Goal: Information Seeking & Learning: Learn about a topic

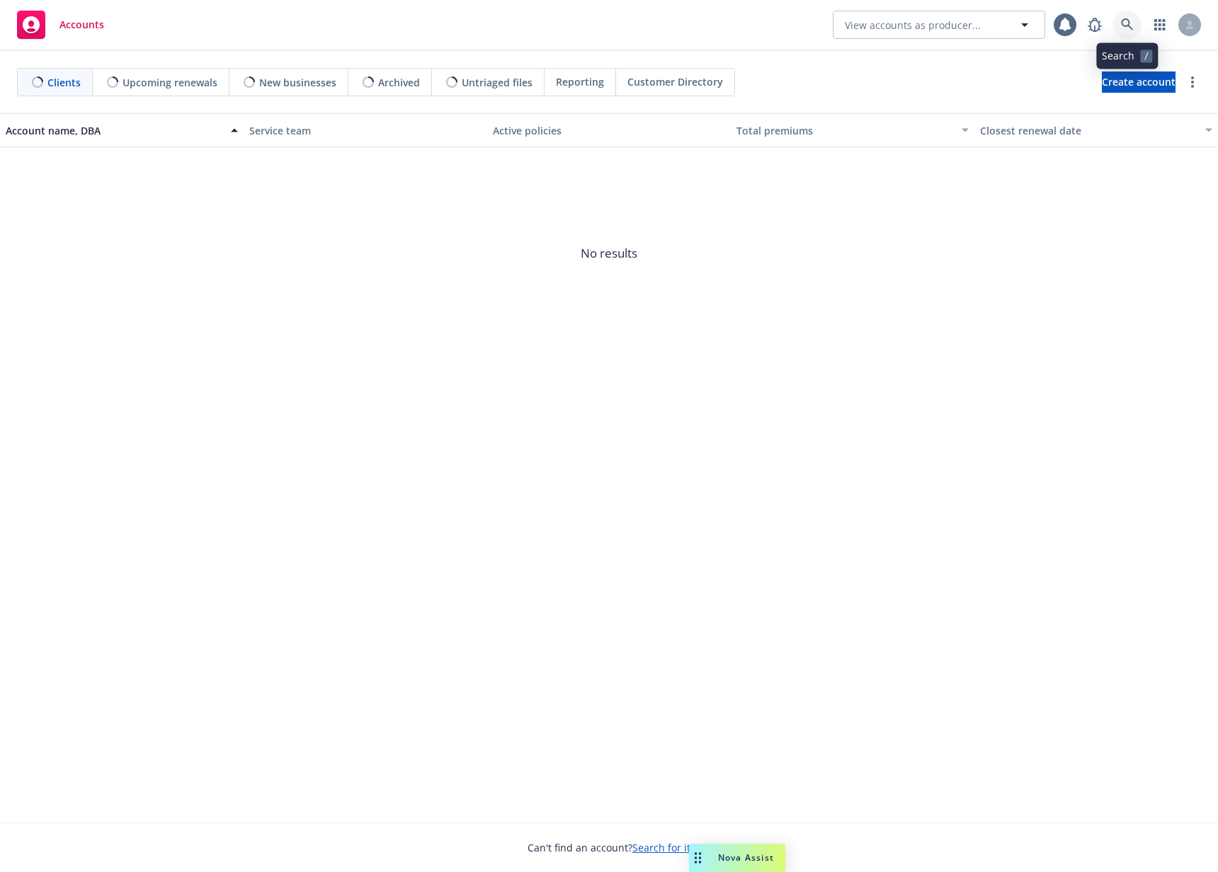
click at [1125, 25] on icon at bounding box center [1127, 24] width 12 height 12
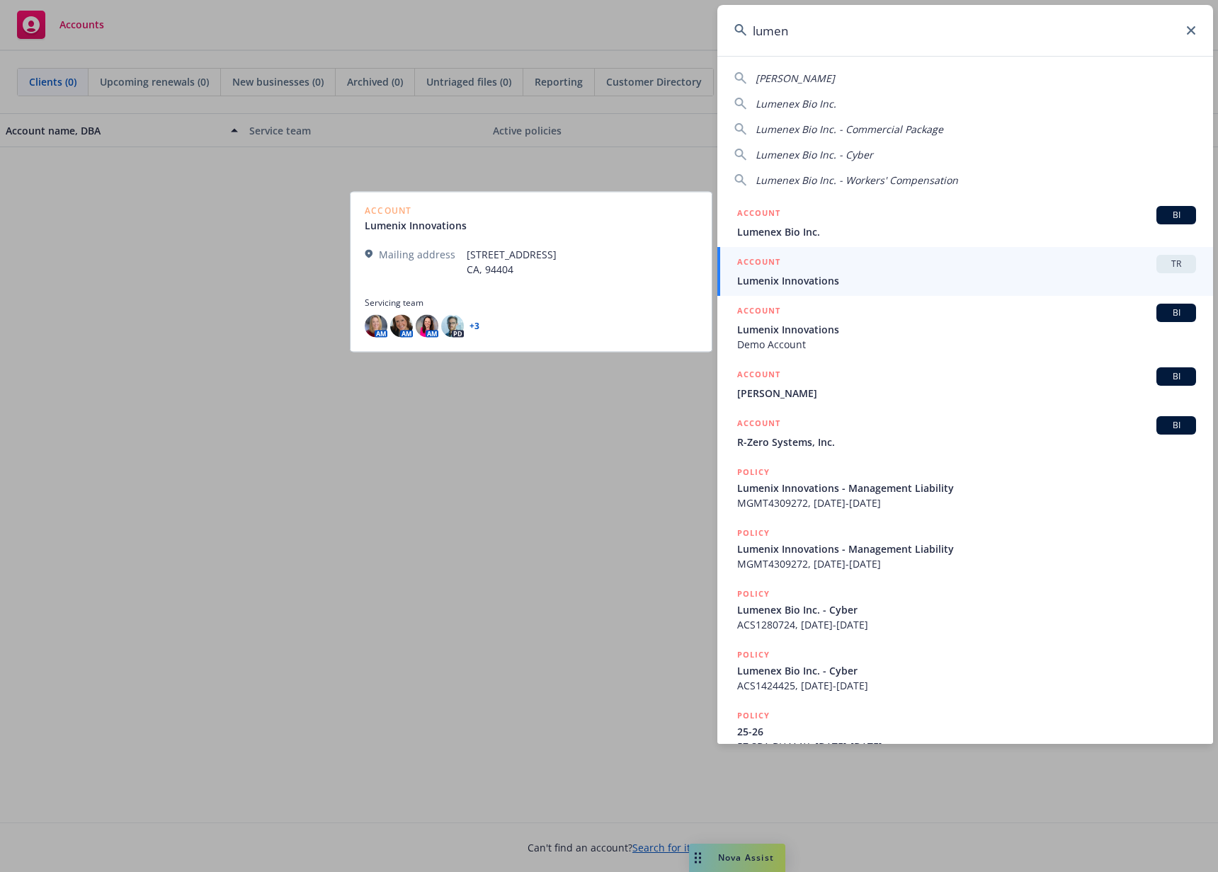
type input "lumen"
click at [884, 278] on span "Lumenix Innovations" at bounding box center [966, 280] width 459 height 15
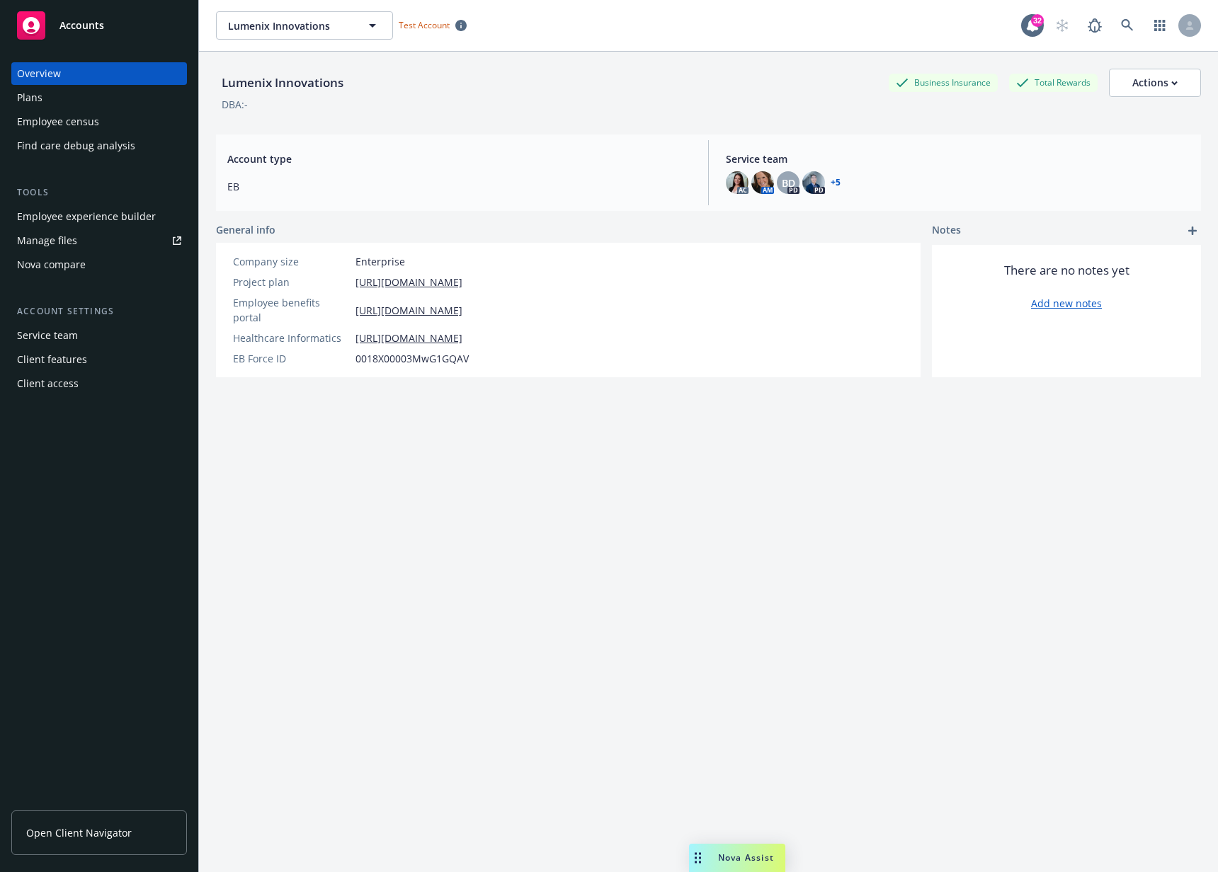
click at [85, 222] on div "Employee experience builder" at bounding box center [86, 216] width 139 height 23
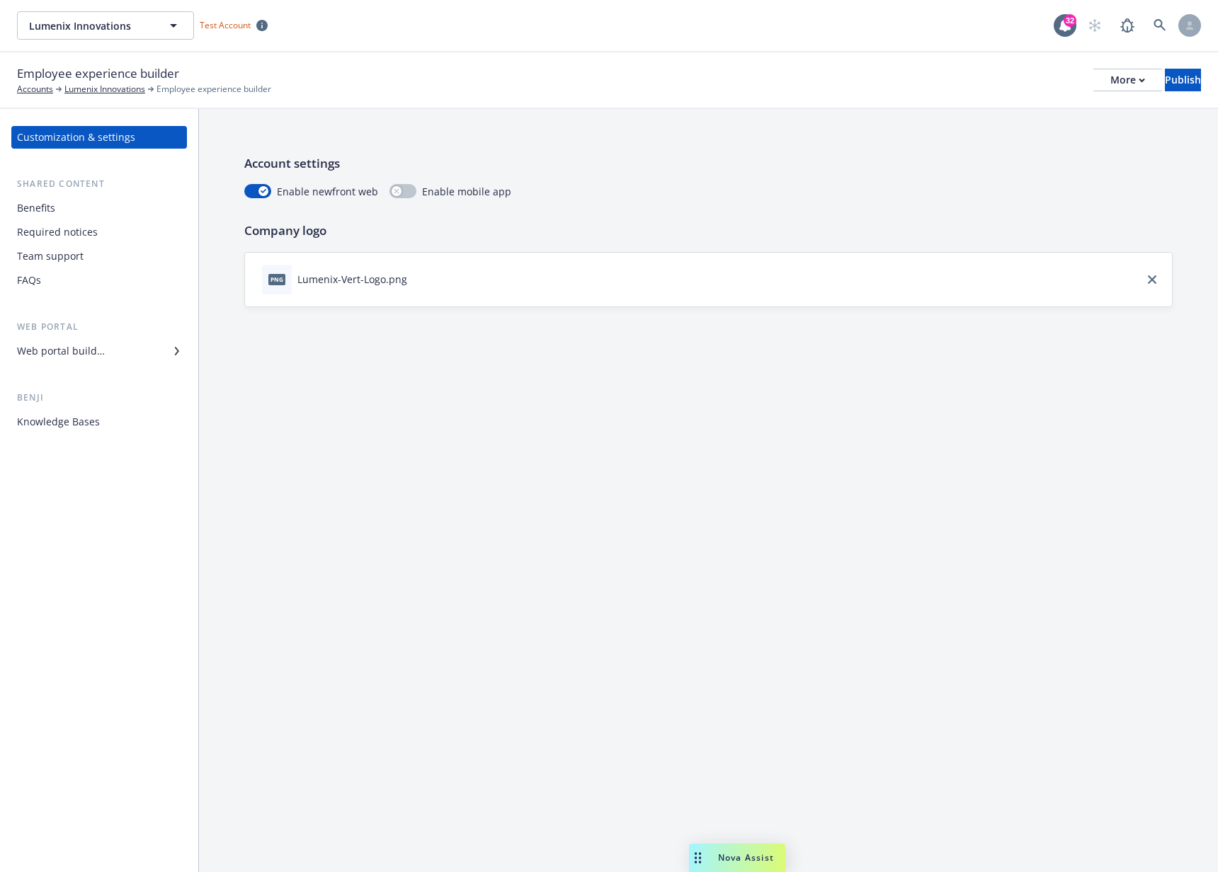
click at [85, 215] on div "Benefits" at bounding box center [99, 208] width 164 height 23
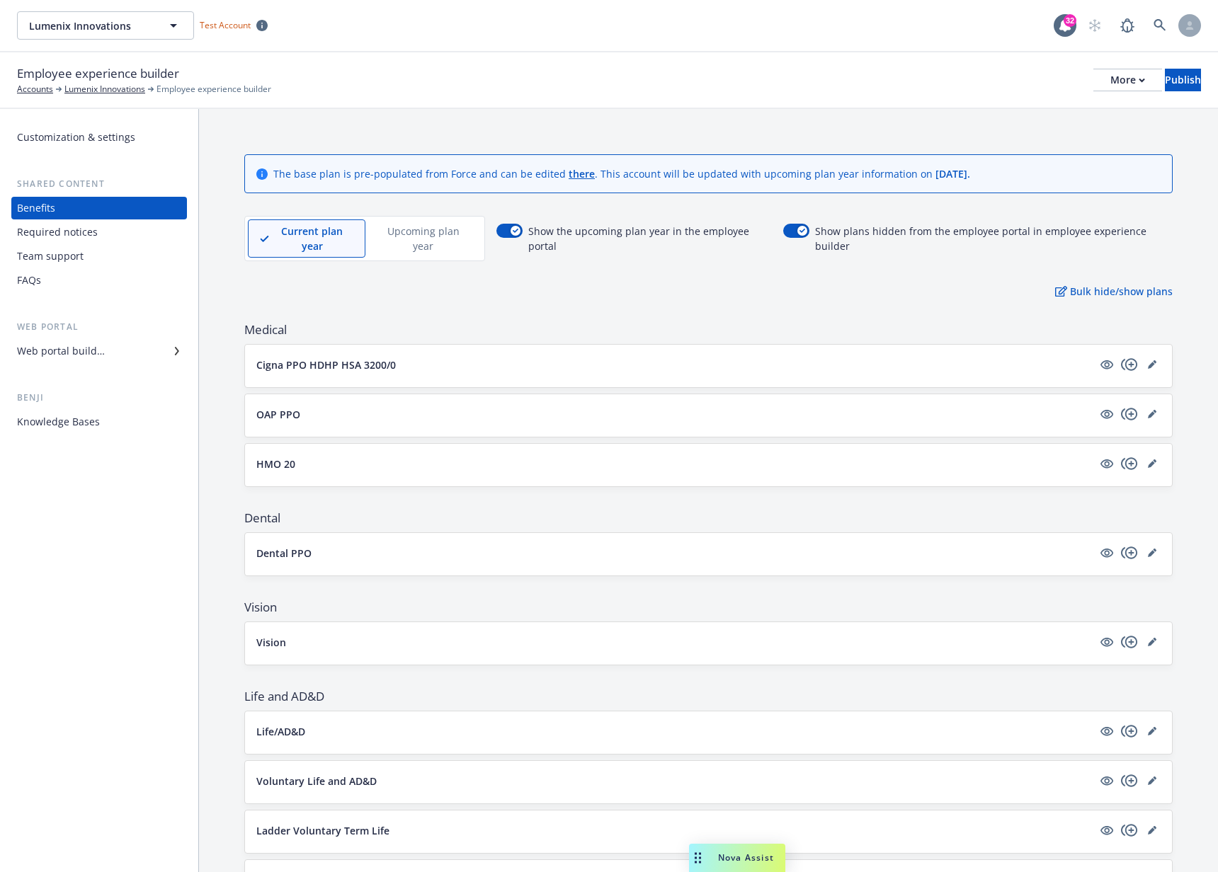
click at [89, 234] on div "Required notices" at bounding box center [57, 232] width 81 height 23
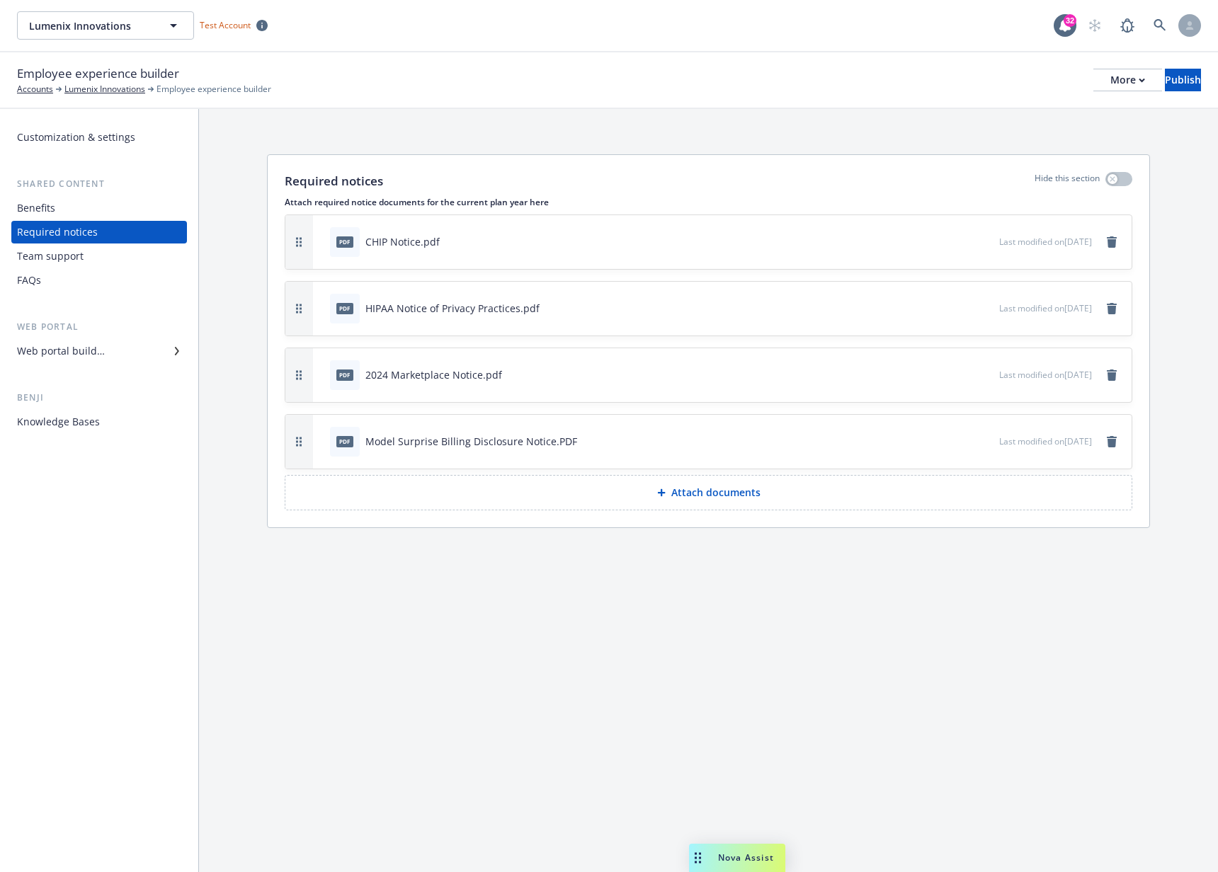
click at [77, 353] on div "Web portal builder" at bounding box center [61, 351] width 88 height 23
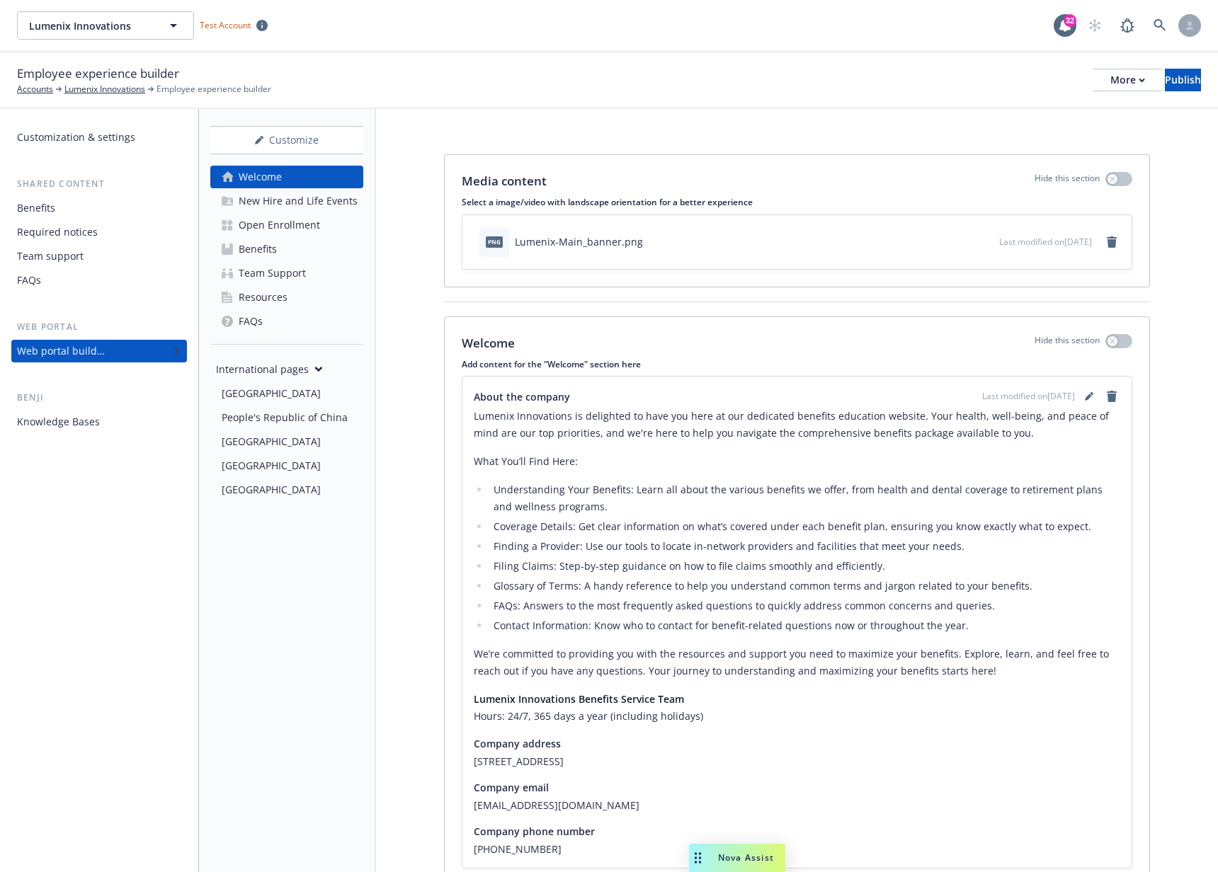
click at [297, 232] on div "Open Enrollment" at bounding box center [279, 225] width 81 height 23
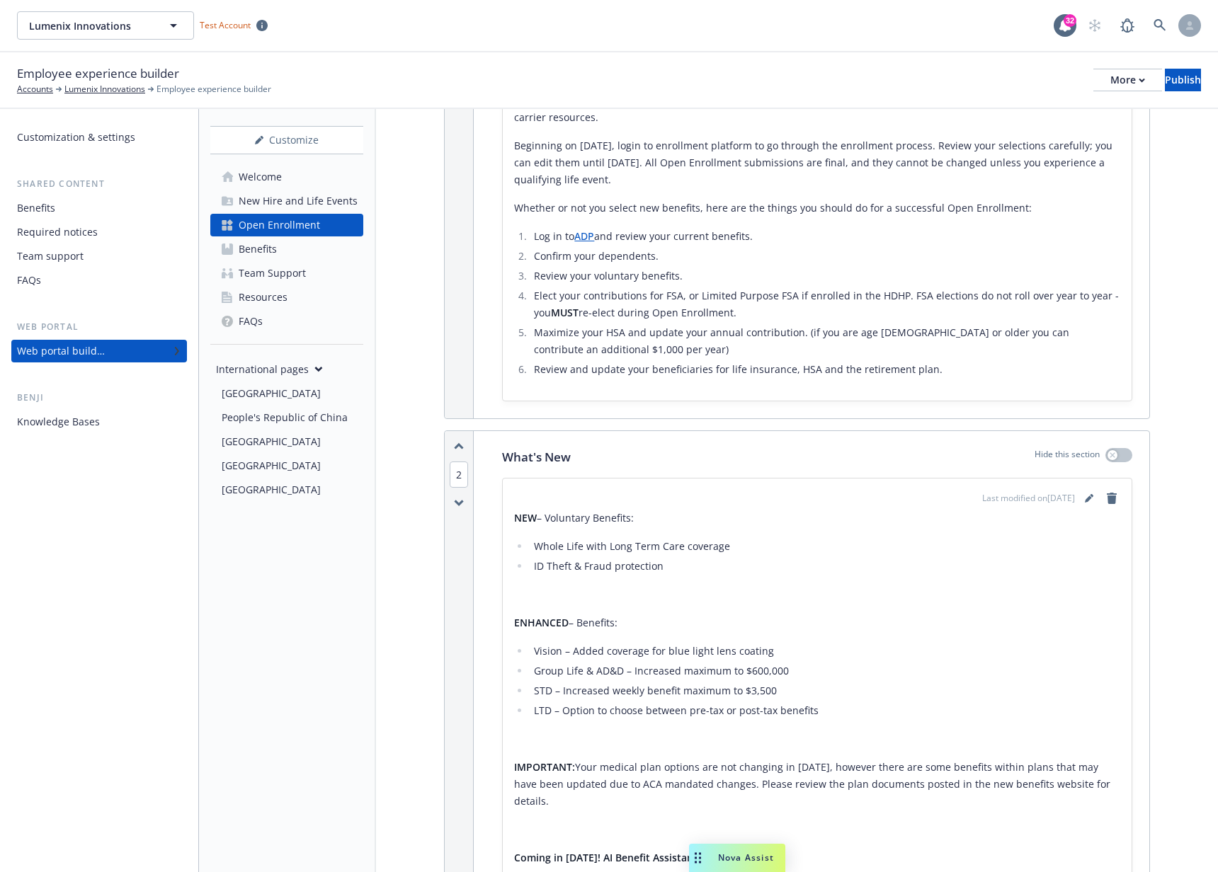
scroll to position [564, 0]
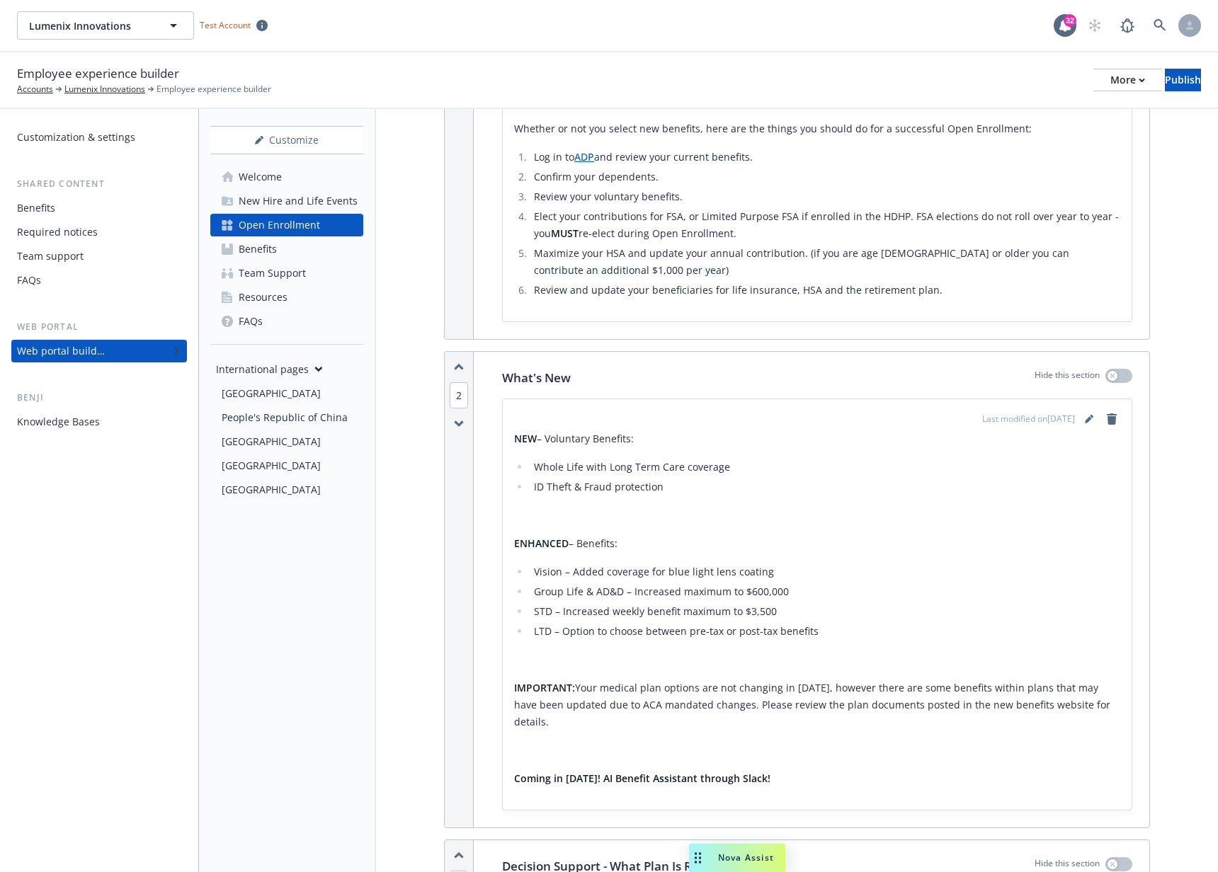
click at [286, 256] on link "Benefits" at bounding box center [286, 249] width 153 height 23
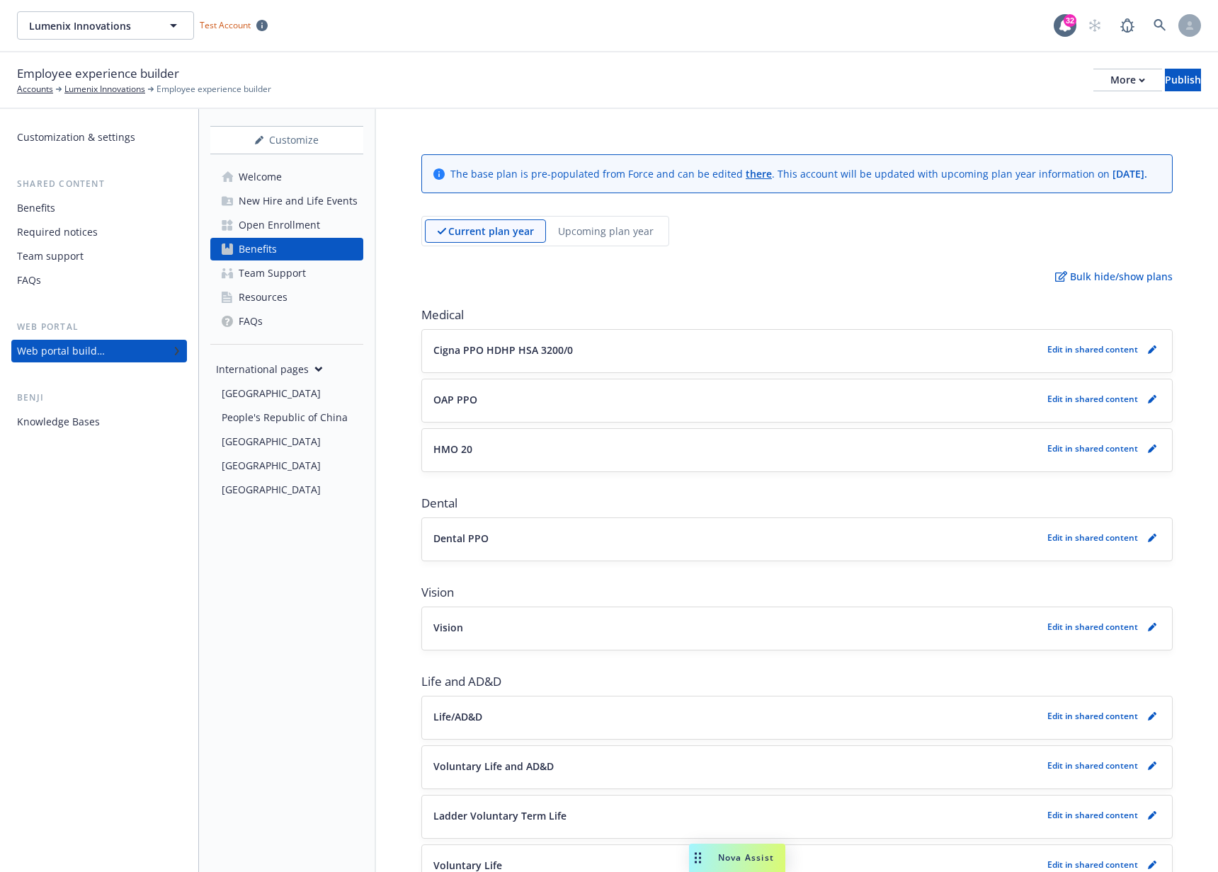
click at [614, 239] on p "Upcoming plan year" at bounding box center [606, 231] width 96 height 15
click at [435, 243] on div "Current plan year" at bounding box center [479, 231] width 108 height 23
click at [83, 202] on div "Benefits" at bounding box center [99, 208] width 164 height 23
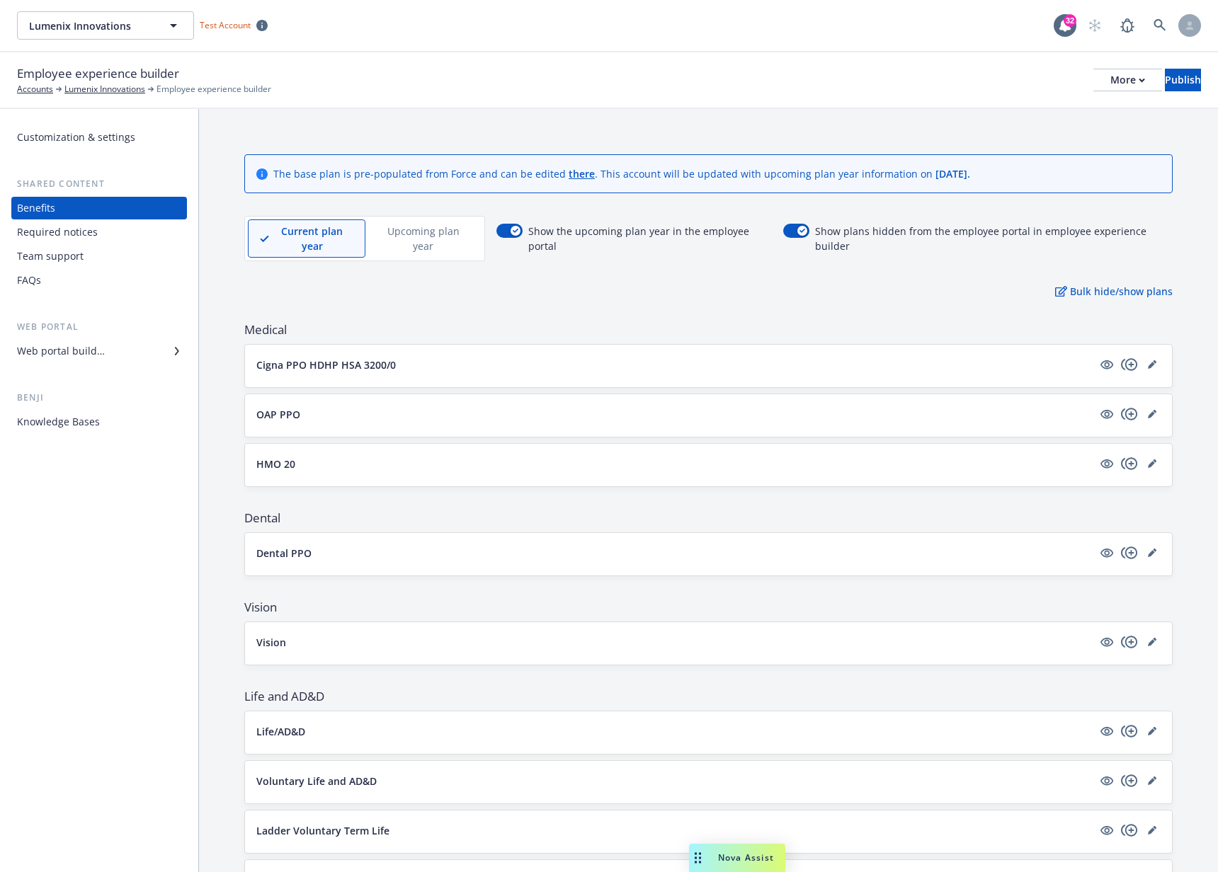
click at [401, 227] on p "Upcoming plan year" at bounding box center [423, 239] width 92 height 30
click at [309, 237] on p "Current plan year" at bounding box center [300, 239] width 81 height 30
click at [416, 234] on p "Upcoming plan year" at bounding box center [423, 239] width 92 height 30
click at [308, 241] on p "Current plan year" at bounding box center [300, 239] width 81 height 30
click at [401, 237] on p "Upcoming plan year" at bounding box center [423, 239] width 92 height 30
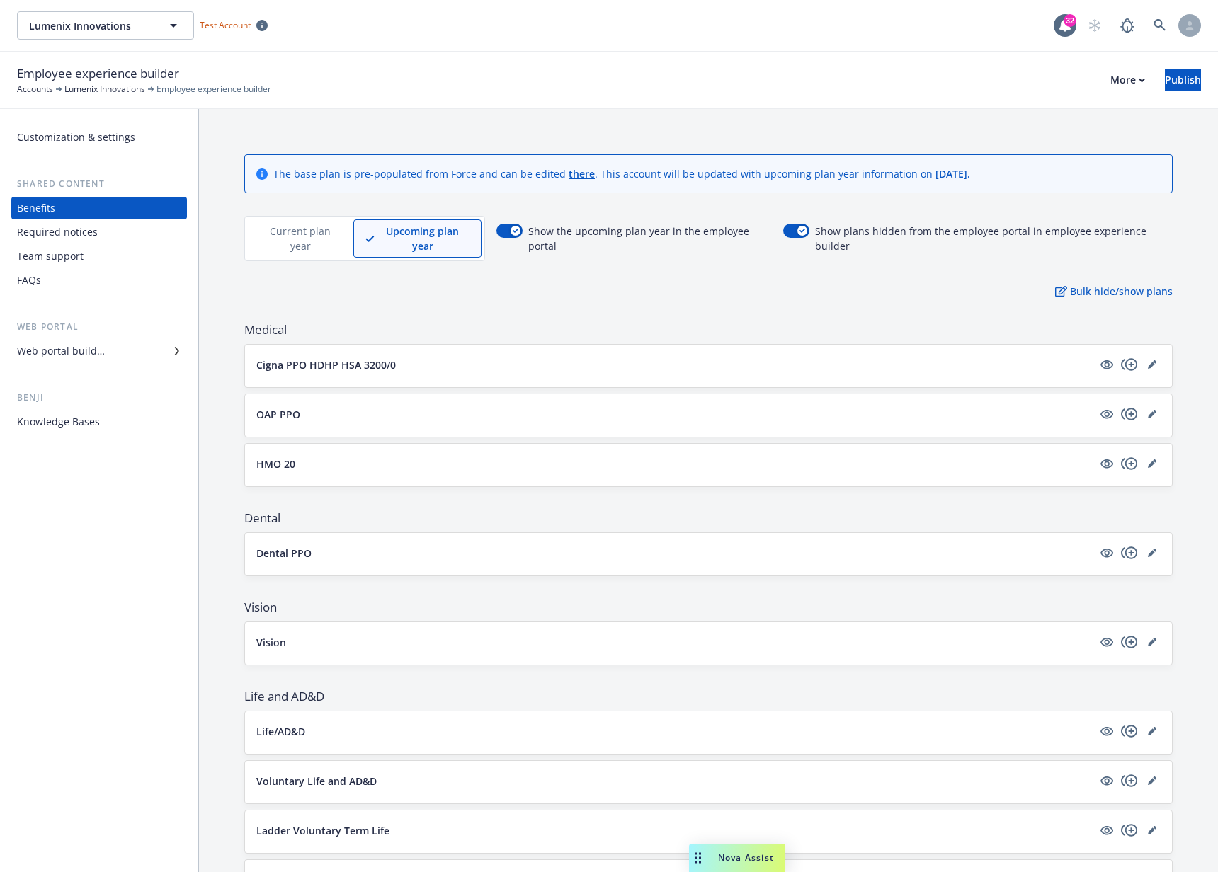
click at [272, 243] on p "Current plan year" at bounding box center [300, 239] width 81 height 30
click at [410, 241] on p "Upcoming plan year" at bounding box center [423, 239] width 92 height 30
click at [352, 368] on p "Cigna PPO HDHP HSA 3200/0" at bounding box center [326, 365] width 140 height 15
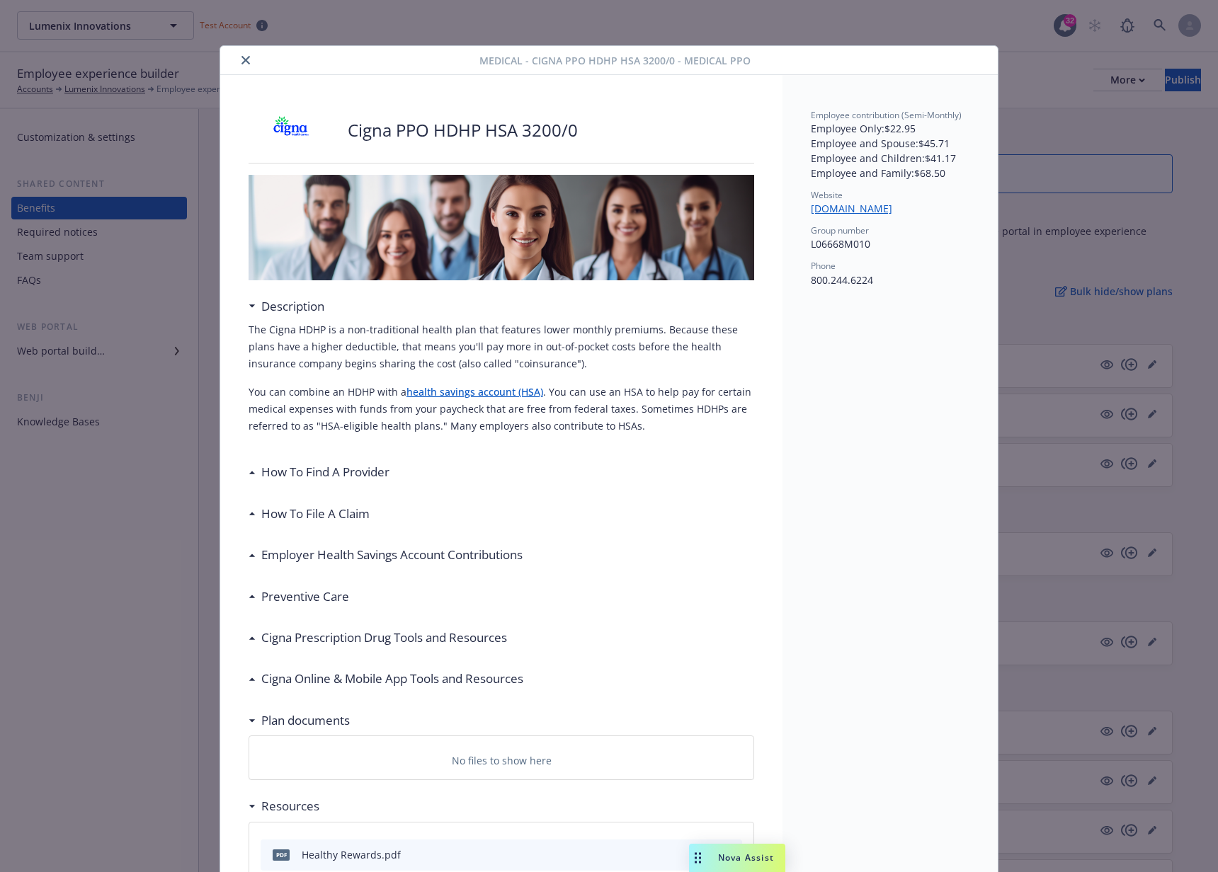
scroll to position [42, 0]
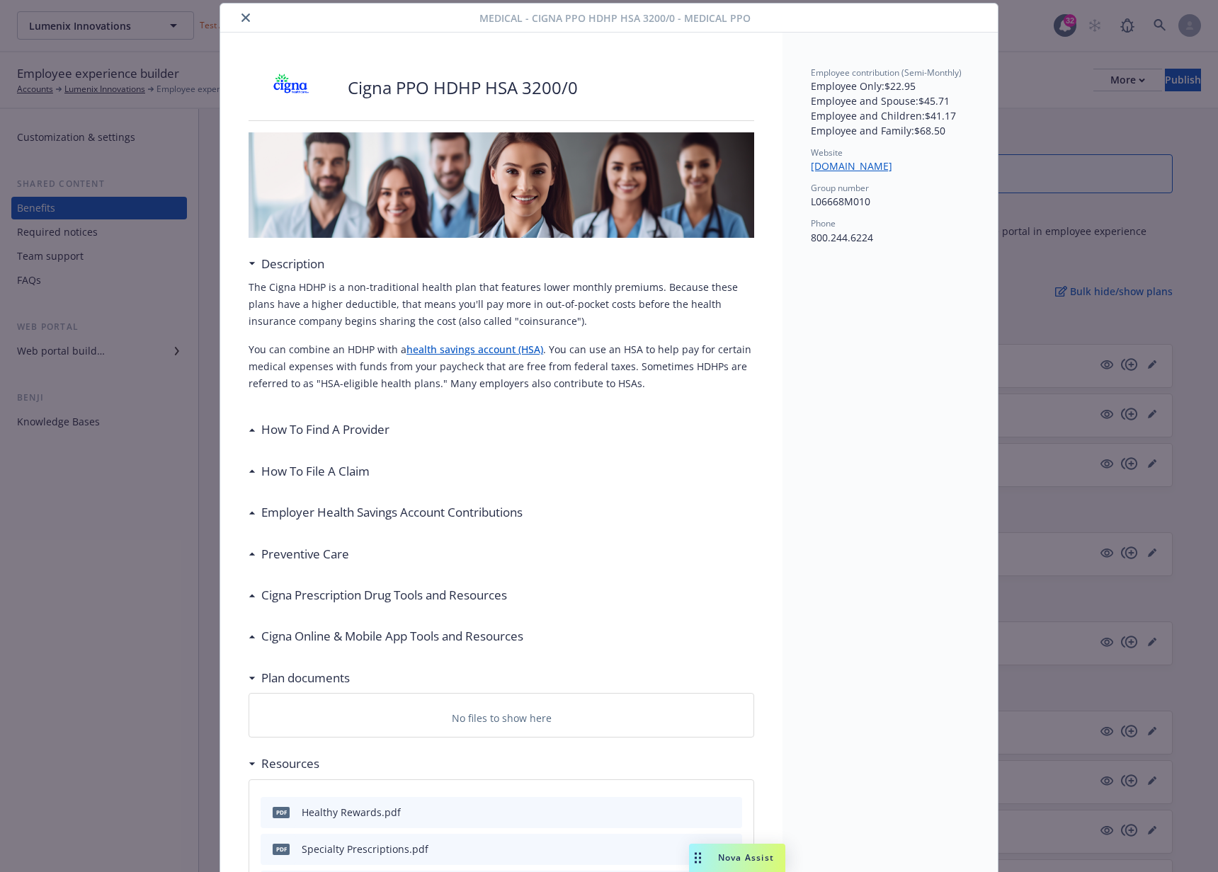
click at [241, 18] on icon "close" at bounding box center [245, 17] width 8 height 8
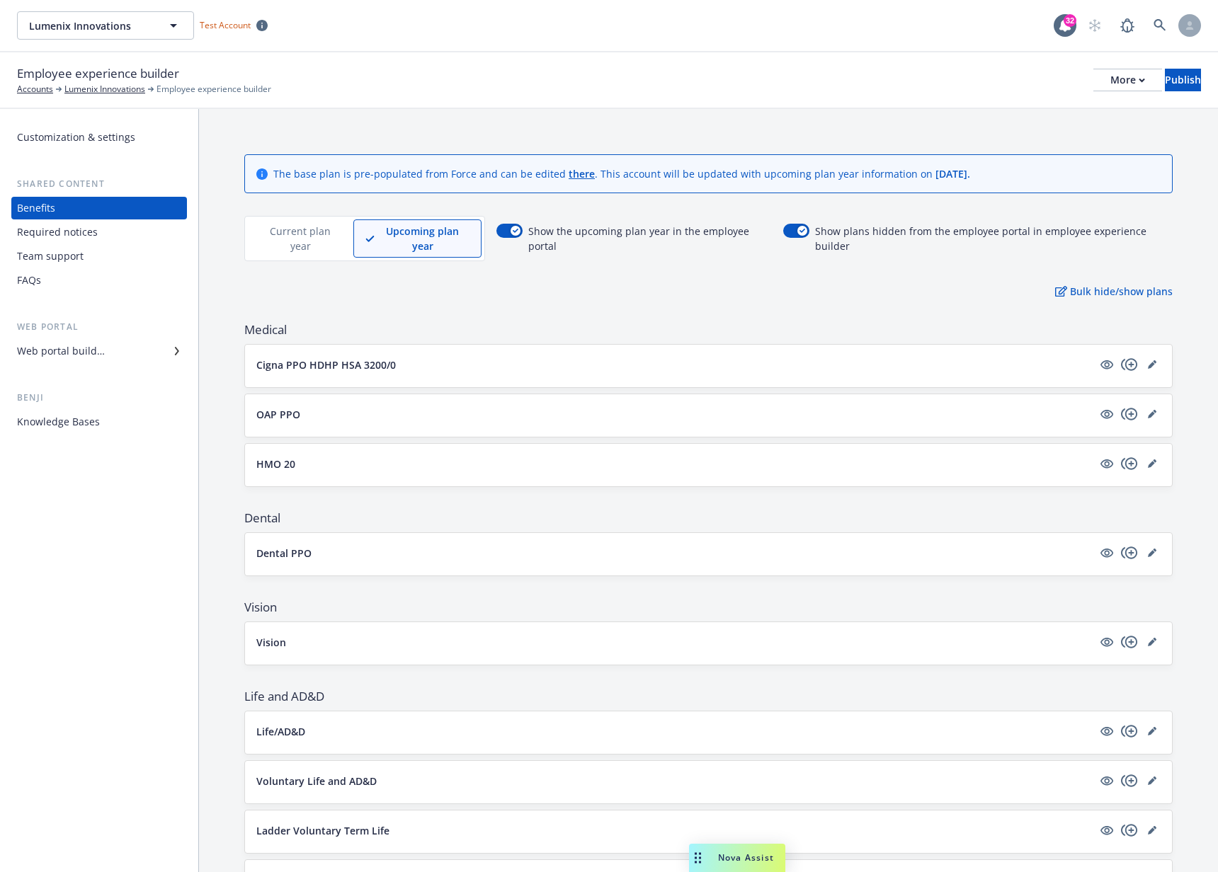
click at [287, 228] on p "Current plan year" at bounding box center [300, 239] width 81 height 30
click at [405, 374] on div "Cigna PPO HDHP HSA 3200/0" at bounding box center [708, 366] width 904 height 20
click at [380, 361] on p "Cigna PPO HDHP HSA 3200/0" at bounding box center [326, 365] width 140 height 15
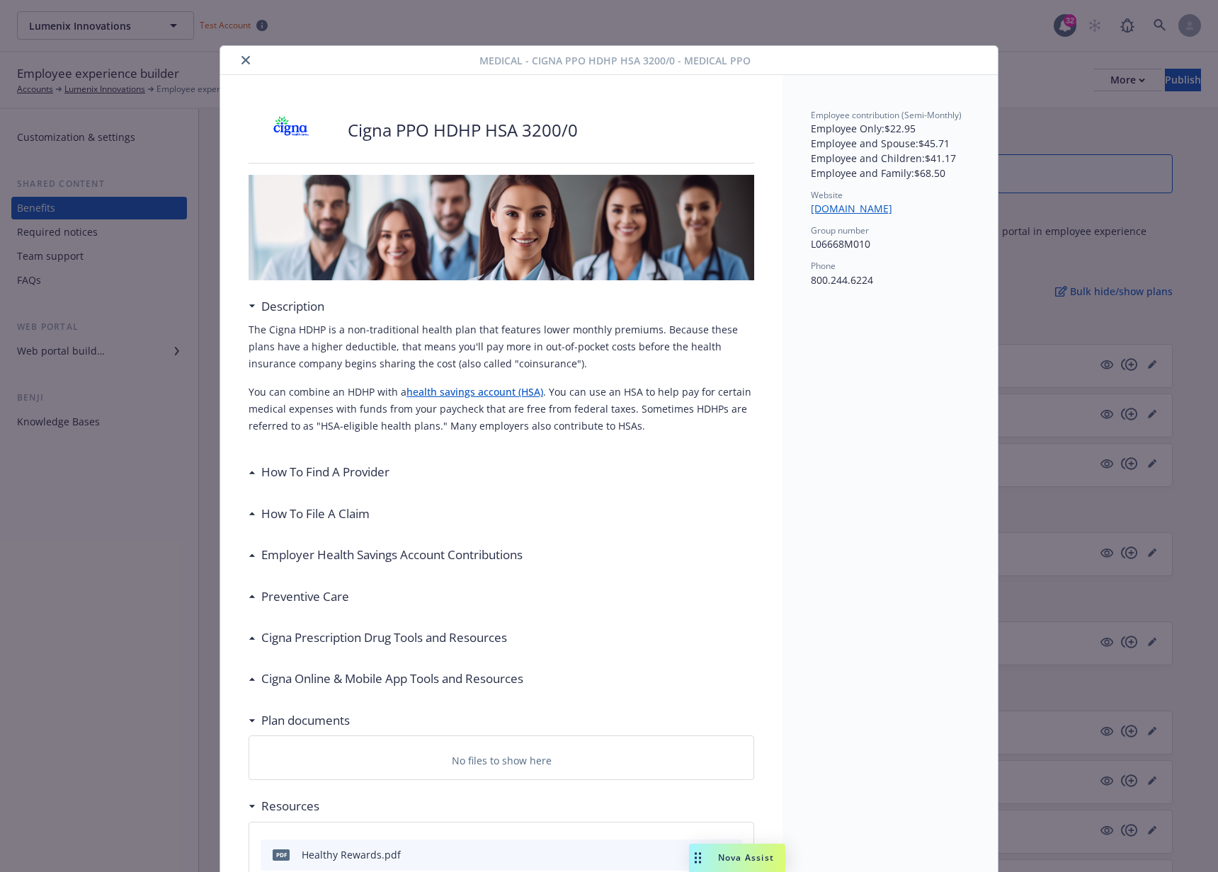
scroll to position [42, 0]
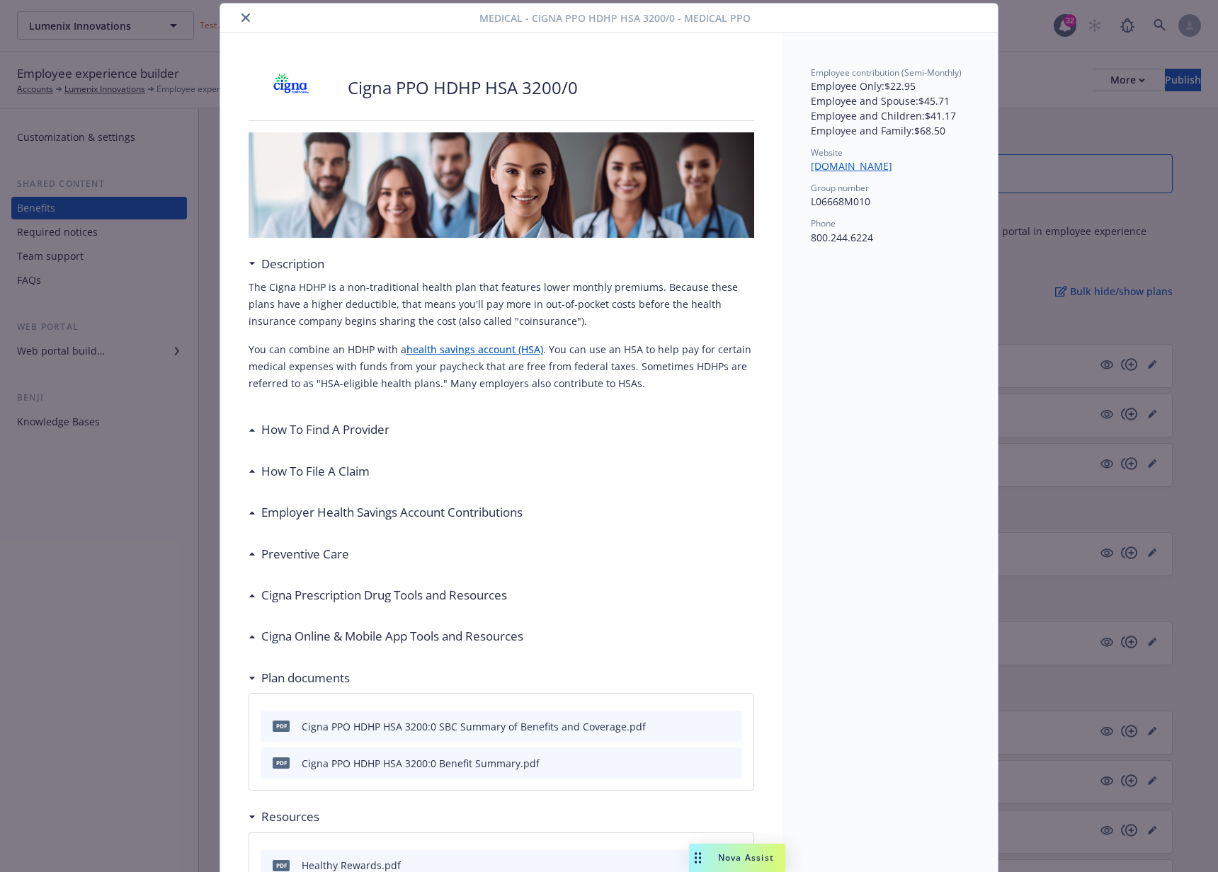
click at [241, 17] on icon "close" at bounding box center [245, 17] width 8 height 8
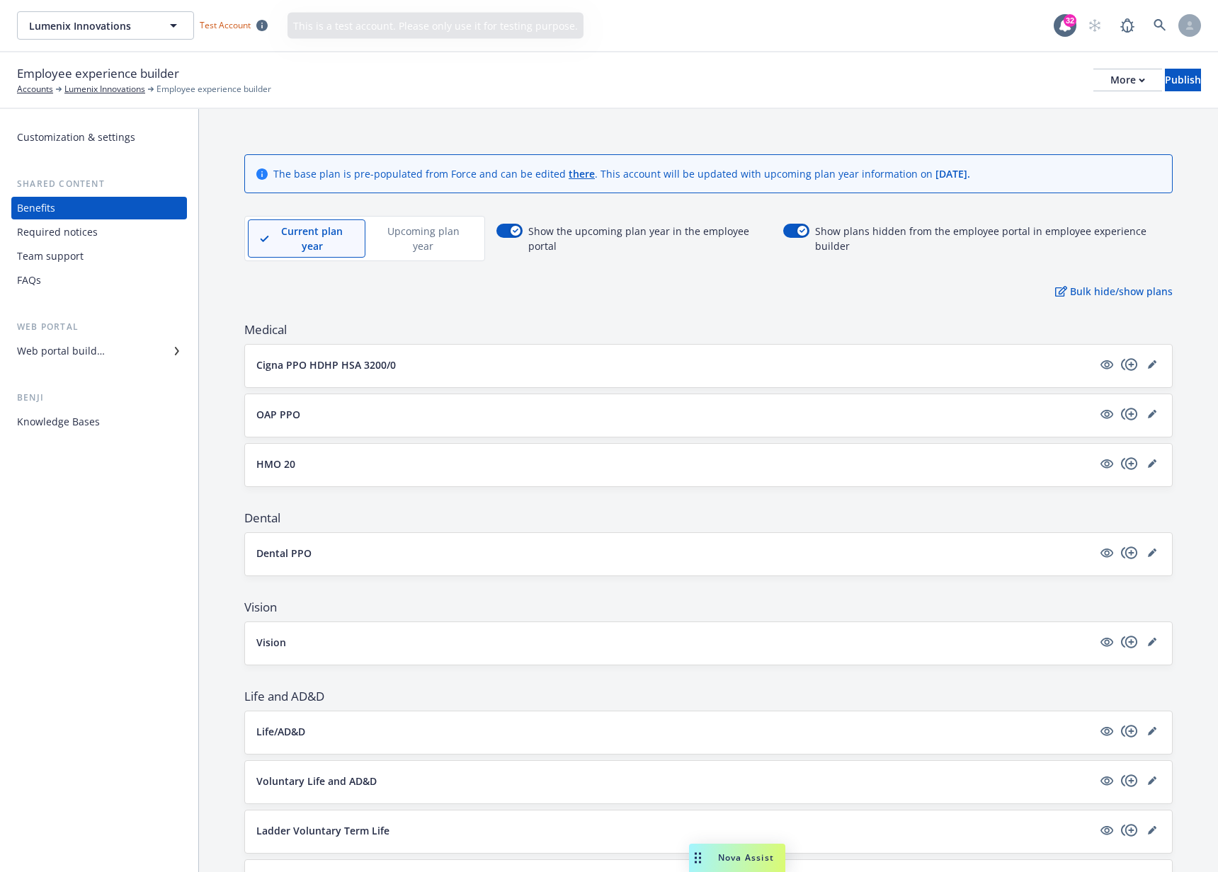
click at [410, 253] on p "Upcoming plan year" at bounding box center [423, 239] width 92 height 30
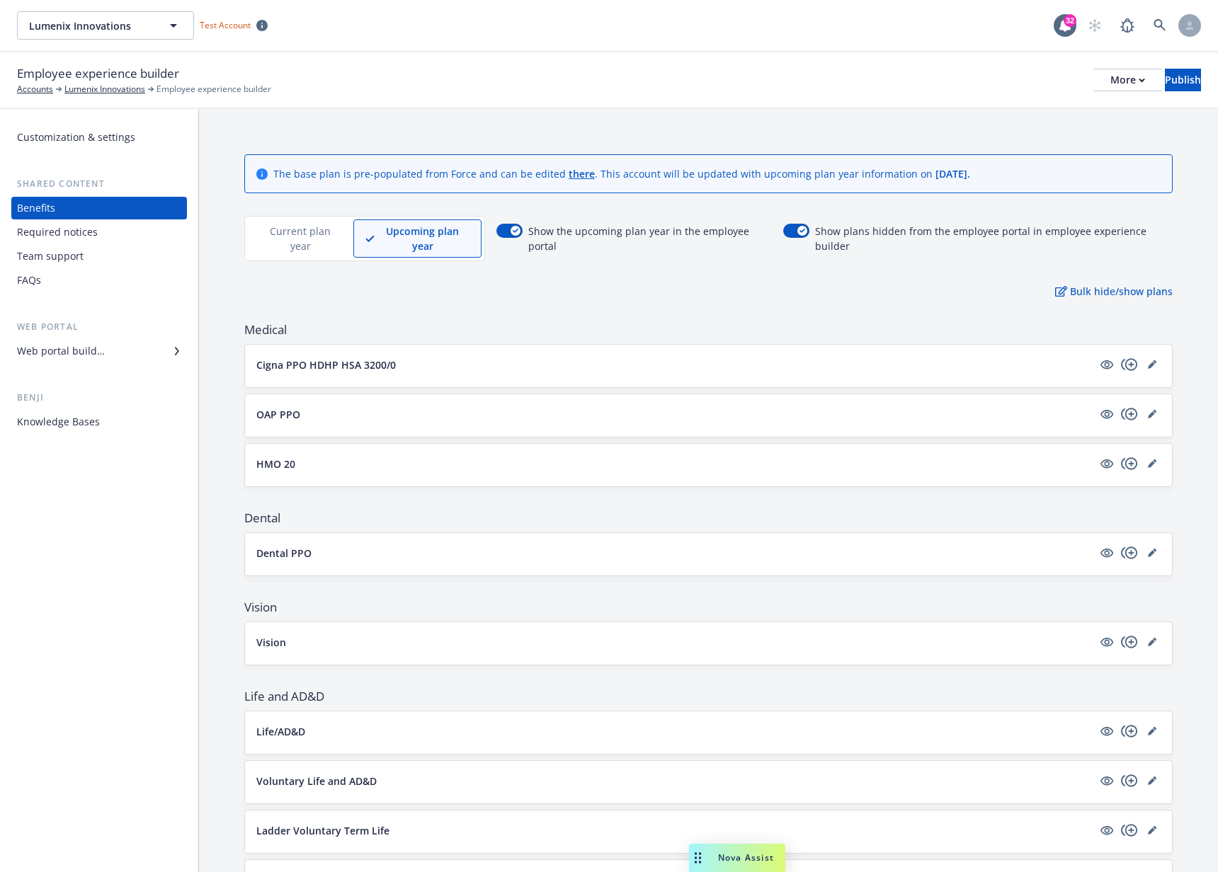
click at [320, 371] on p "Cigna PPO HDHP HSA 3200/0" at bounding box center [326, 365] width 140 height 15
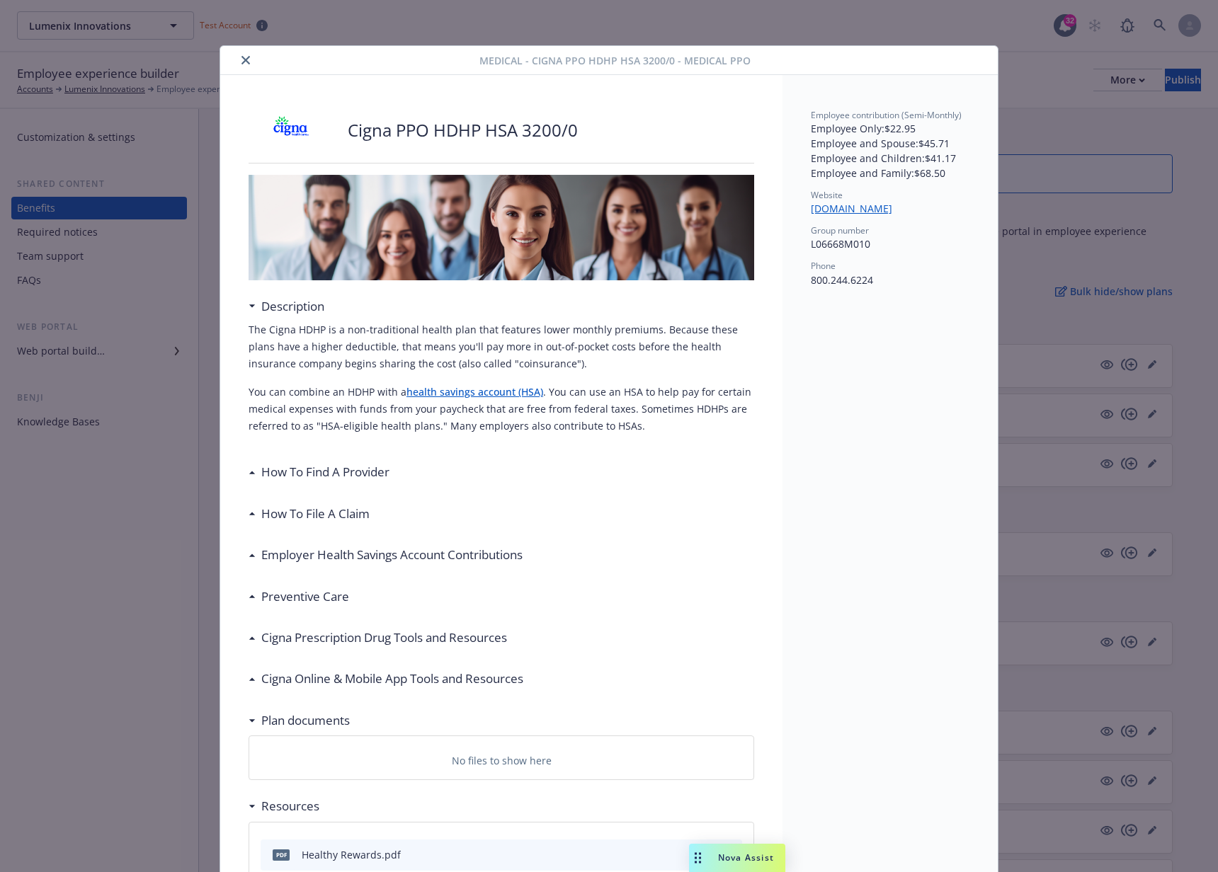
scroll to position [42, 0]
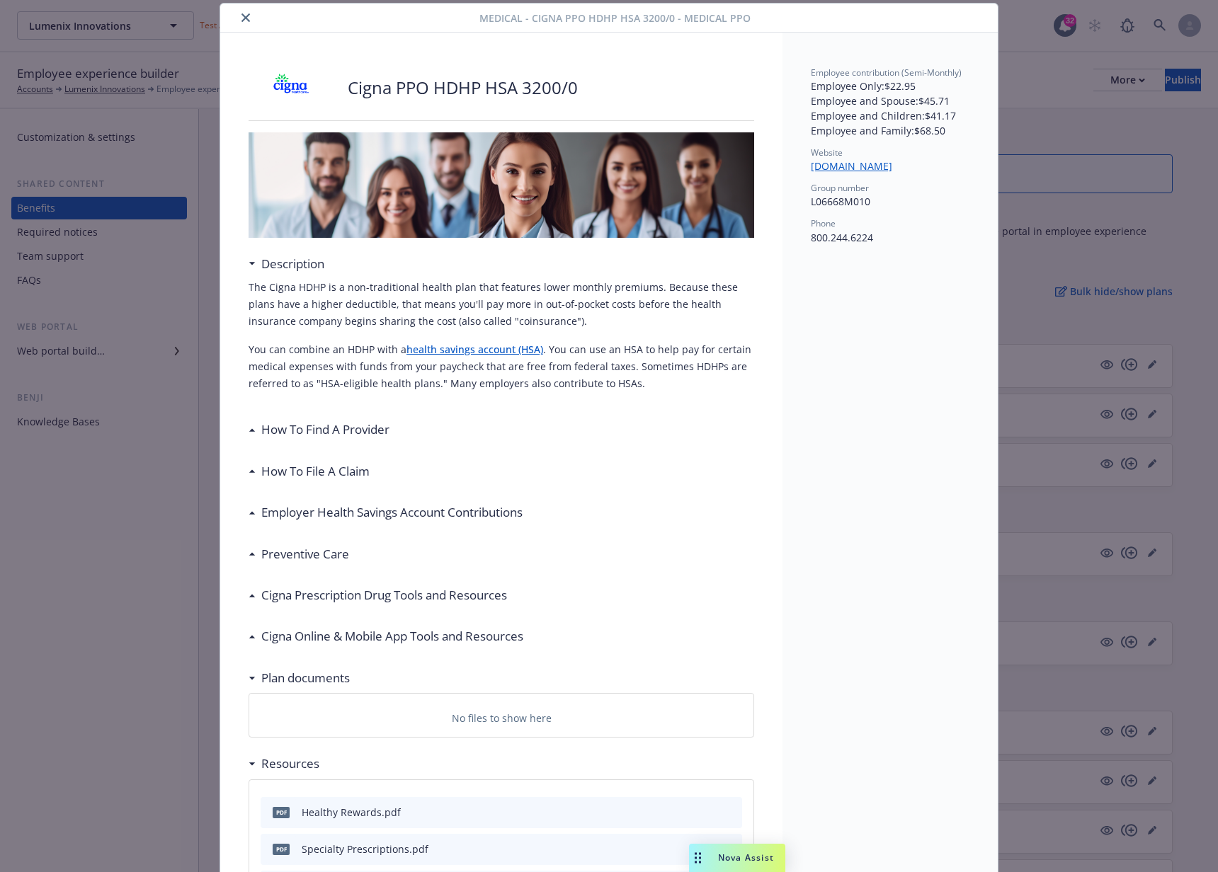
click at [244, 17] on icon "close" at bounding box center [245, 17] width 8 height 8
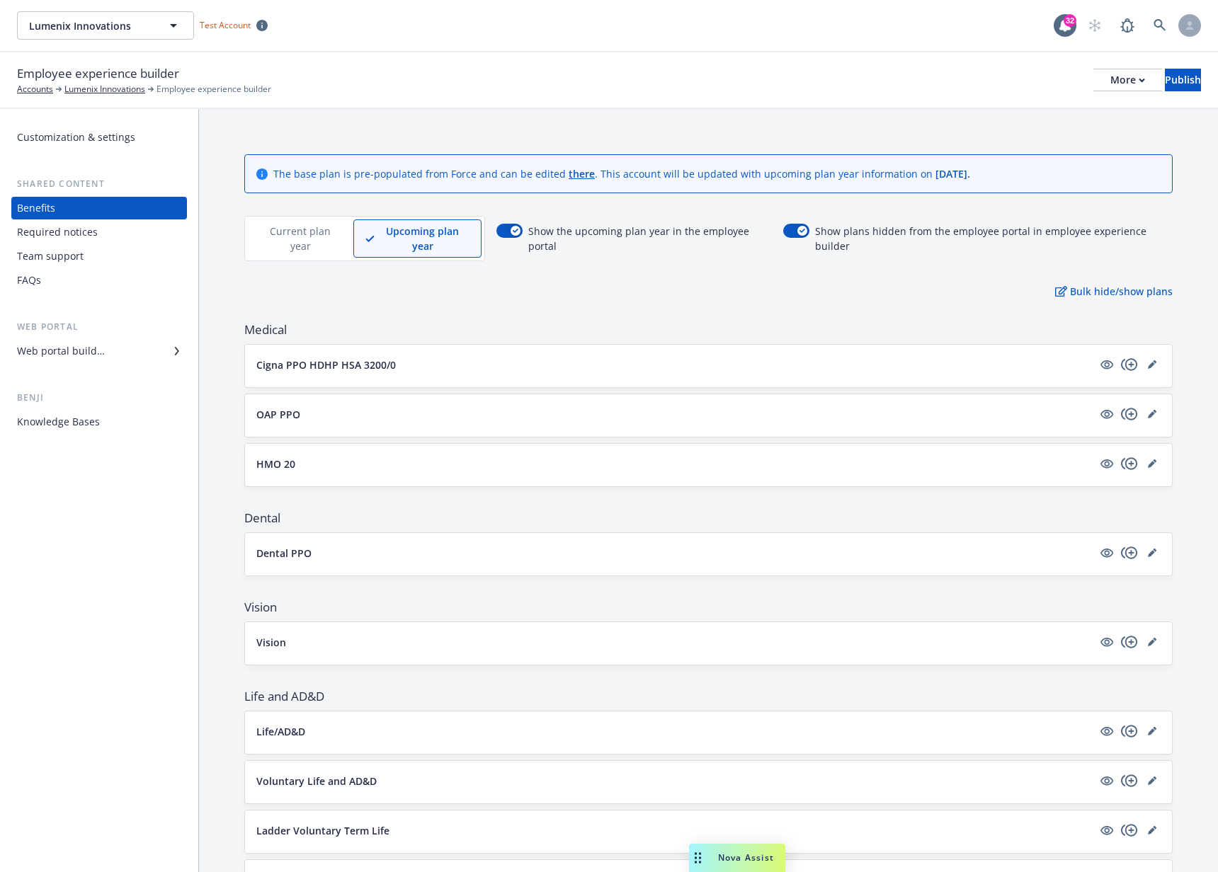
click at [97, 356] on div "Web portal builder" at bounding box center [61, 351] width 88 height 23
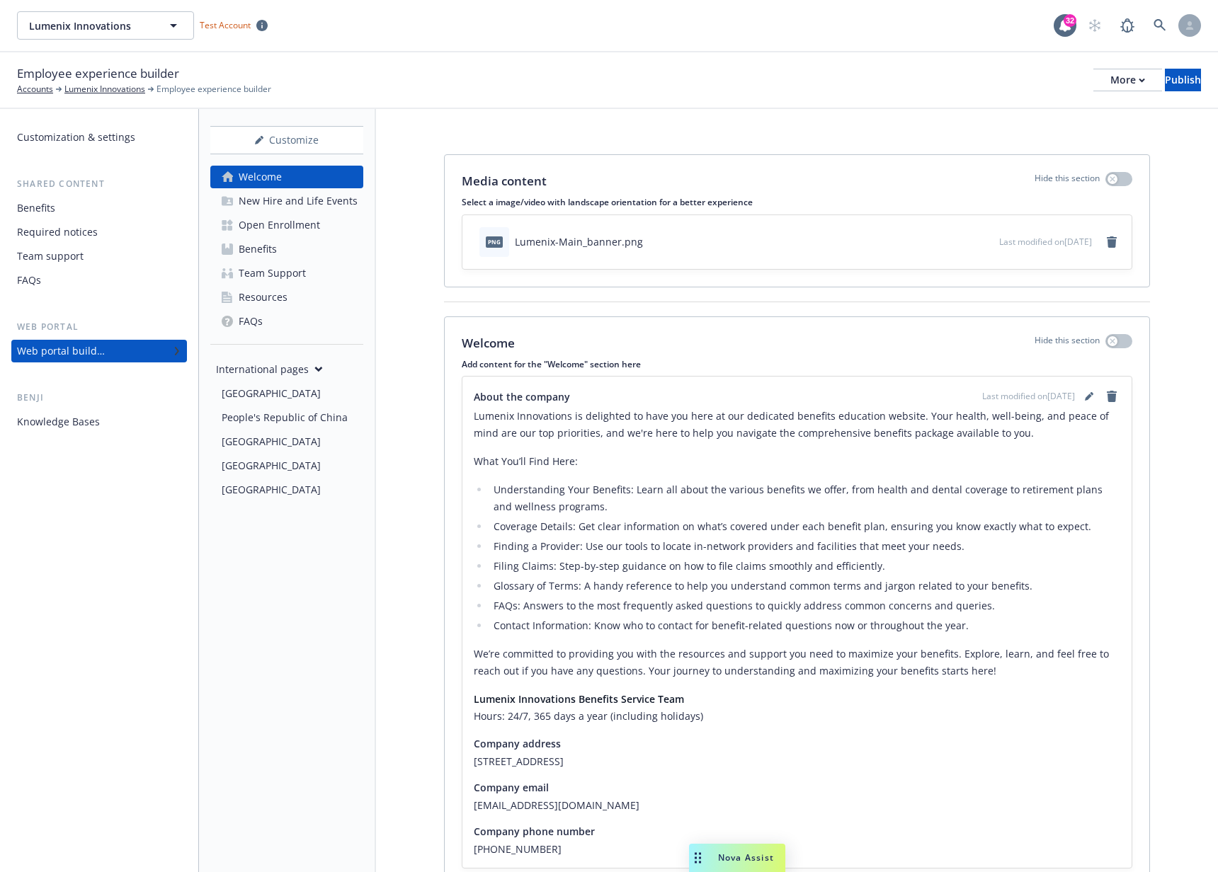
click at [302, 225] on div "Open Enrollment" at bounding box center [279, 225] width 81 height 23
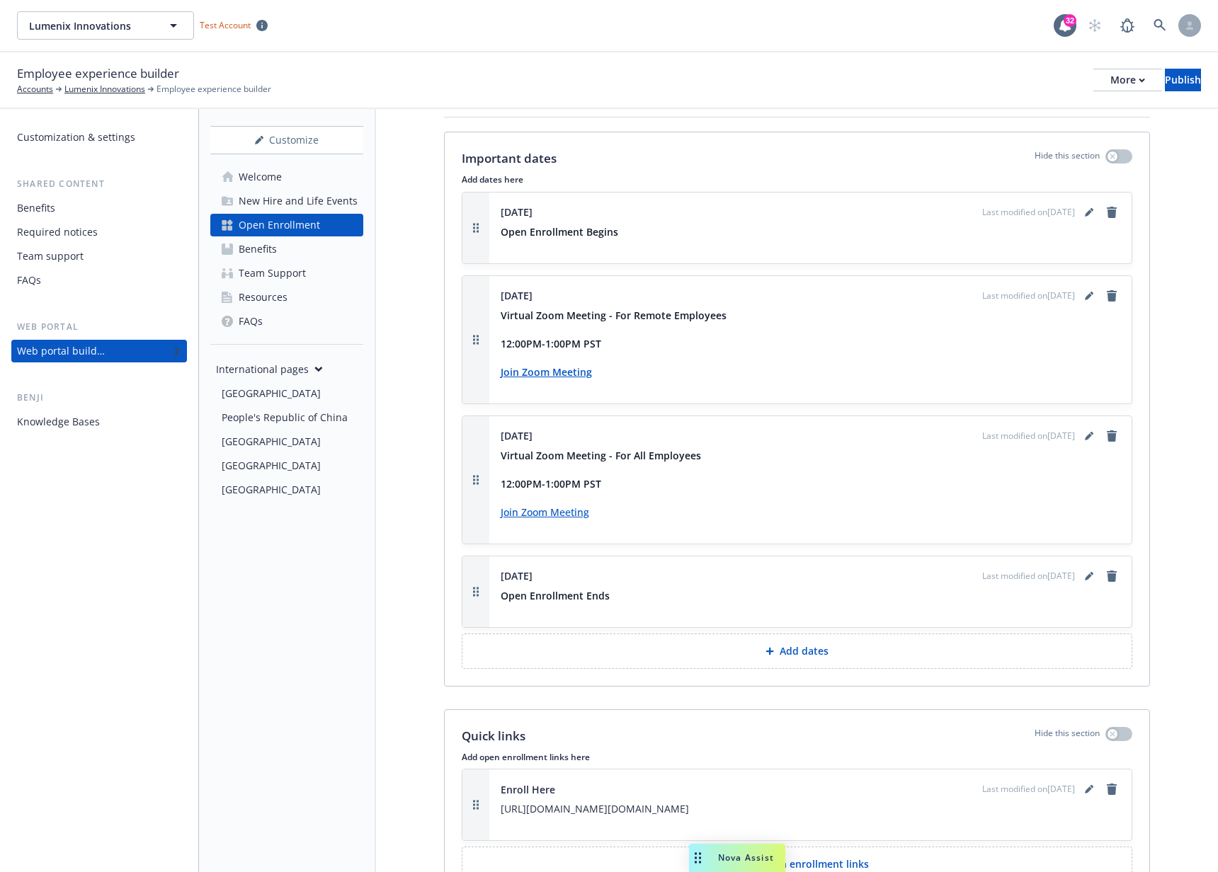
scroll to position [2391, 0]
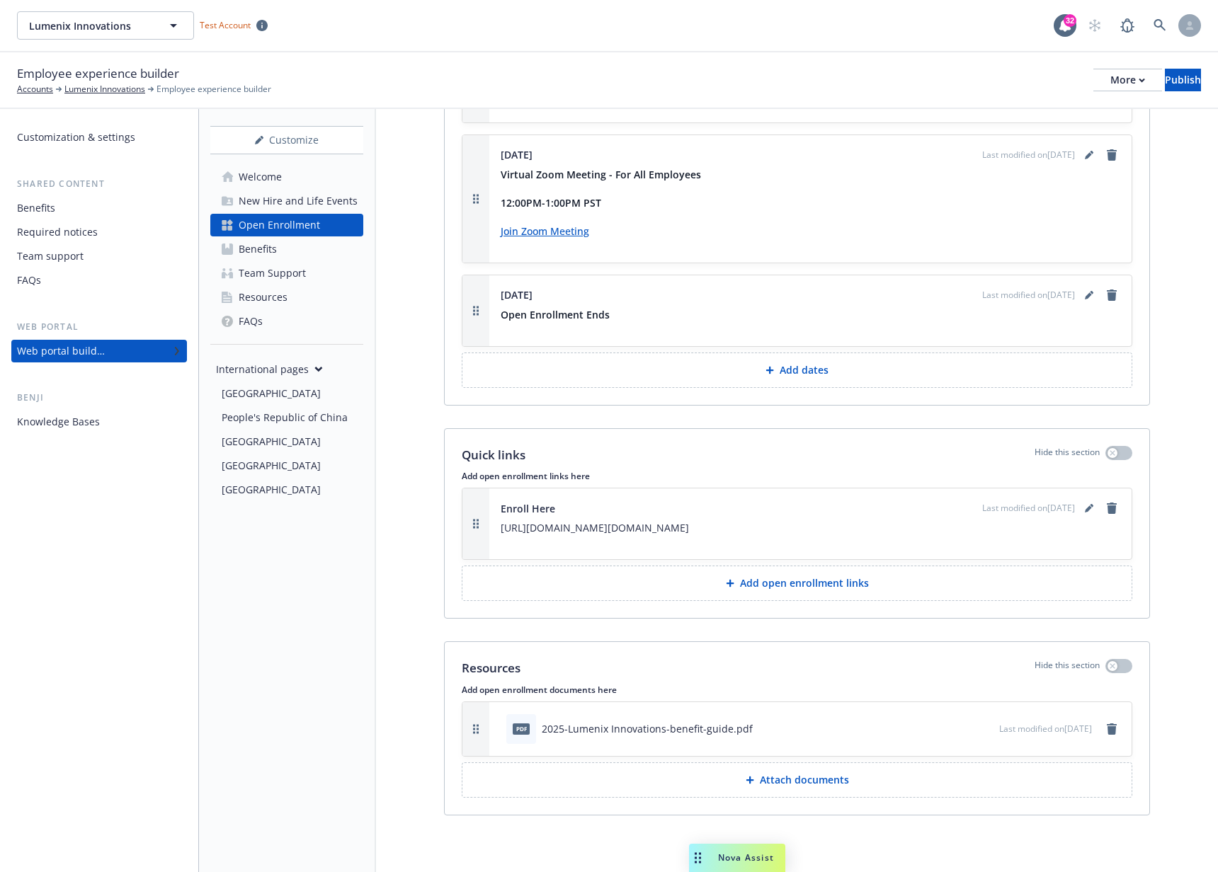
click at [979, 729] on icon "preview file" at bounding box center [985, 728] width 13 height 10
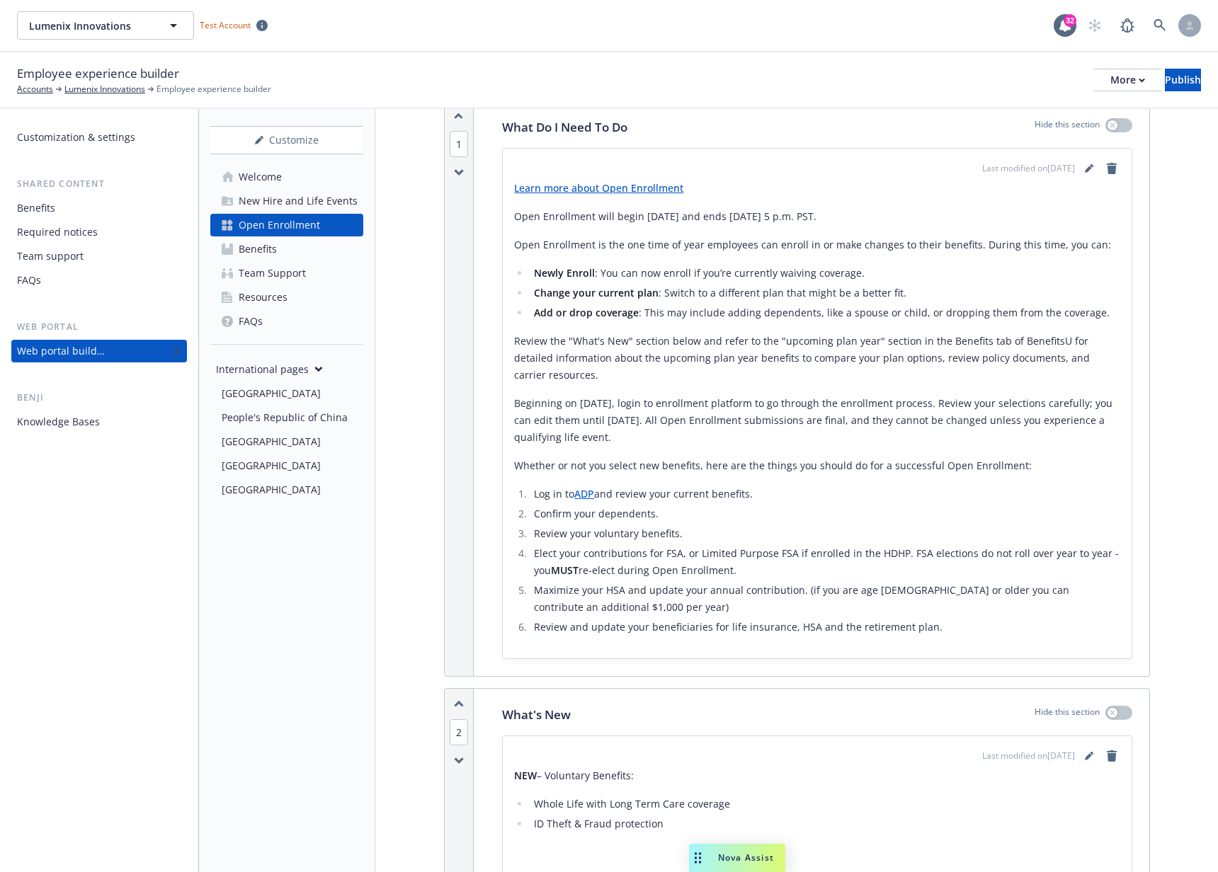
scroll to position [0, 0]
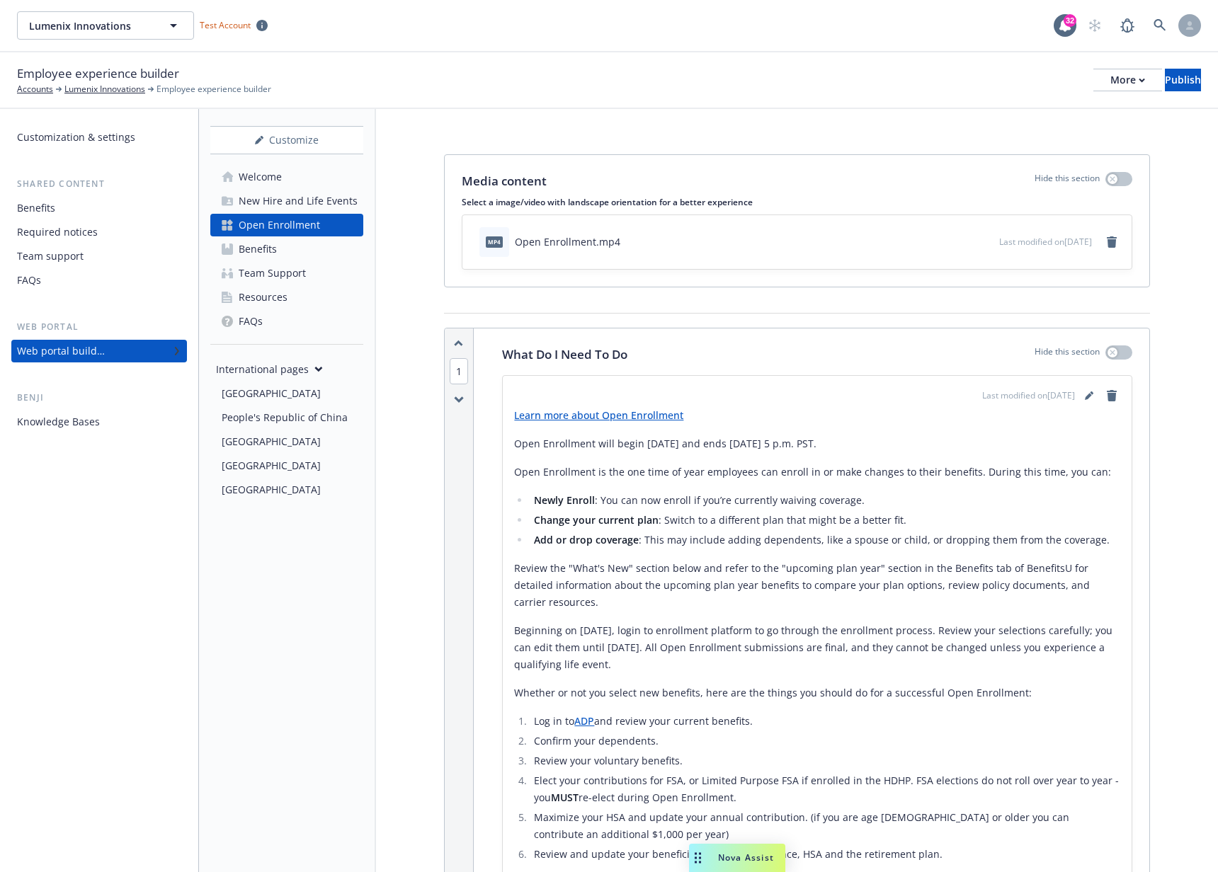
click at [296, 201] on div "New Hire and Life Events" at bounding box center [298, 201] width 119 height 23
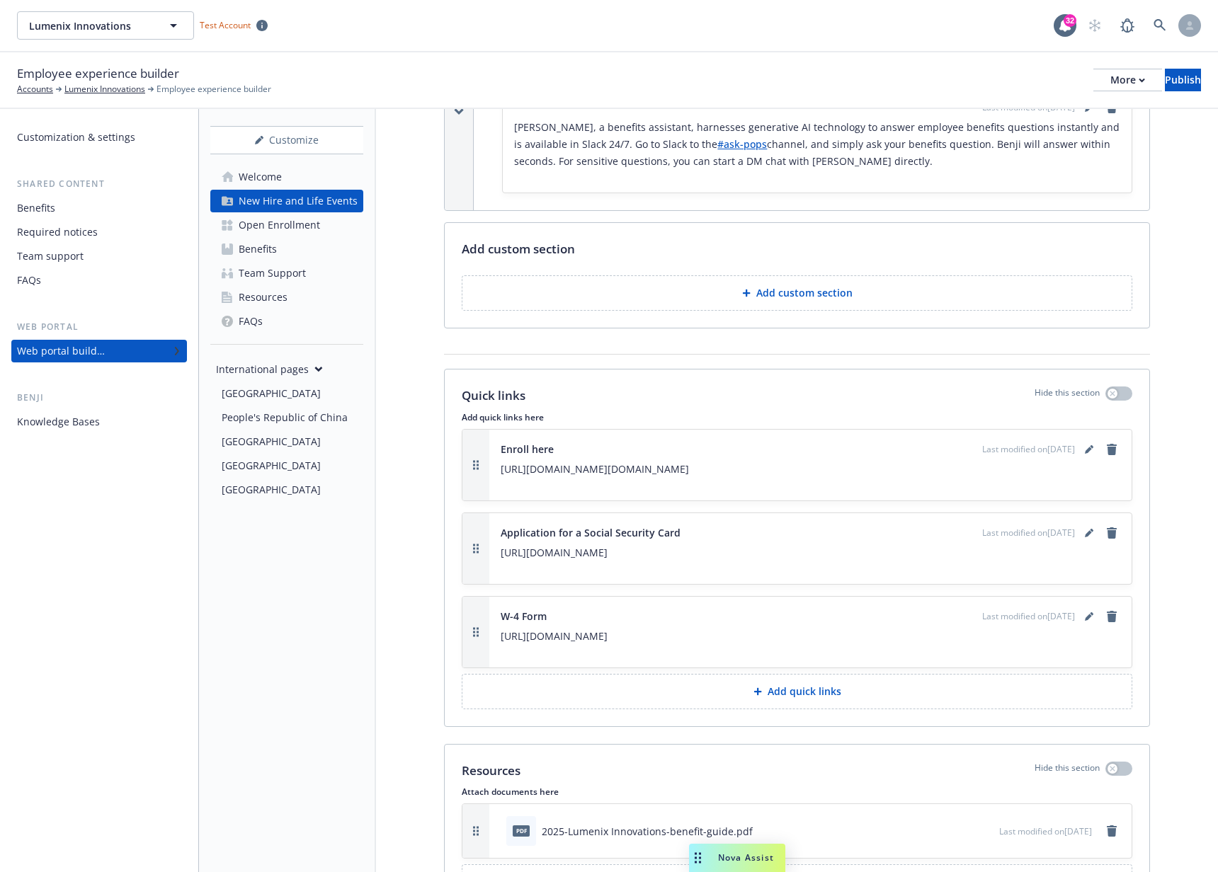
scroll to position [3522, 0]
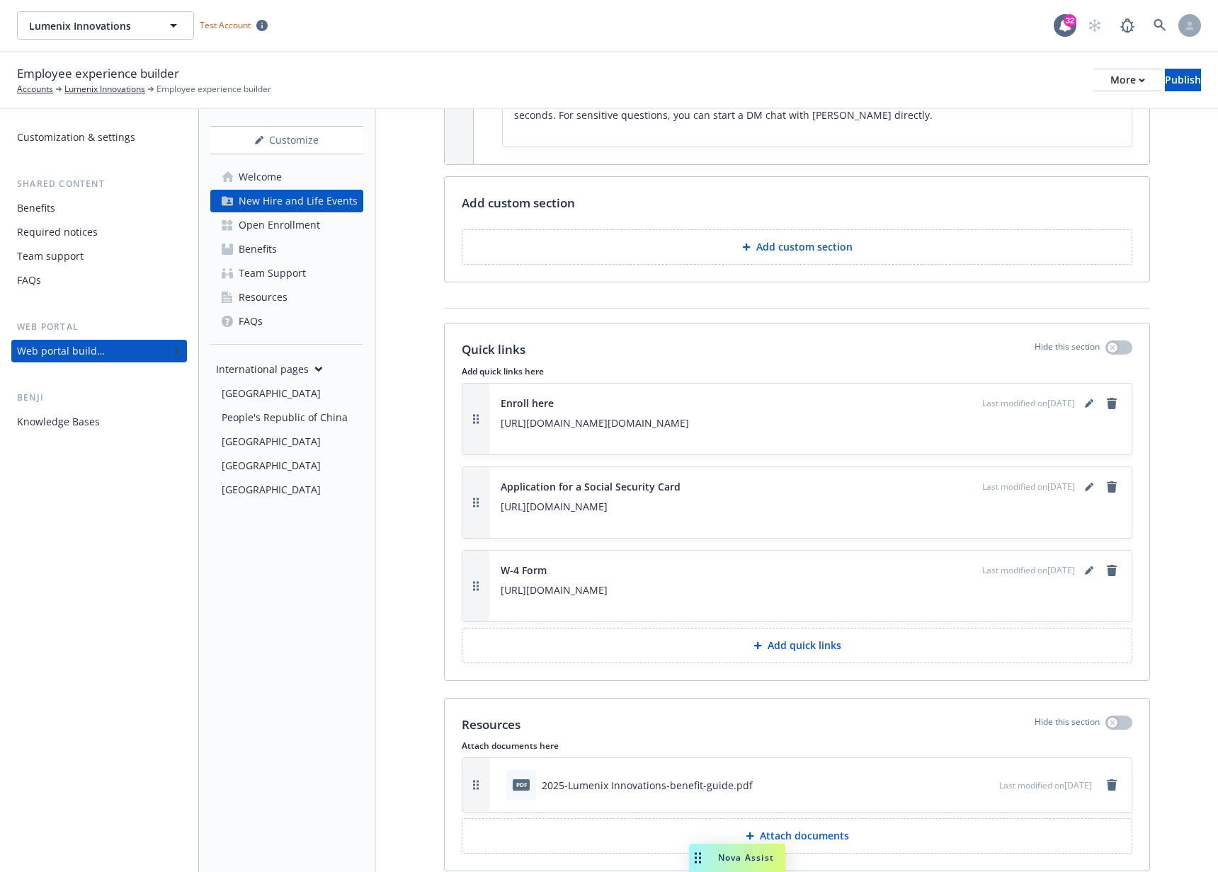
click at [304, 224] on div "Open Enrollment" at bounding box center [279, 225] width 81 height 23
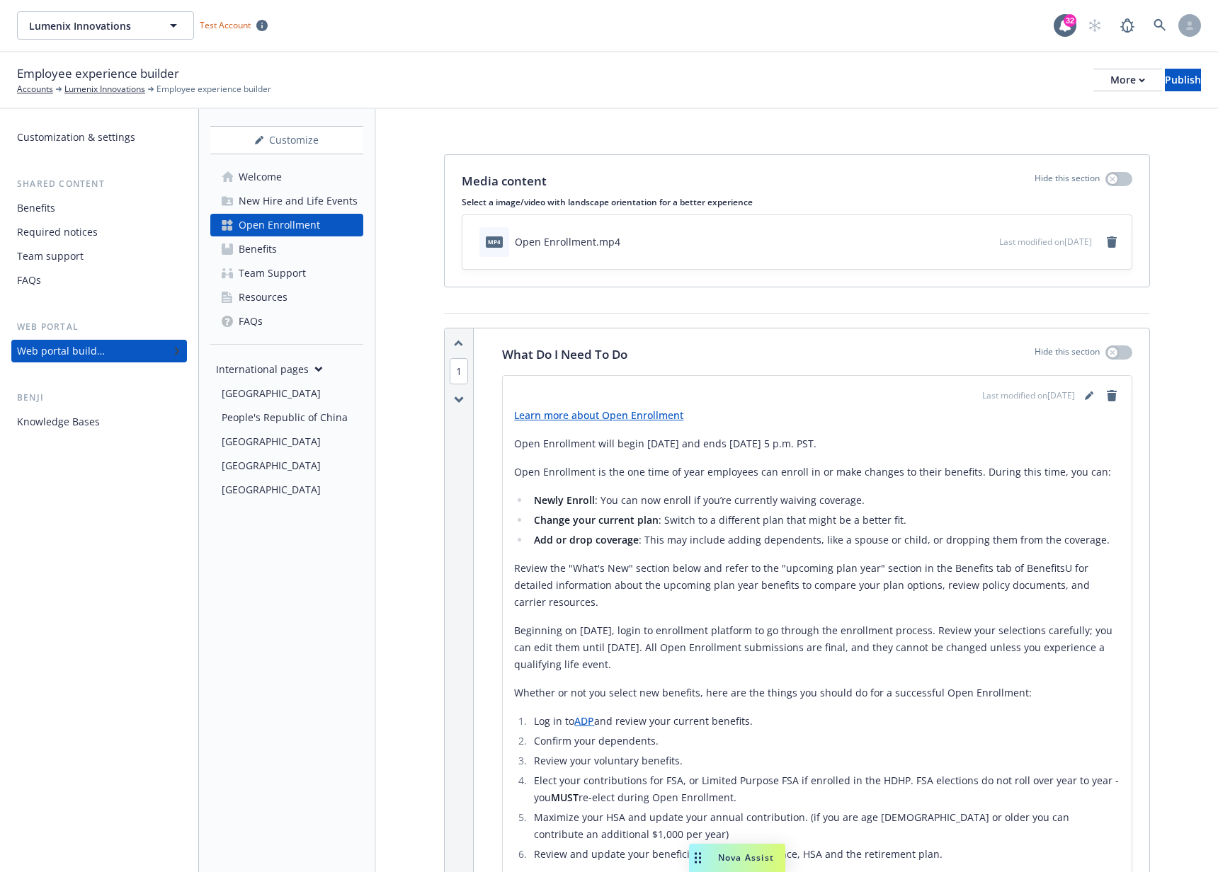
click at [69, 207] on div "Benefits" at bounding box center [99, 208] width 164 height 23
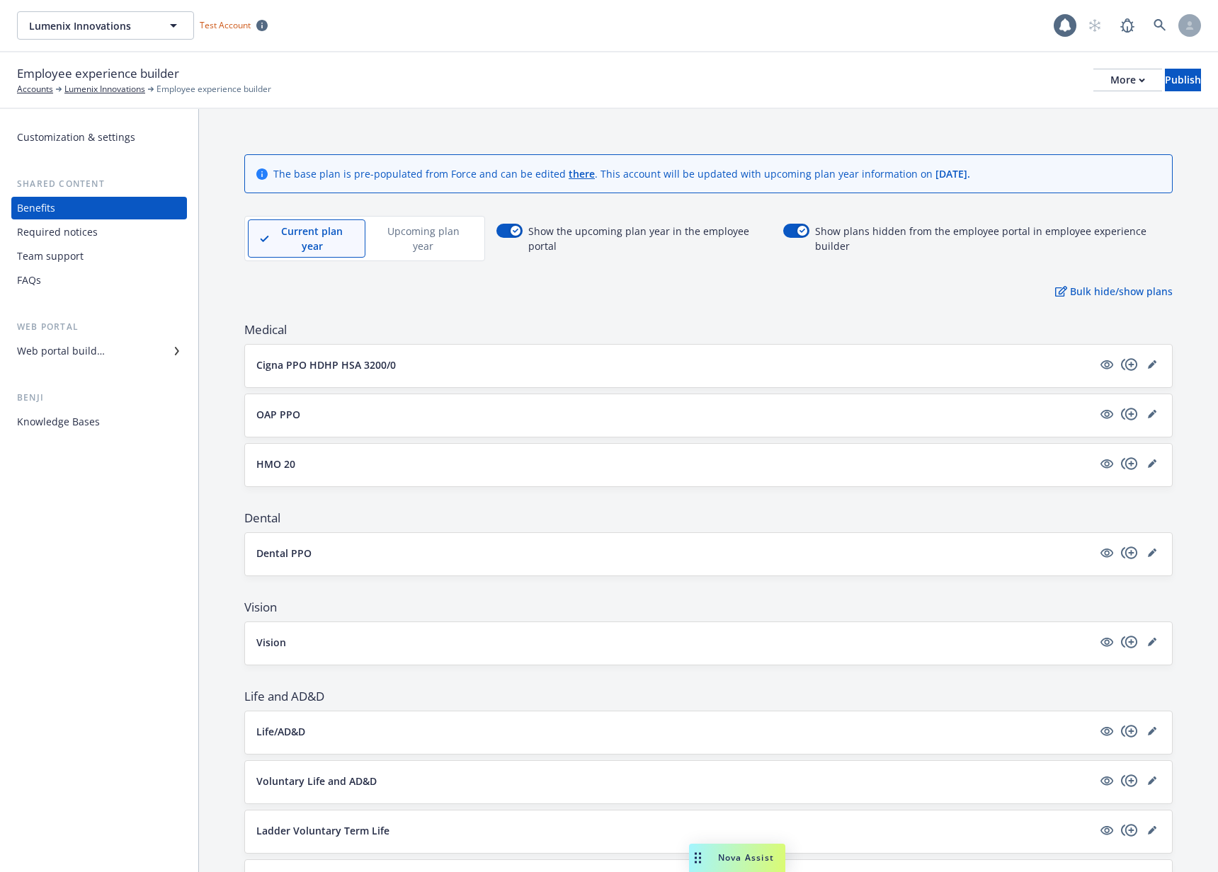
click at [377, 370] on p "Cigna PPO HDHP HSA 3200/0" at bounding box center [326, 365] width 140 height 15
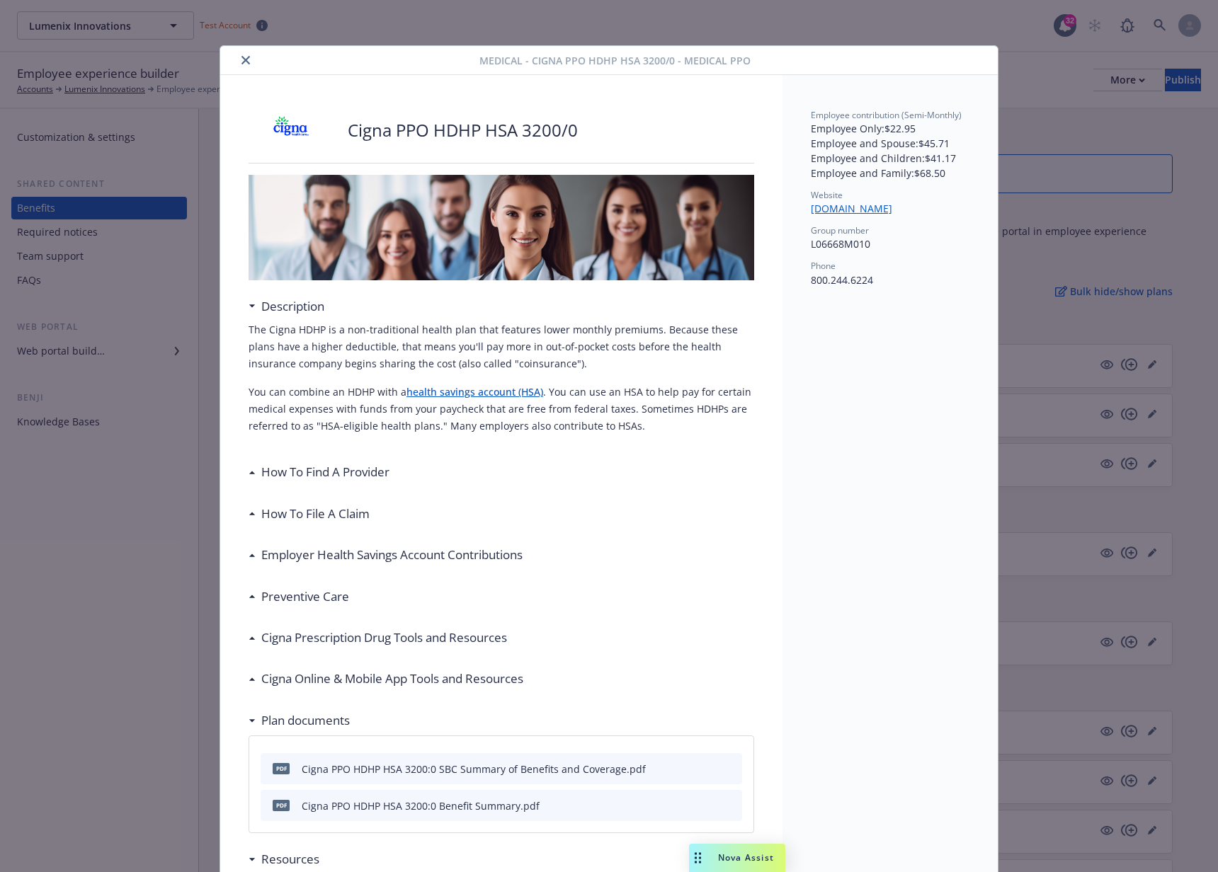
click at [241, 59] on icon "close" at bounding box center [245, 60] width 8 height 8
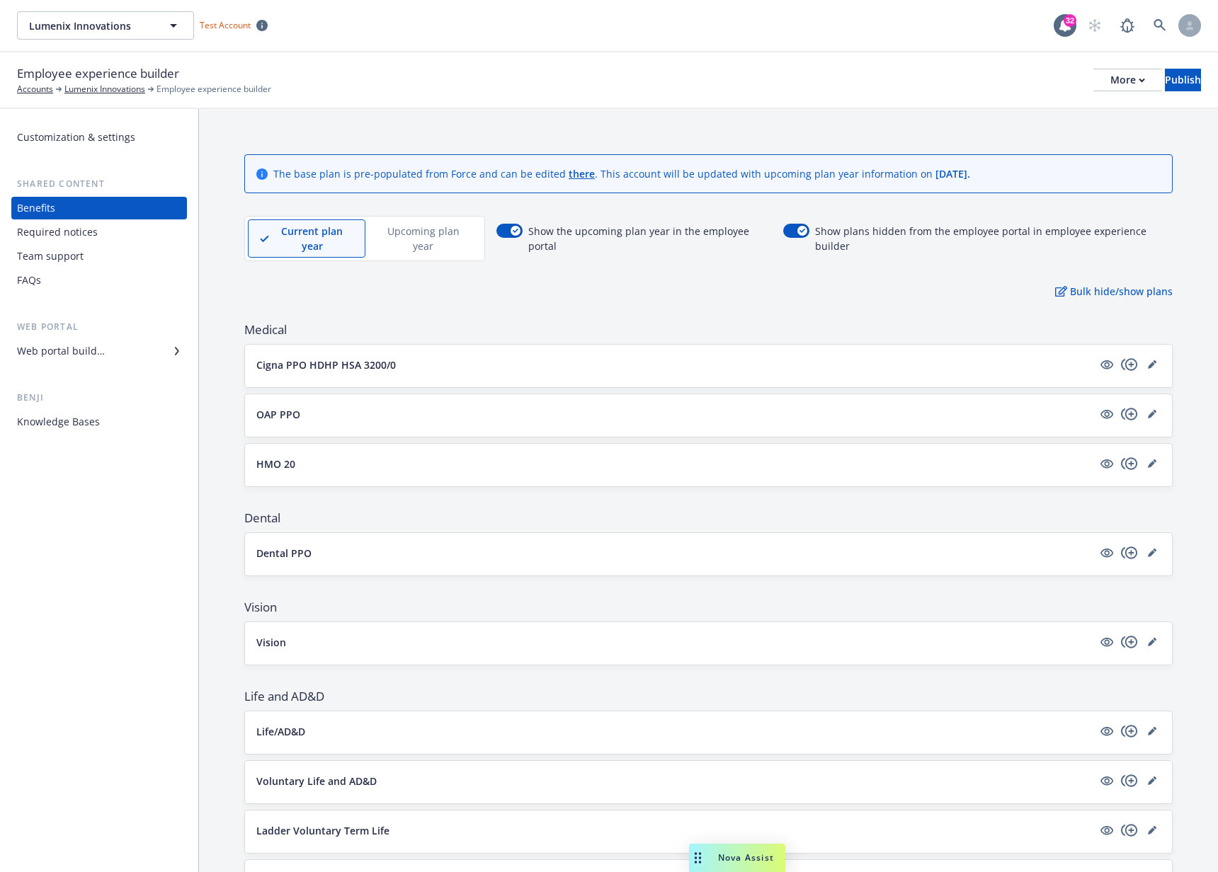
click at [421, 232] on p "Upcoming plan year" at bounding box center [423, 239] width 92 height 30
click at [363, 359] on p "Cigna PPO HDHP HSA 3200/0" at bounding box center [326, 365] width 140 height 15
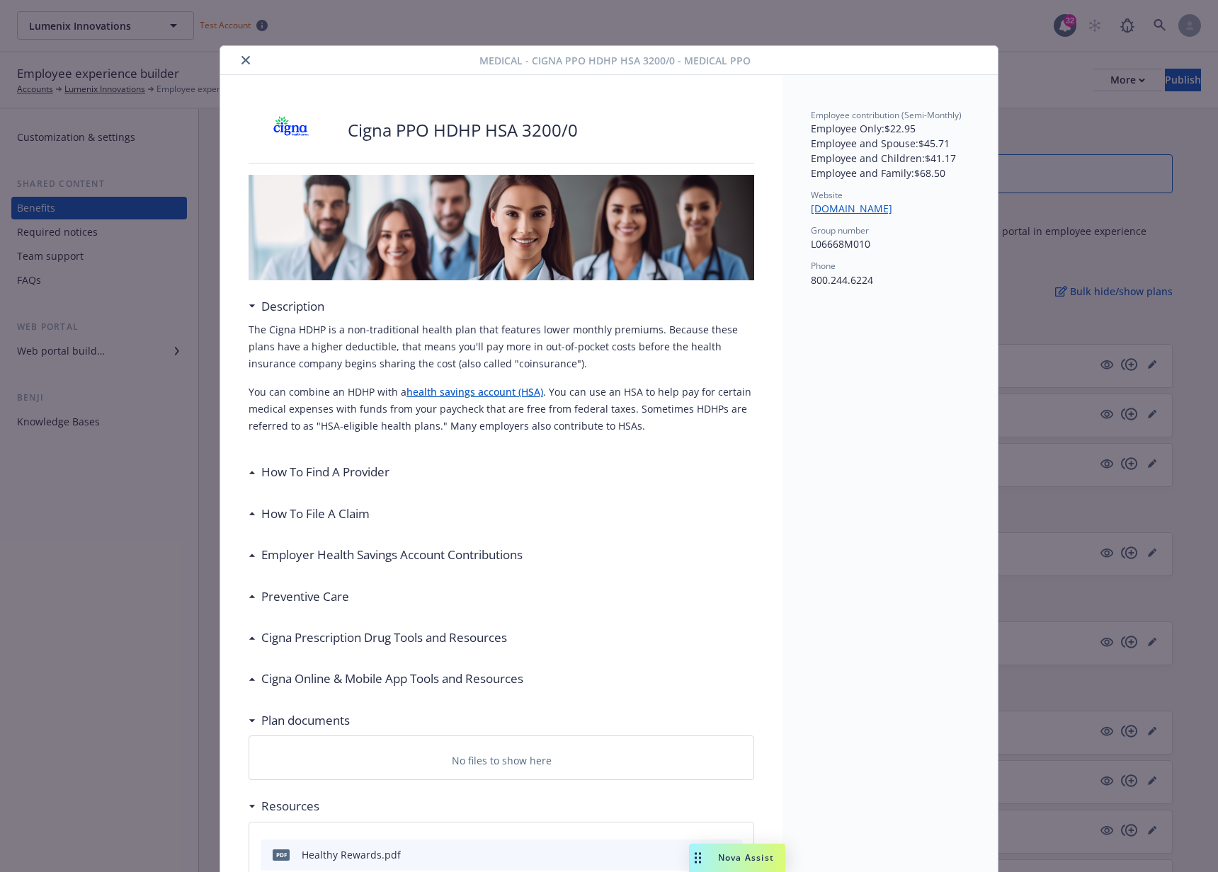
click at [237, 60] on button "close" at bounding box center [245, 60] width 17 height 17
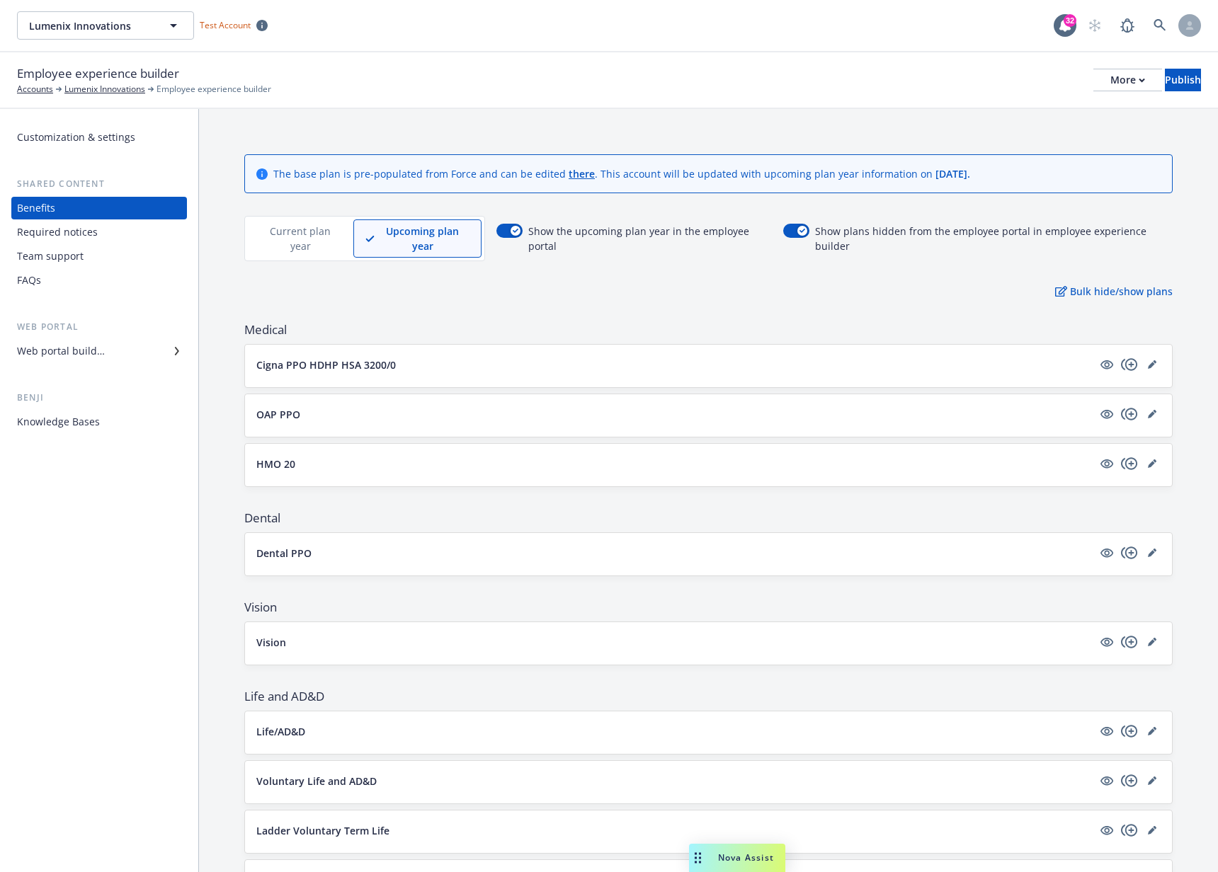
click at [123, 348] on div "Web portal builder" at bounding box center [99, 351] width 164 height 23
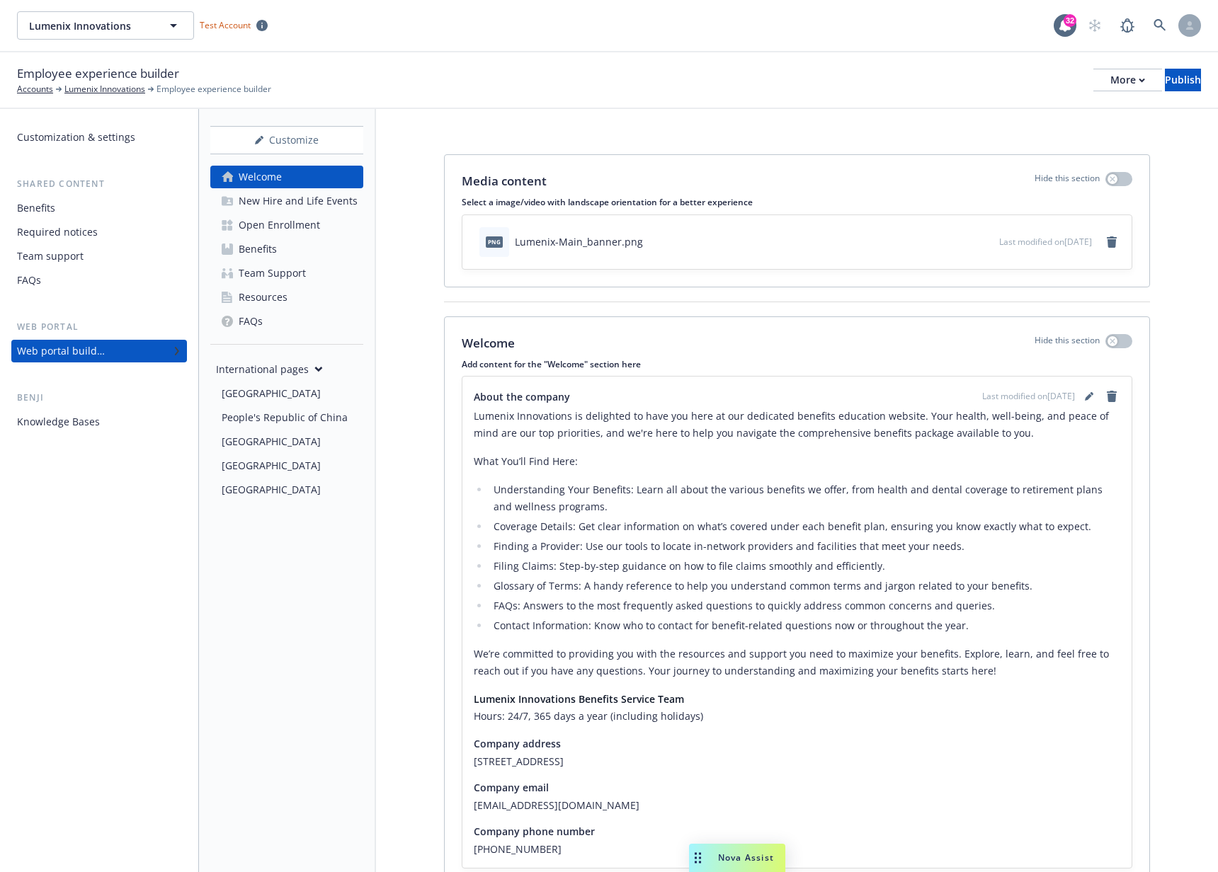
click at [87, 415] on div "Knowledge Bases" at bounding box center [58, 422] width 83 height 23
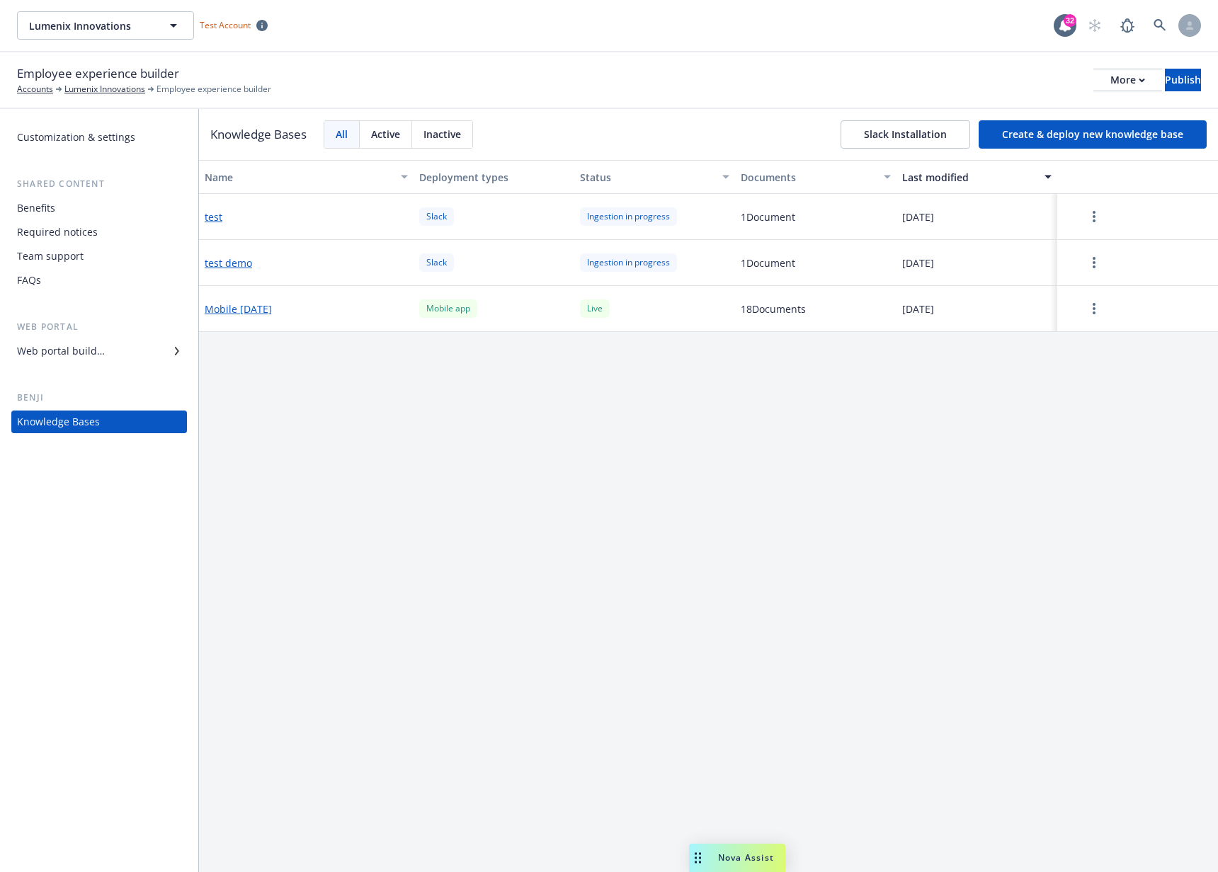
click at [77, 358] on div "Web portal builder" at bounding box center [61, 351] width 88 height 23
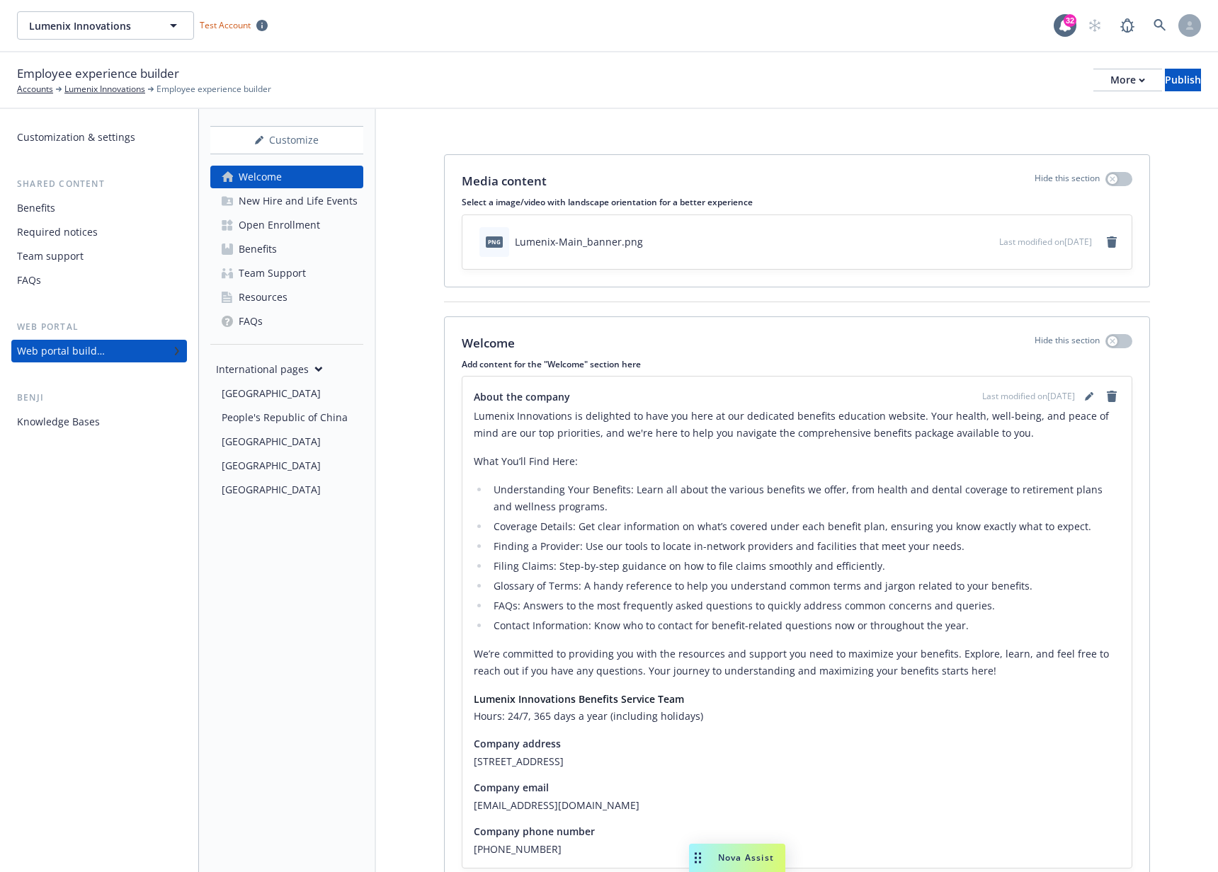
click at [304, 233] on div "Open Enrollment" at bounding box center [279, 225] width 81 height 23
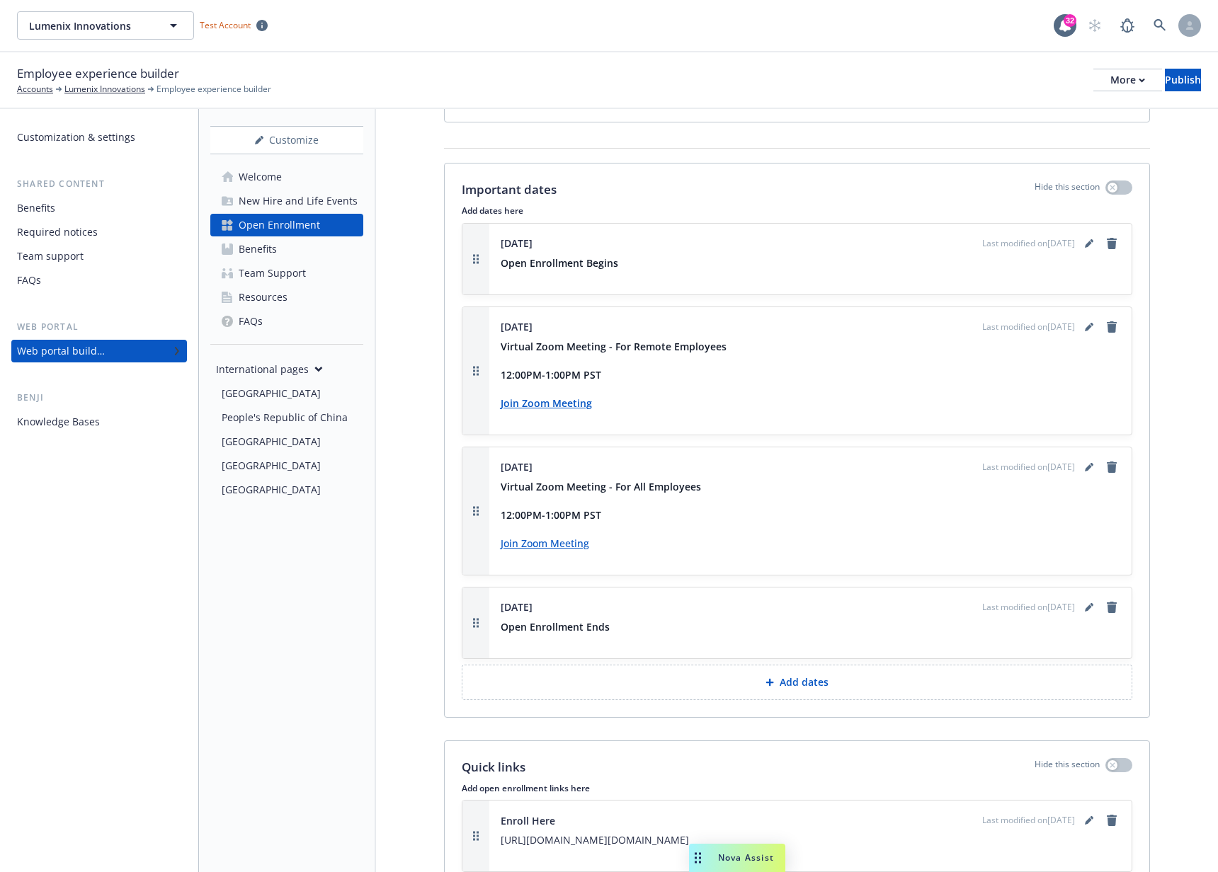
scroll to position [2391, 0]
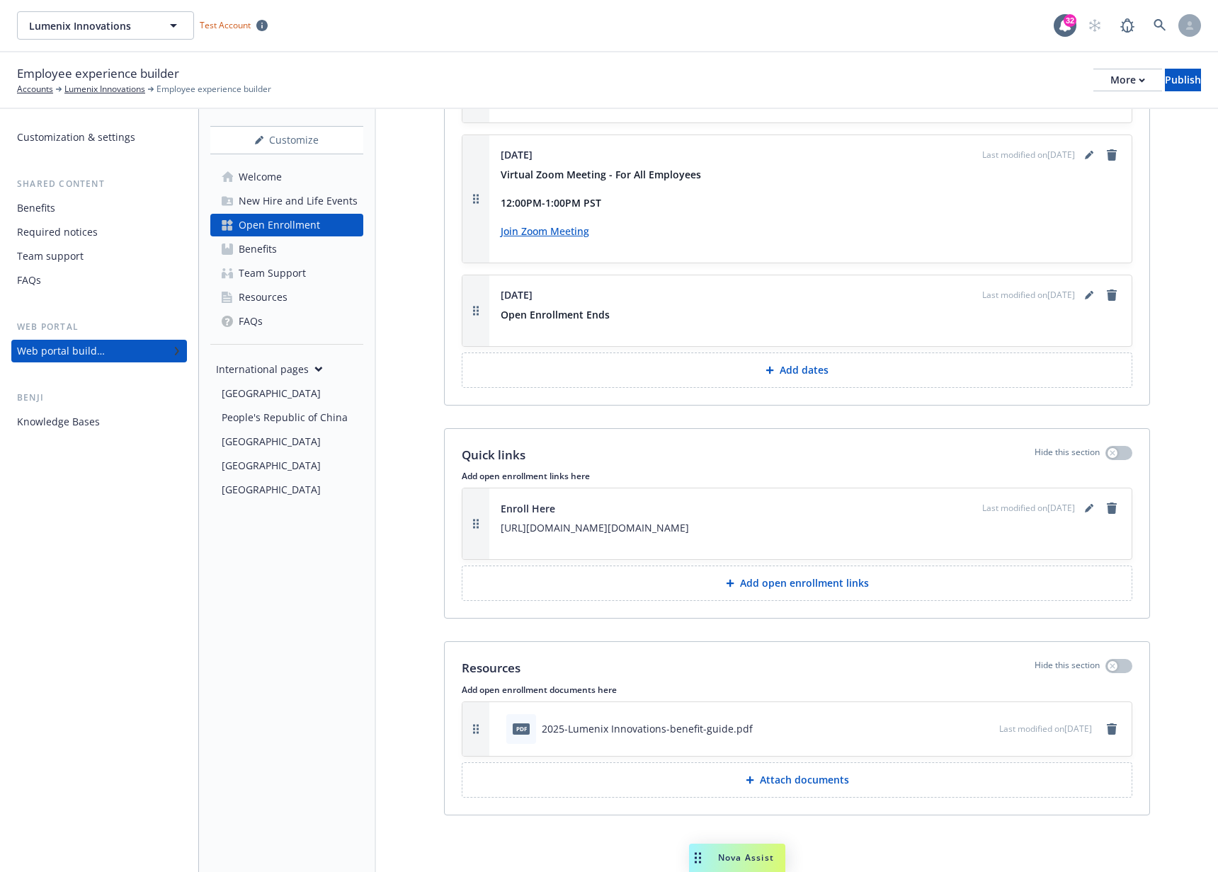
click at [266, 246] on div "Benefits" at bounding box center [258, 249] width 38 height 23
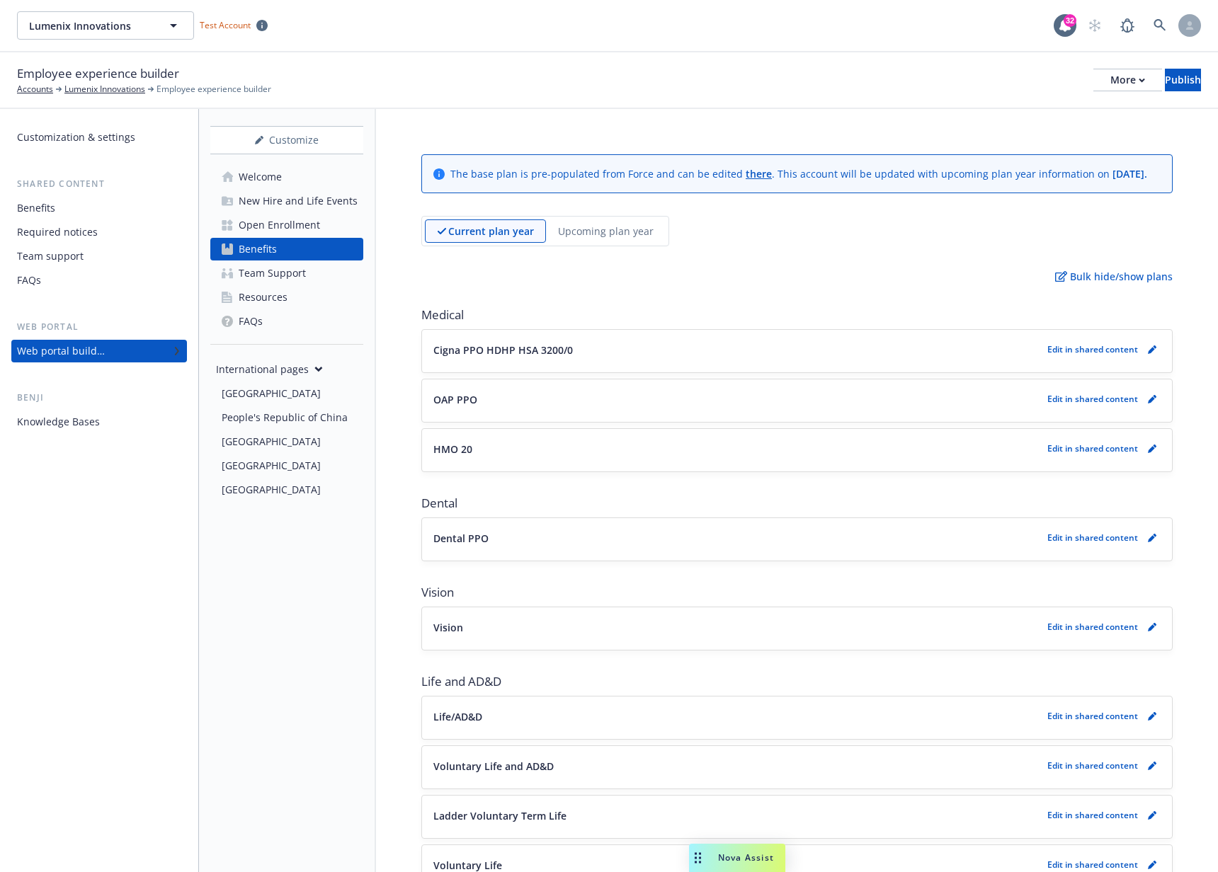
click at [624, 239] on p "Upcoming plan year" at bounding box center [606, 231] width 96 height 15
click at [41, 213] on div "Benefits" at bounding box center [36, 208] width 38 height 23
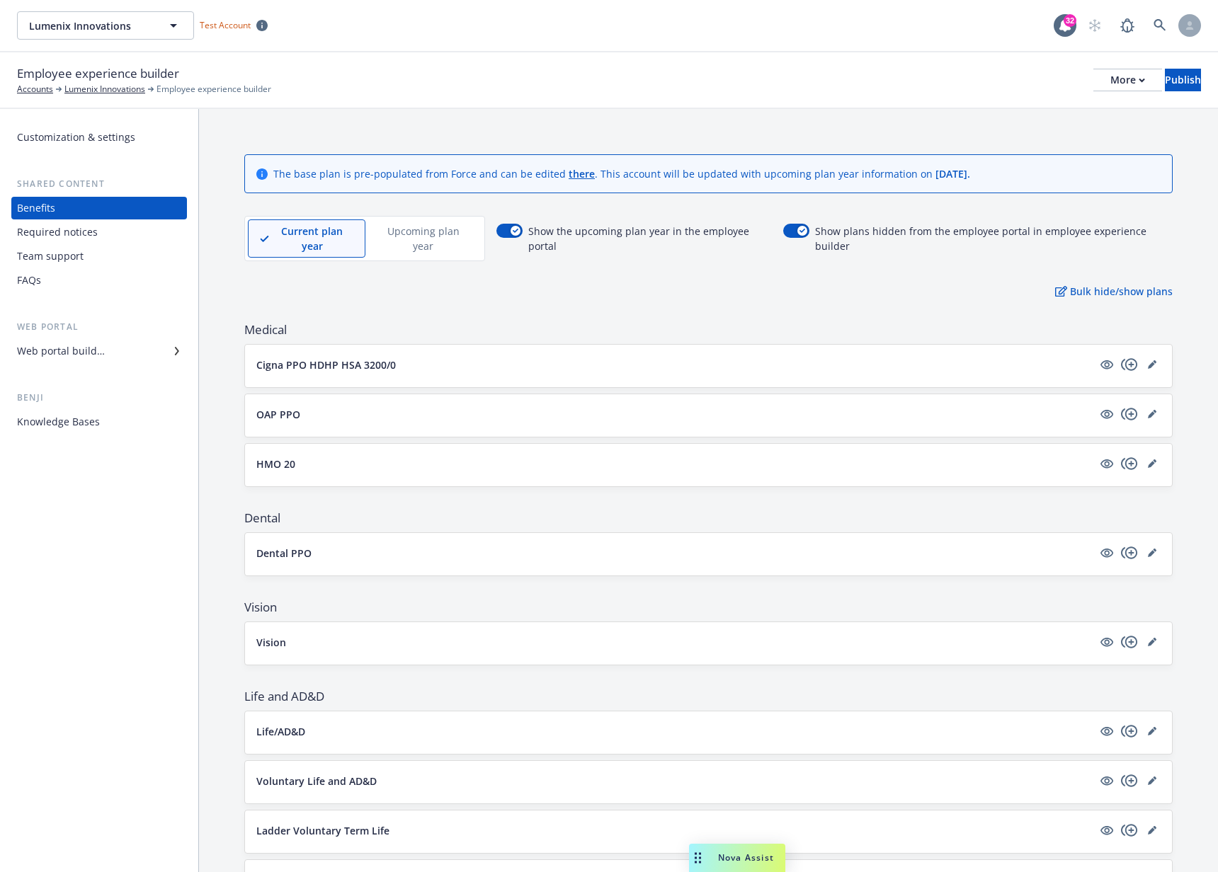
click at [377, 370] on p "Cigna PPO HDHP HSA 3200/0" at bounding box center [326, 365] width 140 height 15
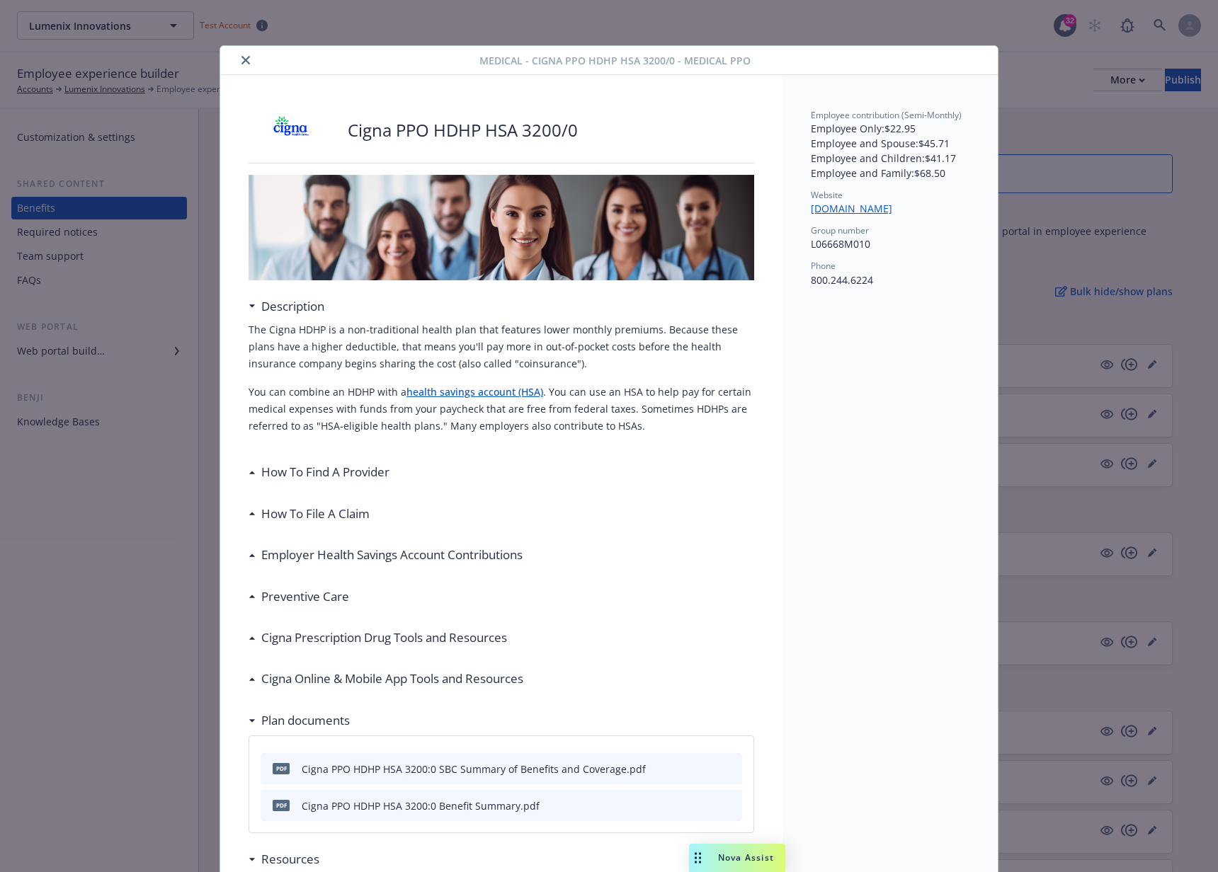
click at [241, 56] on icon "close" at bounding box center [245, 60] width 8 height 8
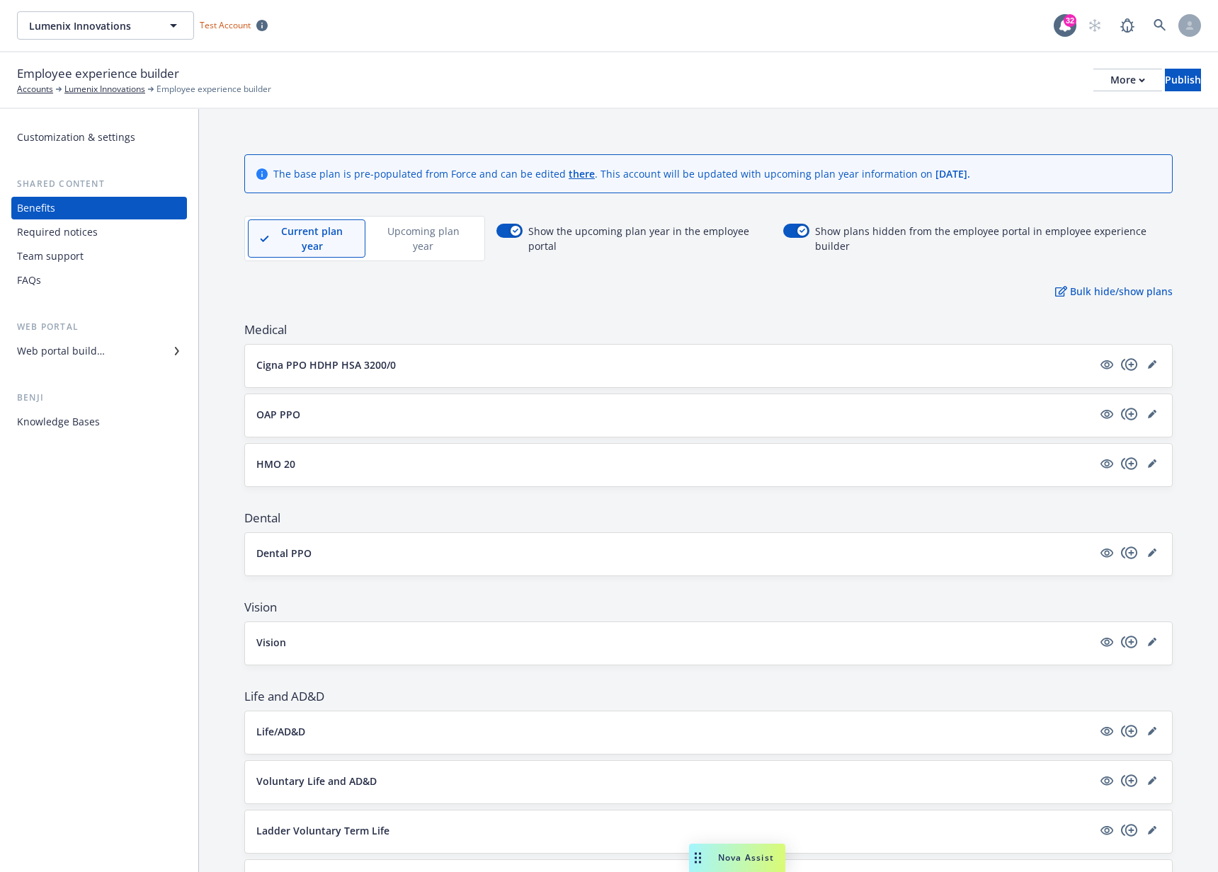
click at [447, 231] on p "Upcoming plan year" at bounding box center [423, 239] width 92 height 30
click at [379, 368] on p "Cigna PPO HDHP HSA 3200/0" at bounding box center [326, 365] width 140 height 15
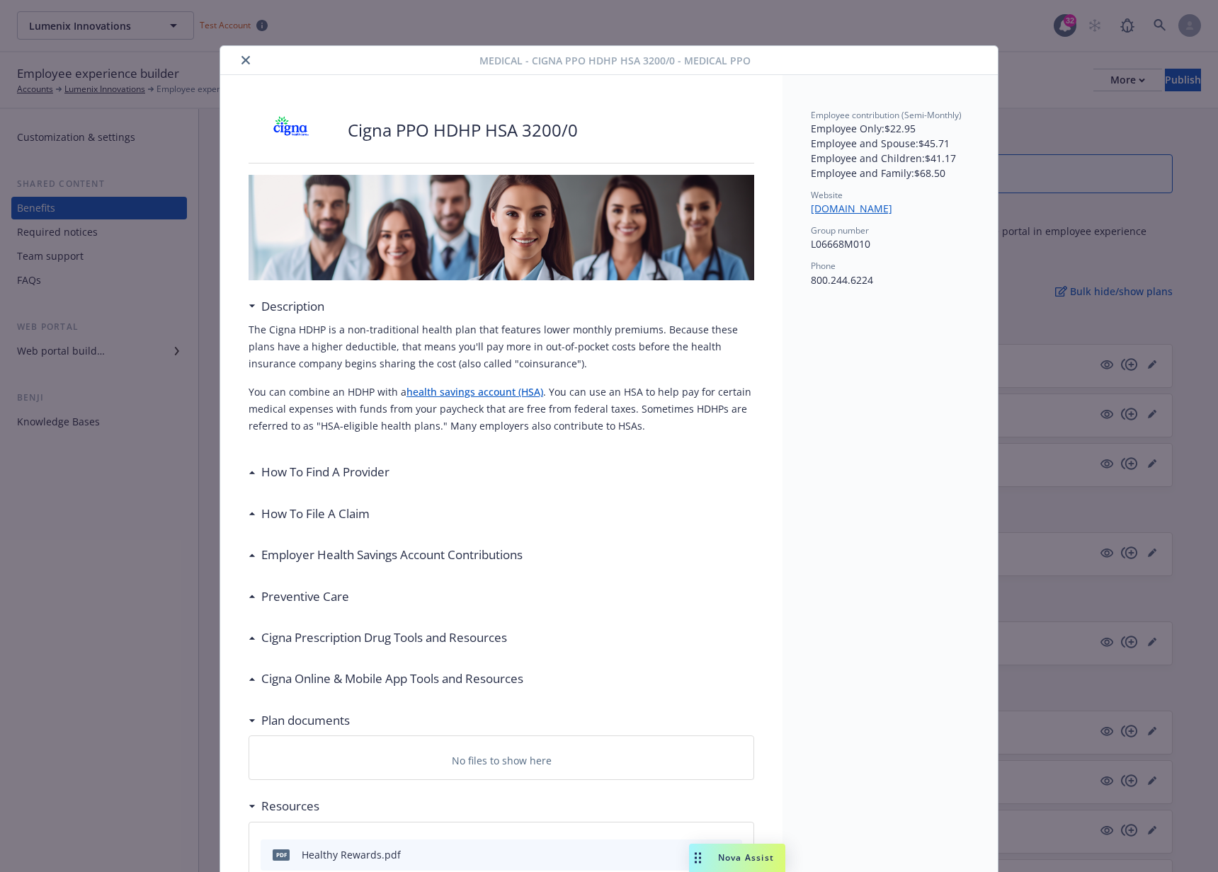
click at [241, 59] on icon "close" at bounding box center [245, 60] width 8 height 8
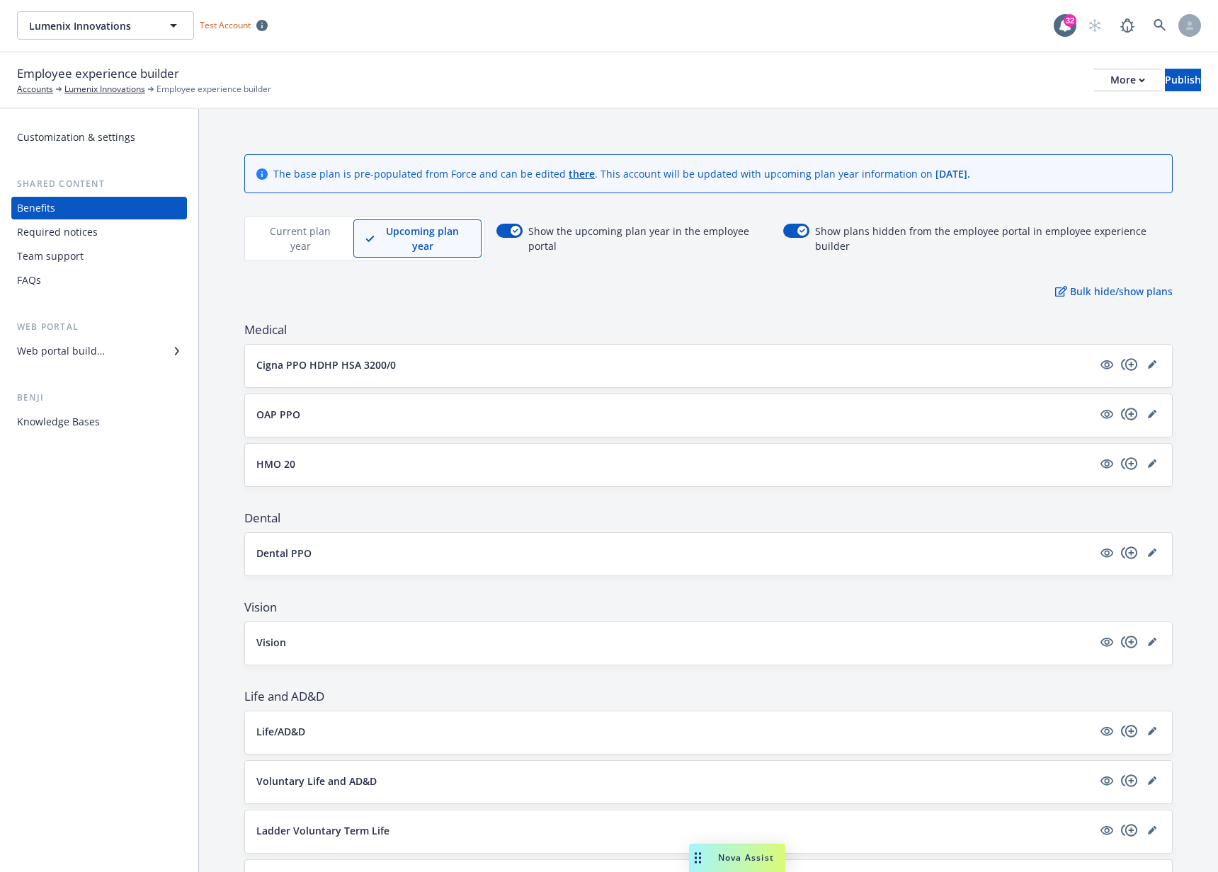
click at [380, 363] on p "Cigna PPO HDHP HSA 3200/0" at bounding box center [326, 365] width 140 height 15
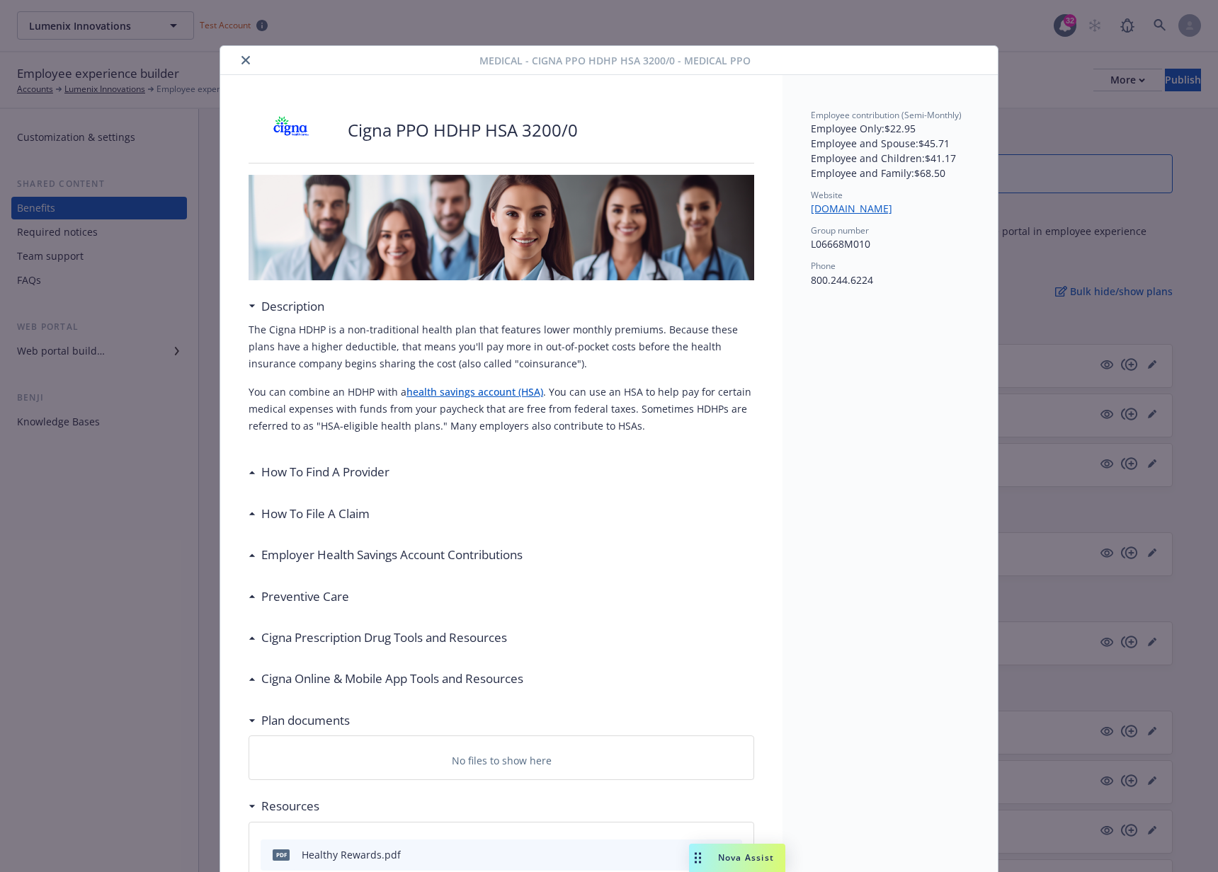
scroll to position [42, 0]
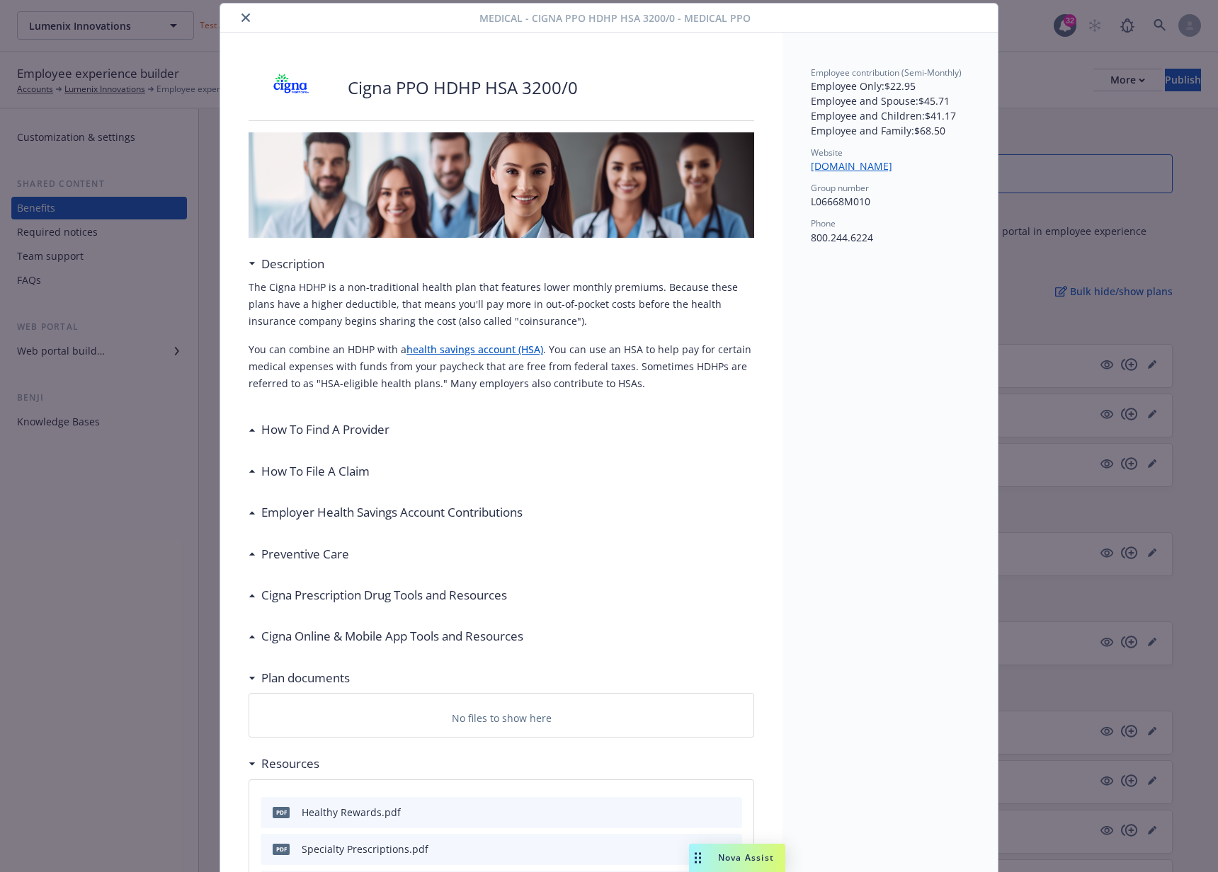
click at [243, 16] on icon "close" at bounding box center [245, 17] width 8 height 8
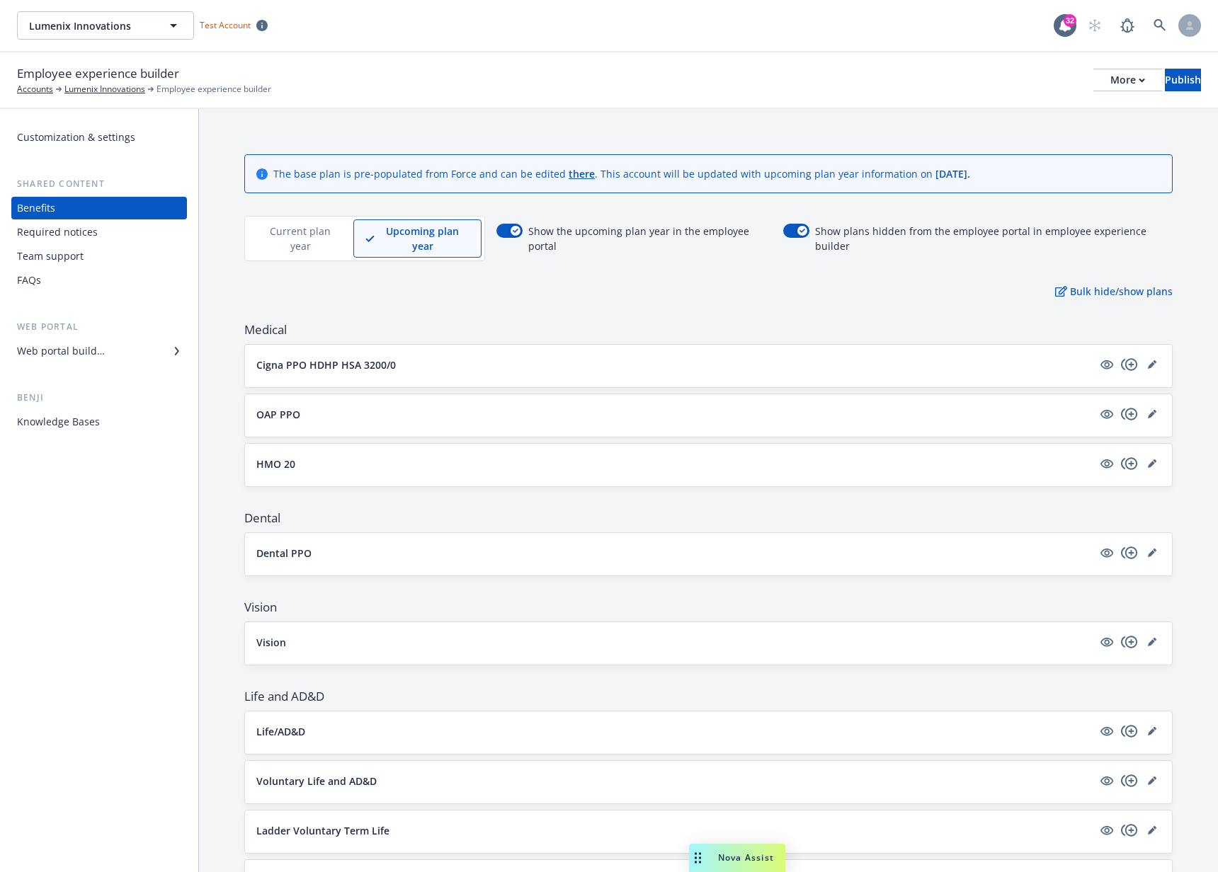
click at [257, 249] on div "Current plan year" at bounding box center [301, 239] width 106 height 38
click at [388, 360] on p "Cigna PPO HDHP HSA 3200/0" at bounding box center [326, 365] width 140 height 15
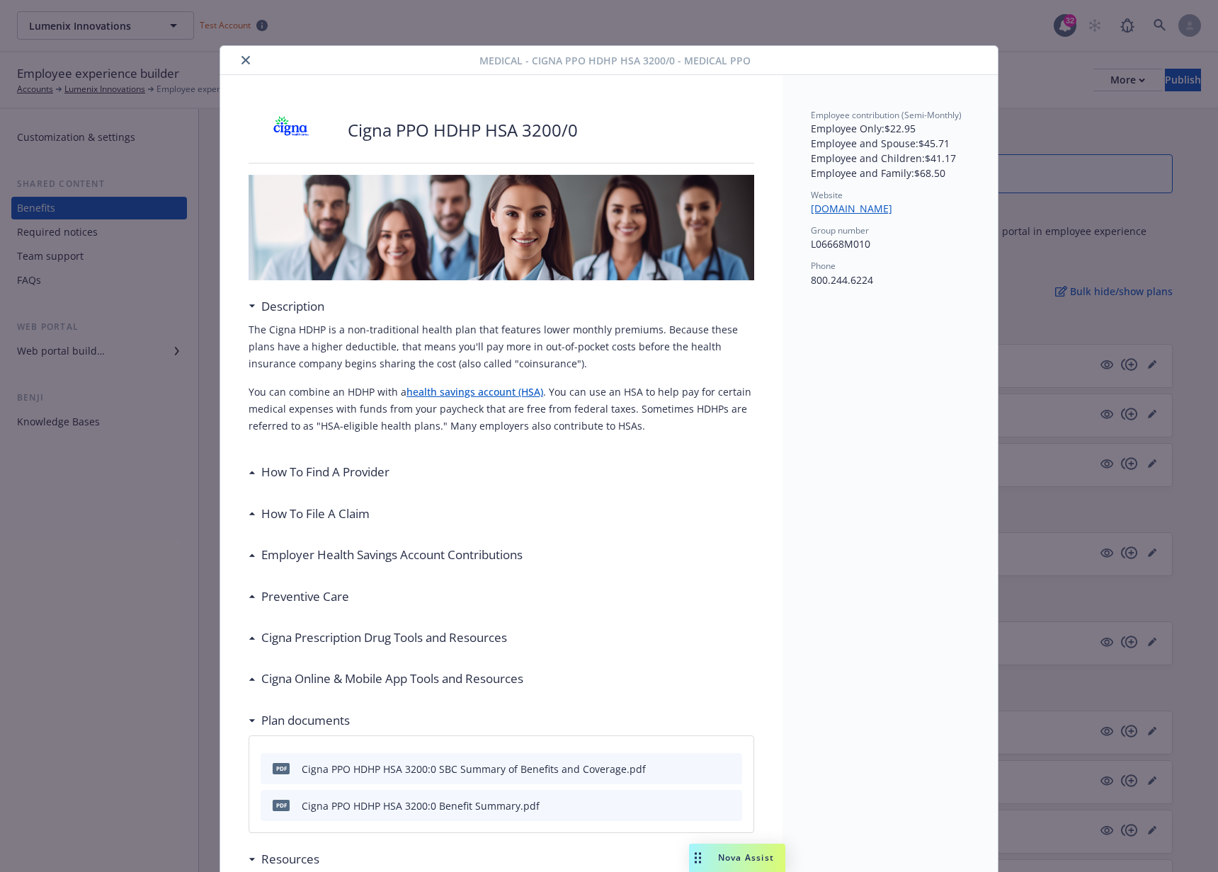
scroll to position [42, 0]
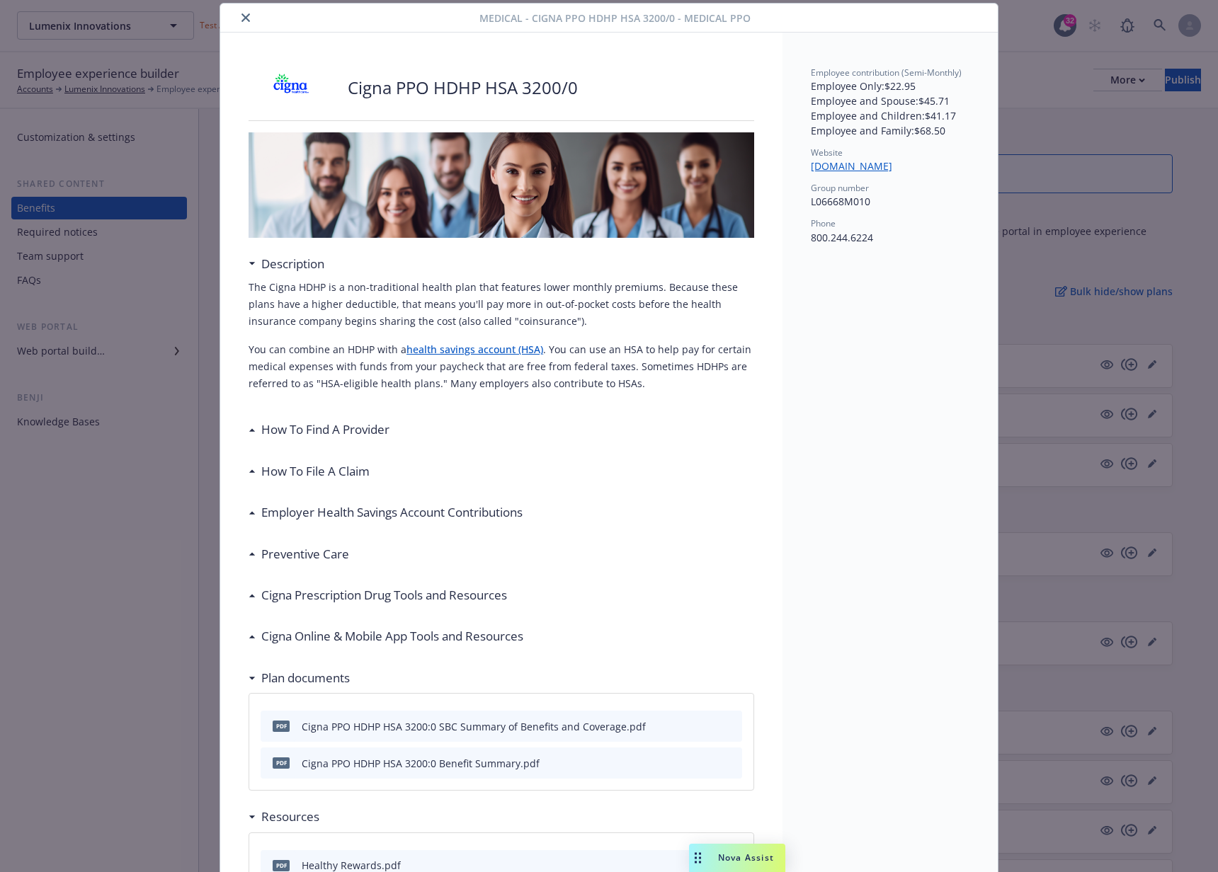
click at [241, 18] on icon "close" at bounding box center [245, 17] width 8 height 8
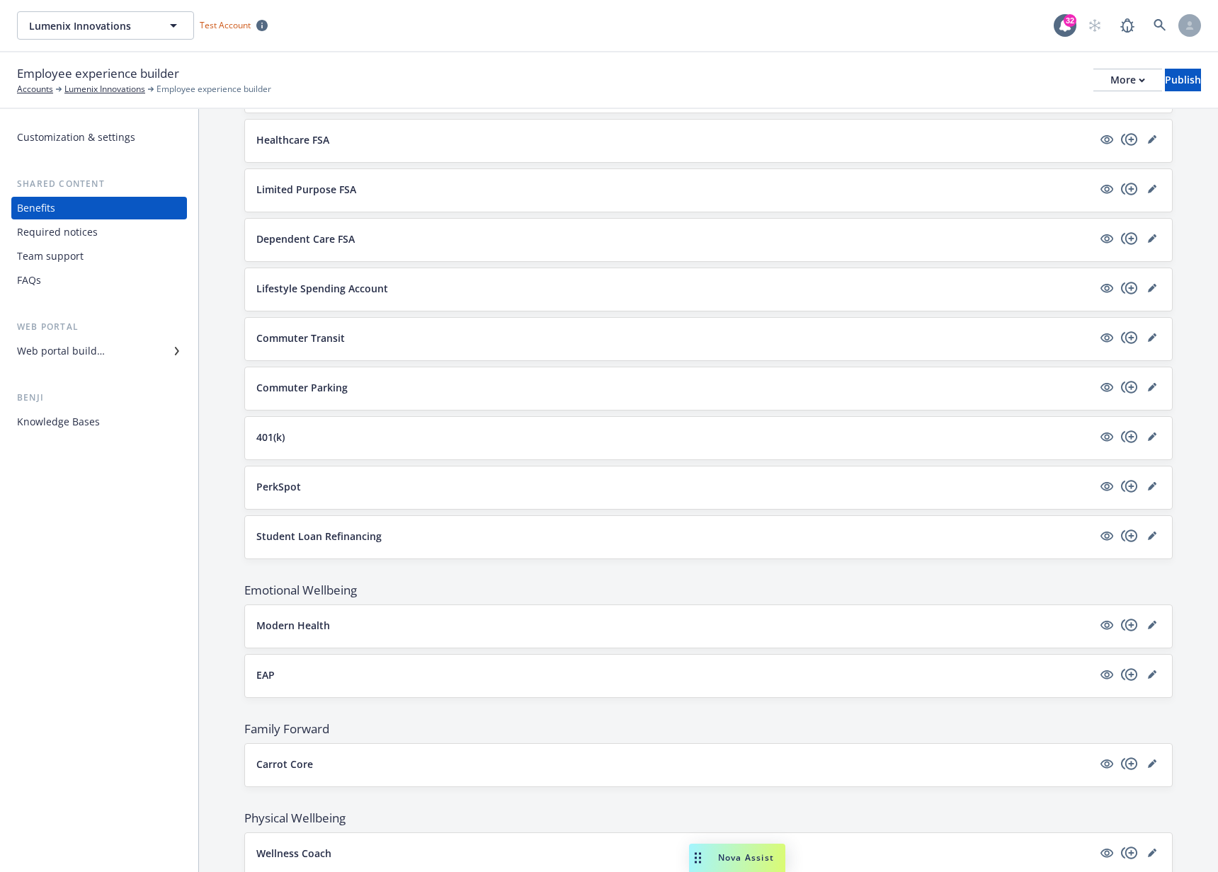
scroll to position [1811, 0]
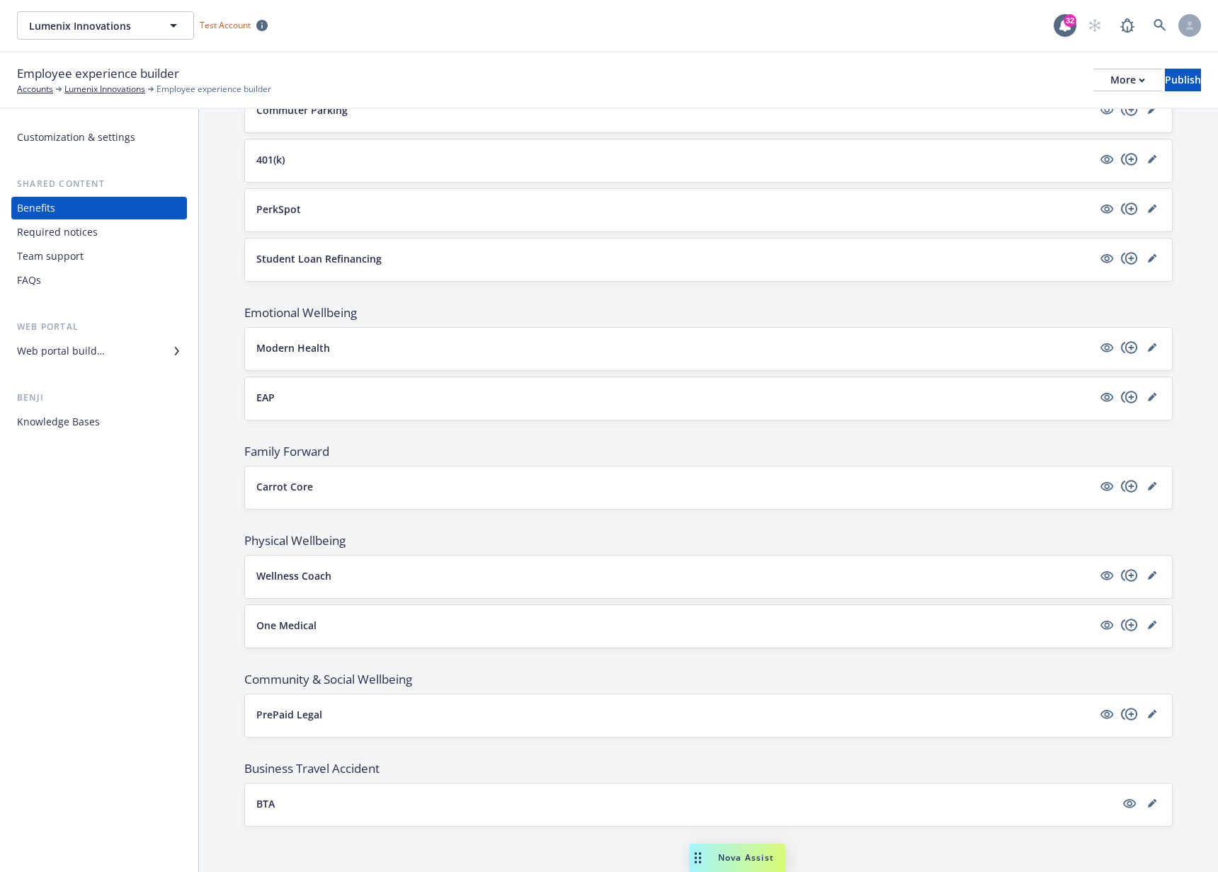
click at [124, 350] on div "Web portal builder" at bounding box center [99, 351] width 164 height 23
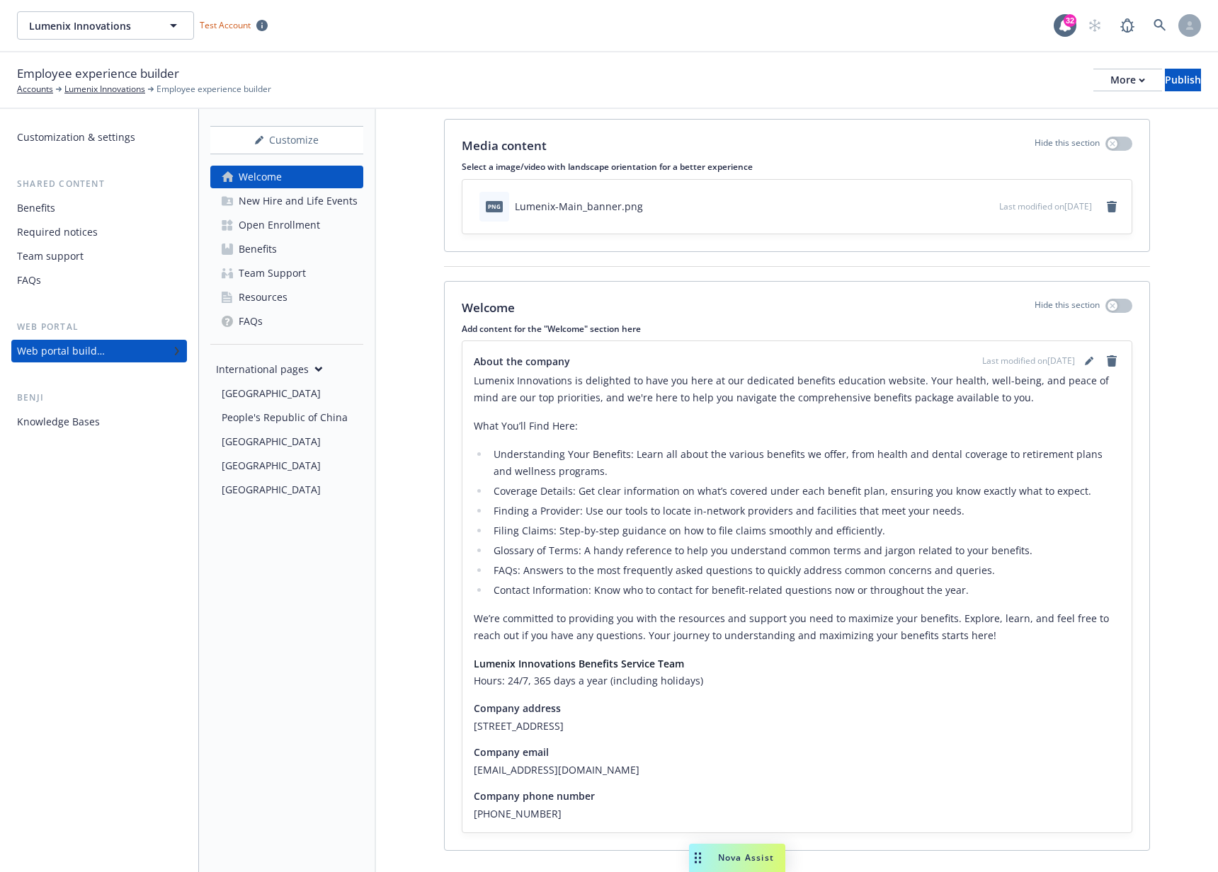
scroll to position [65, 0]
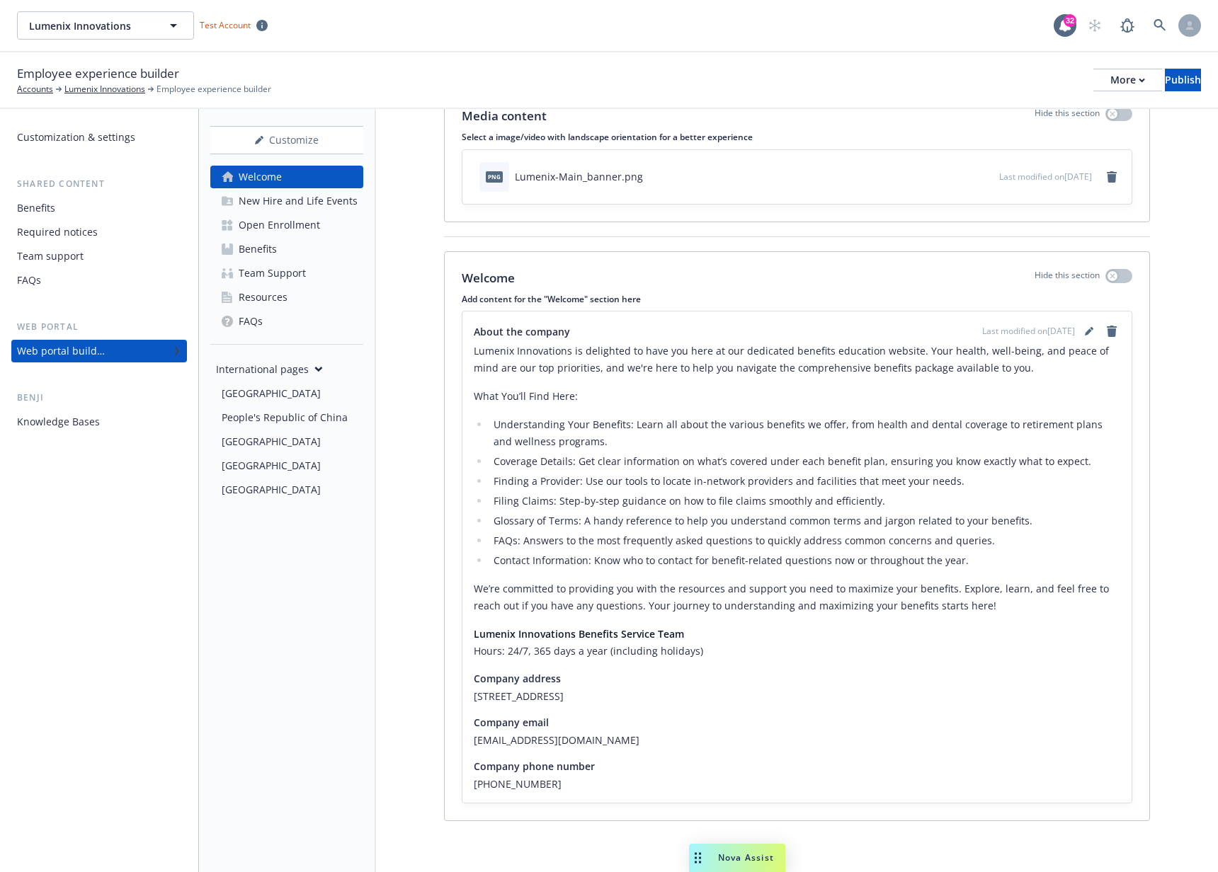
click at [277, 234] on div "Open Enrollment" at bounding box center [279, 225] width 81 height 23
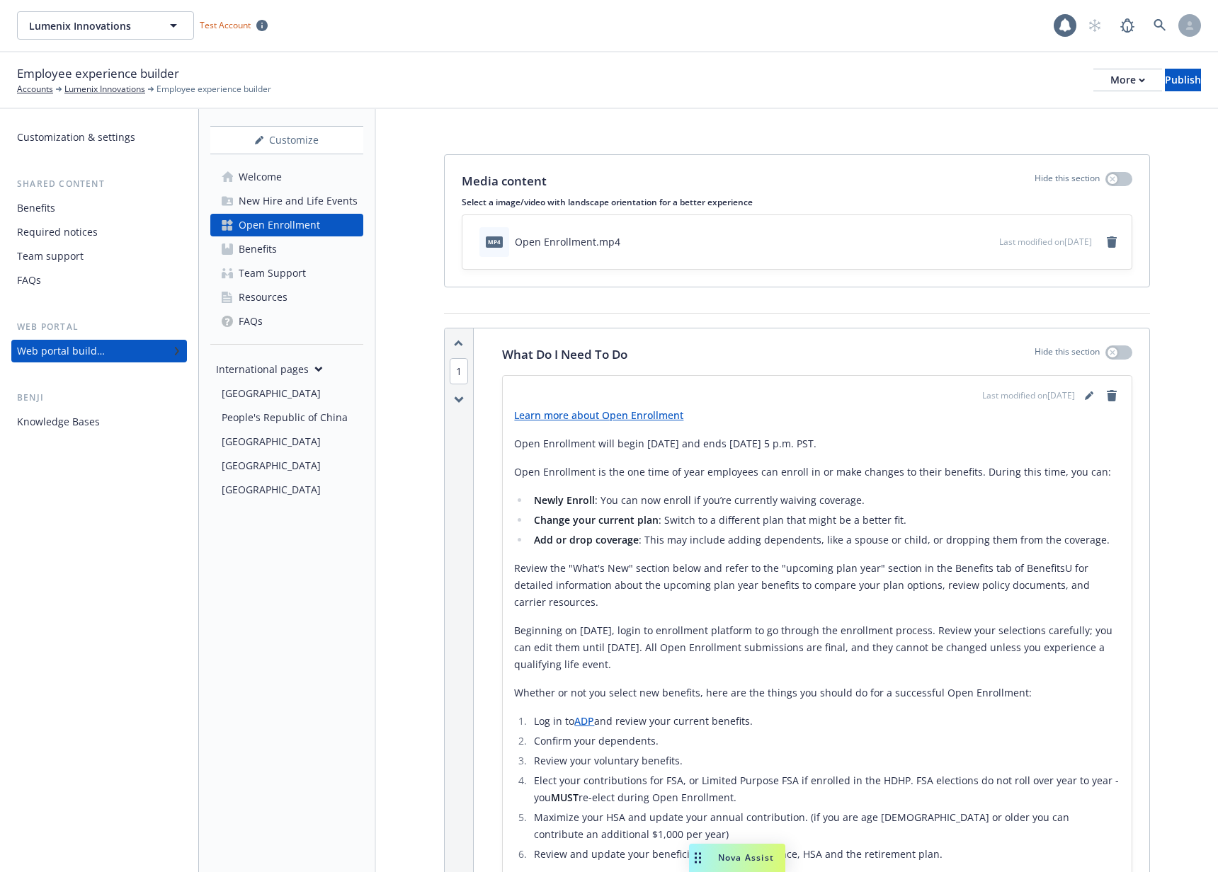
scroll to position [2391, 0]
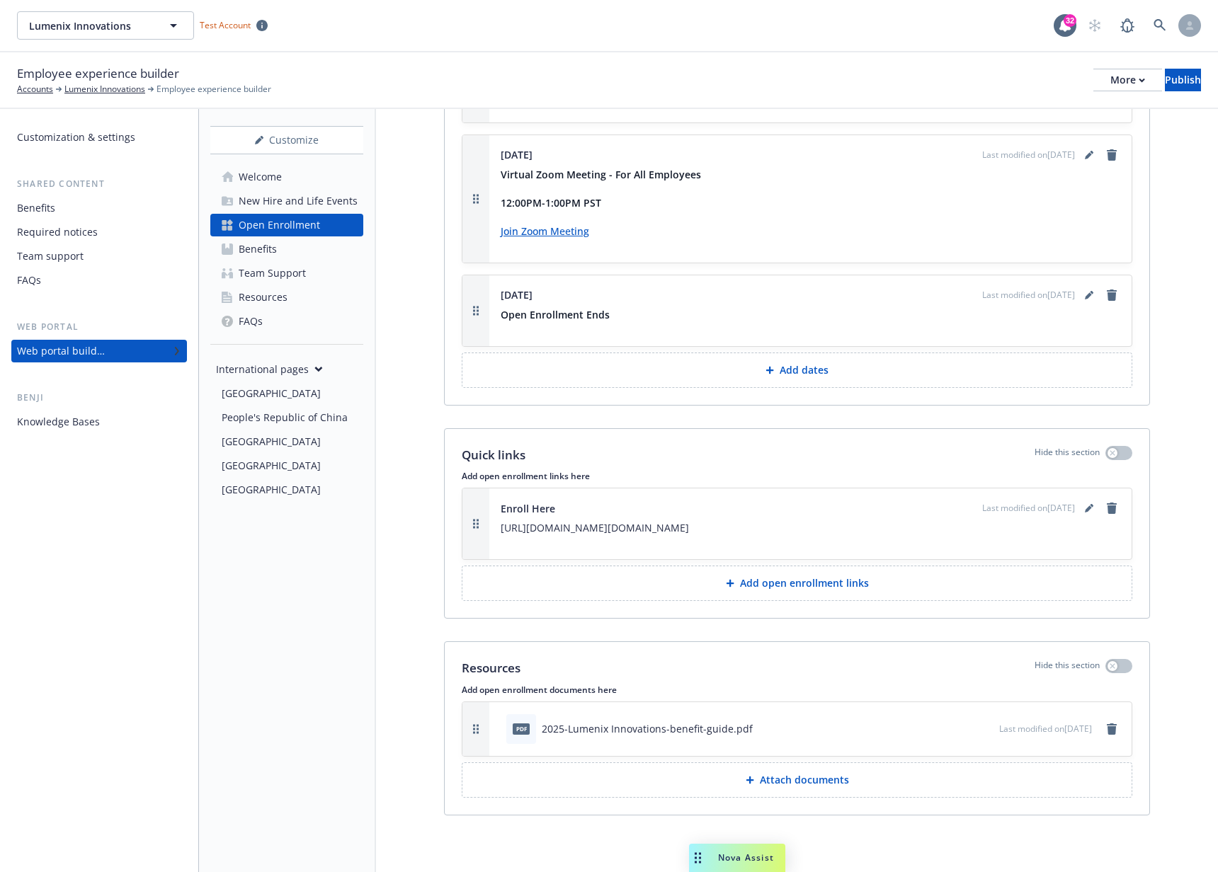
click at [311, 193] on div "New Hire and Life Events" at bounding box center [298, 201] width 119 height 23
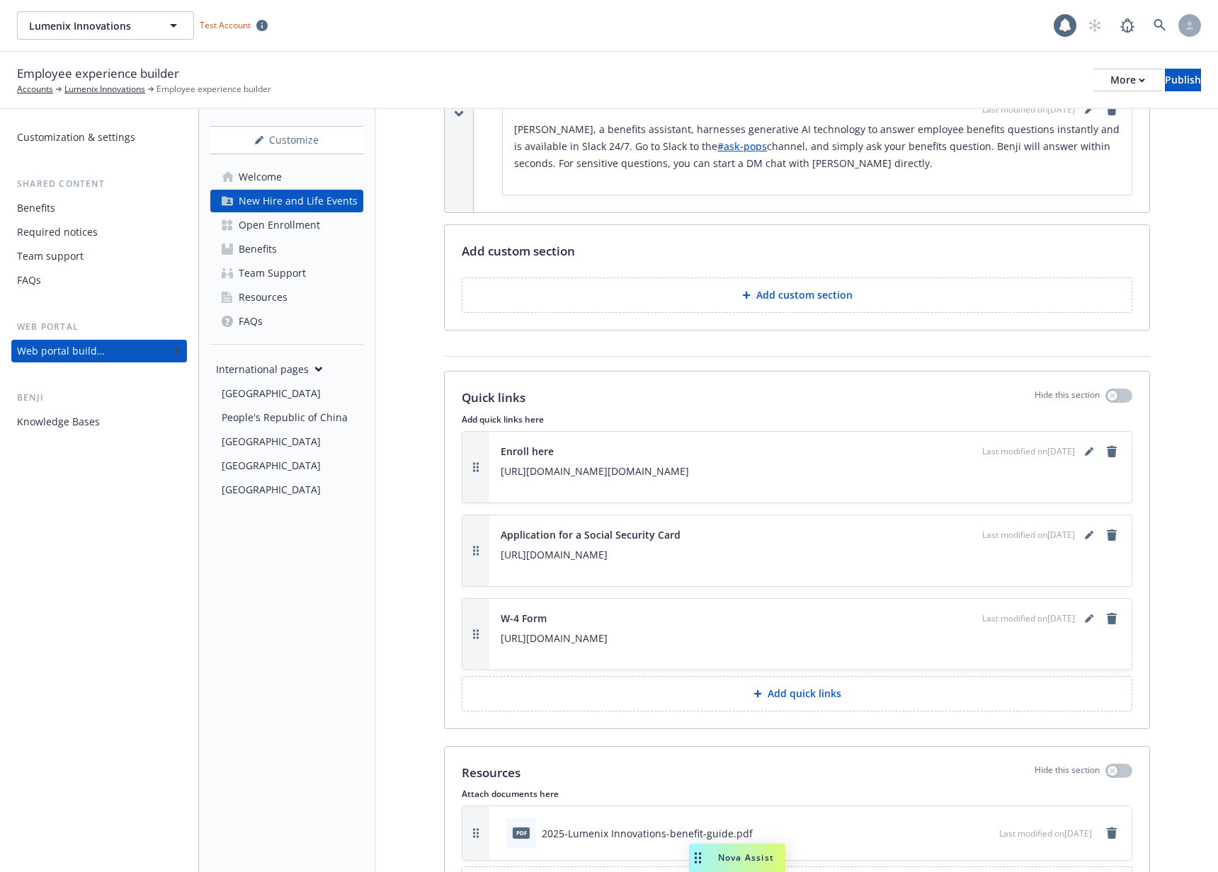
scroll to position [3522, 0]
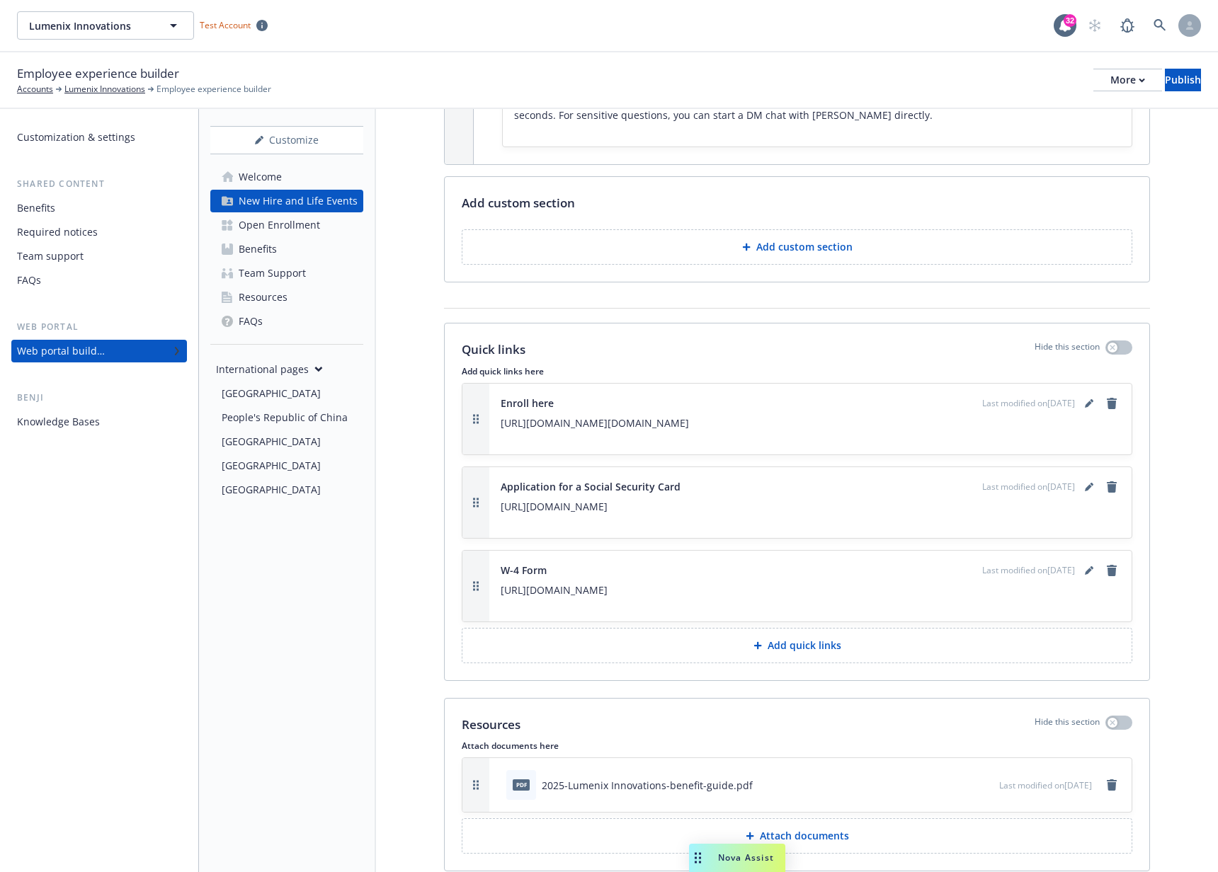
click at [979, 780] on icon "preview file" at bounding box center [985, 785] width 13 height 10
click at [293, 232] on div "Open Enrollment" at bounding box center [279, 225] width 81 height 23
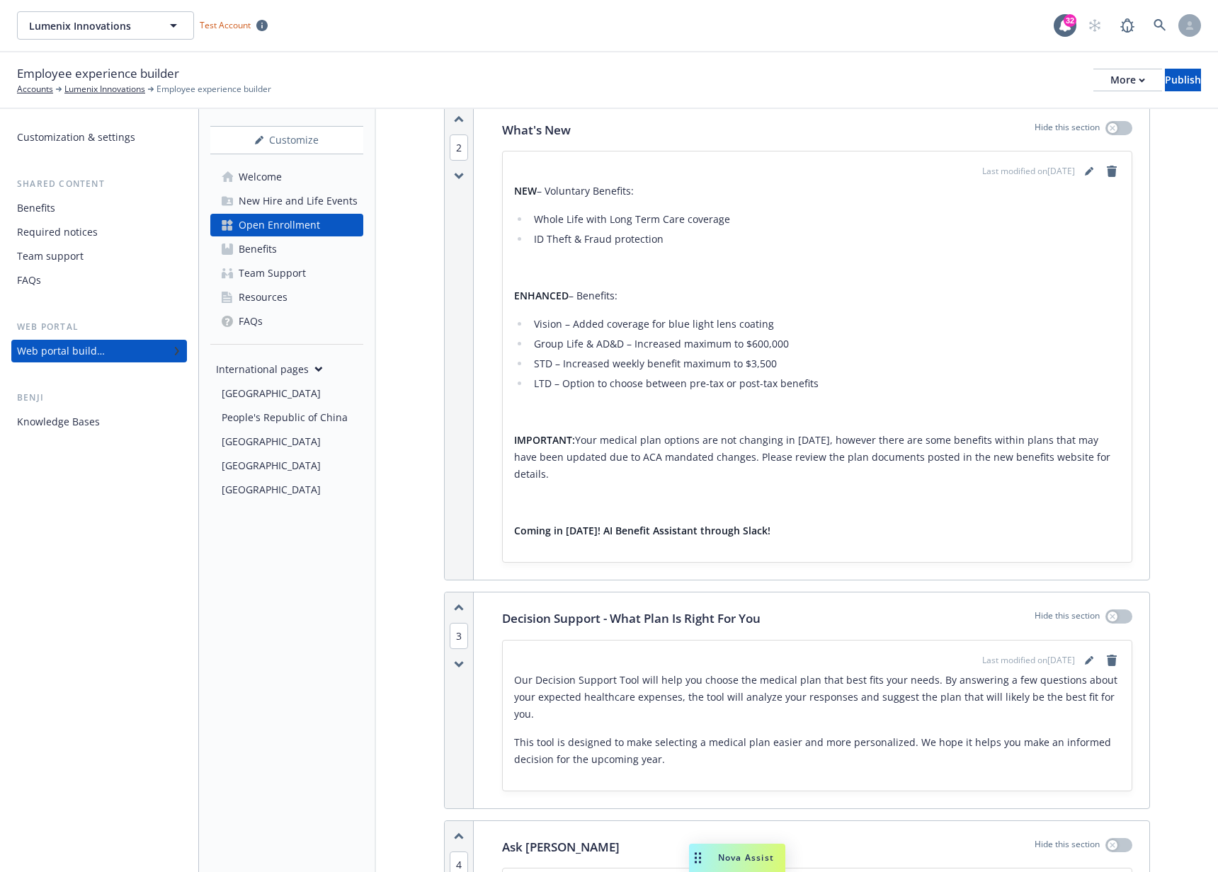
scroll to position [2391, 0]
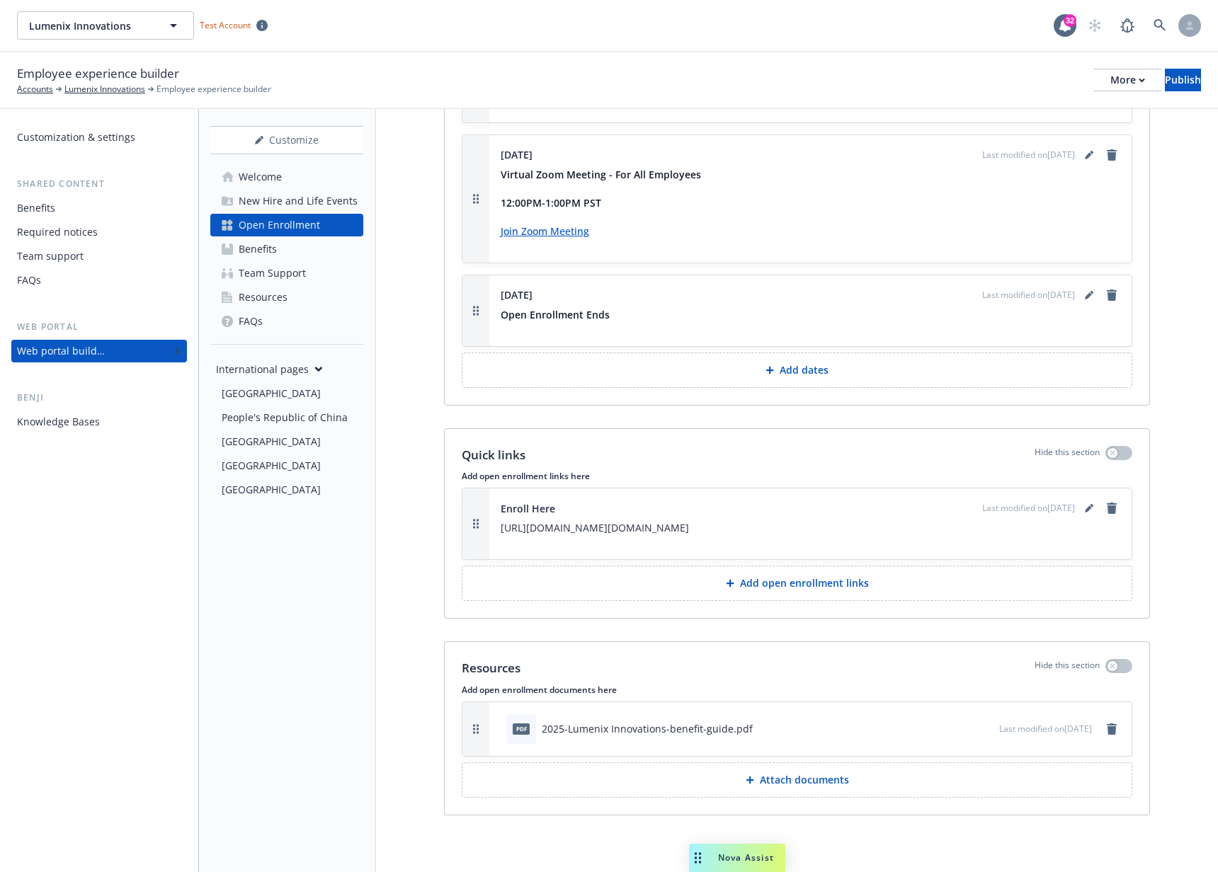
click at [979, 726] on icon "preview file" at bounding box center [985, 728] width 13 height 10
click at [1030, 735] on div "Last modified on 05/12/2025" at bounding box center [1059, 729] width 121 height 17
click at [979, 730] on icon "preview file" at bounding box center [985, 728] width 13 height 10
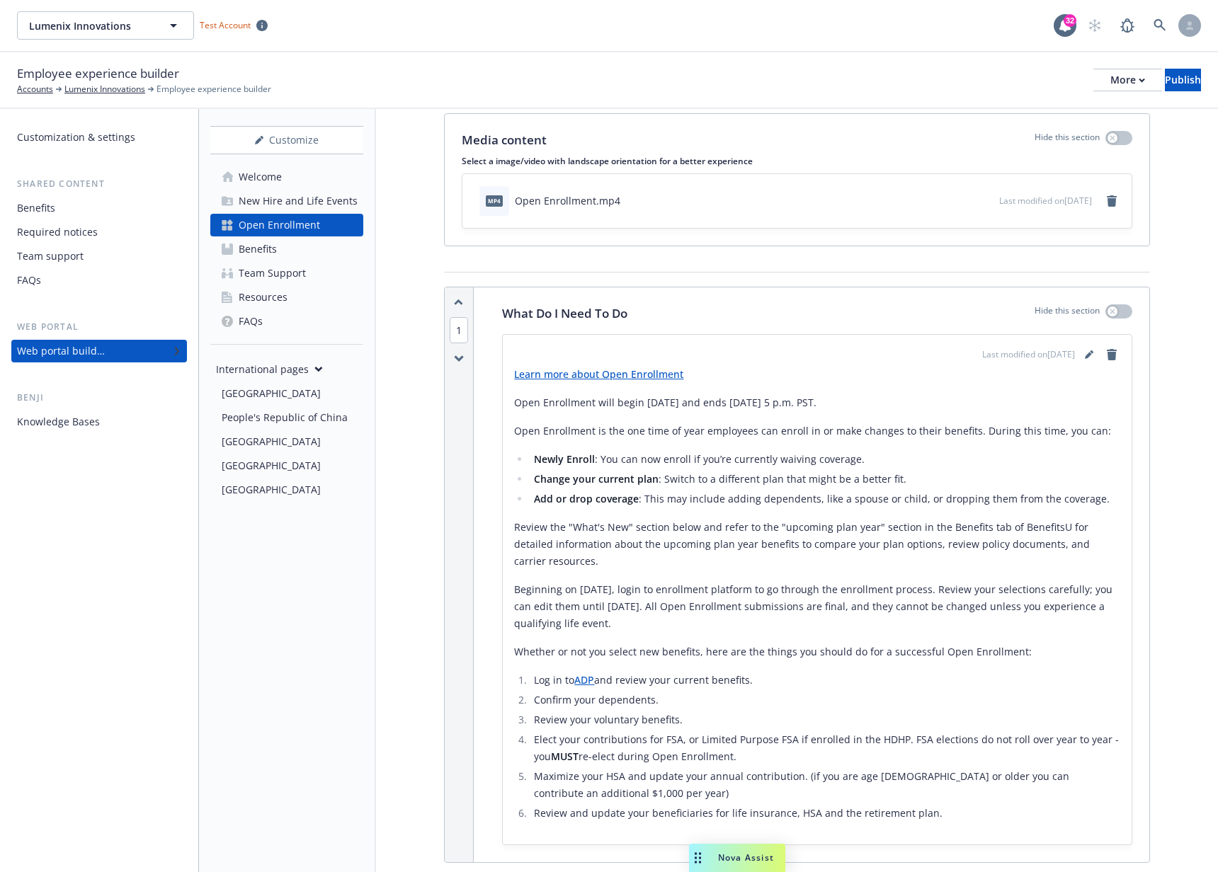
scroll to position [0, 0]
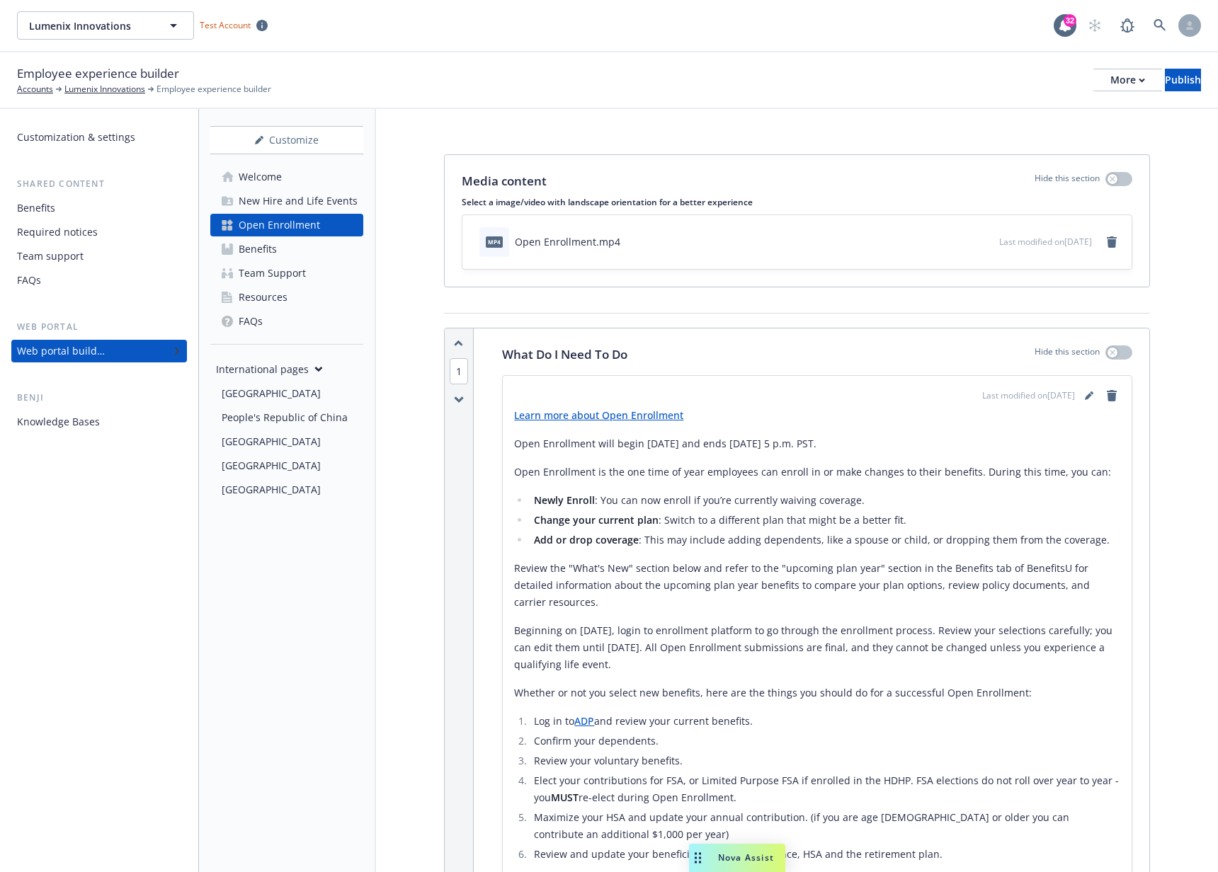
click at [305, 252] on link "Benefits" at bounding box center [286, 249] width 153 height 23
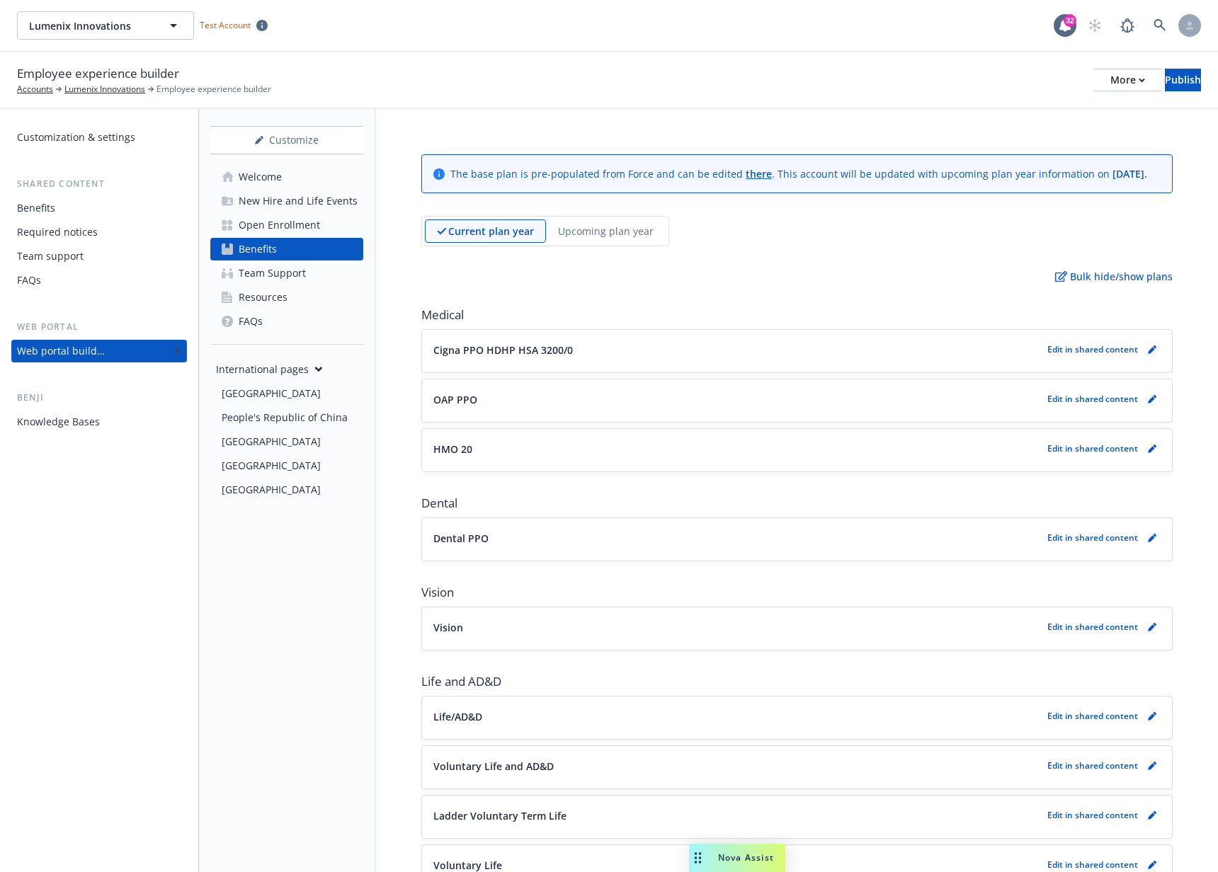
click at [273, 224] on div "Open Enrollment" at bounding box center [279, 225] width 81 height 23
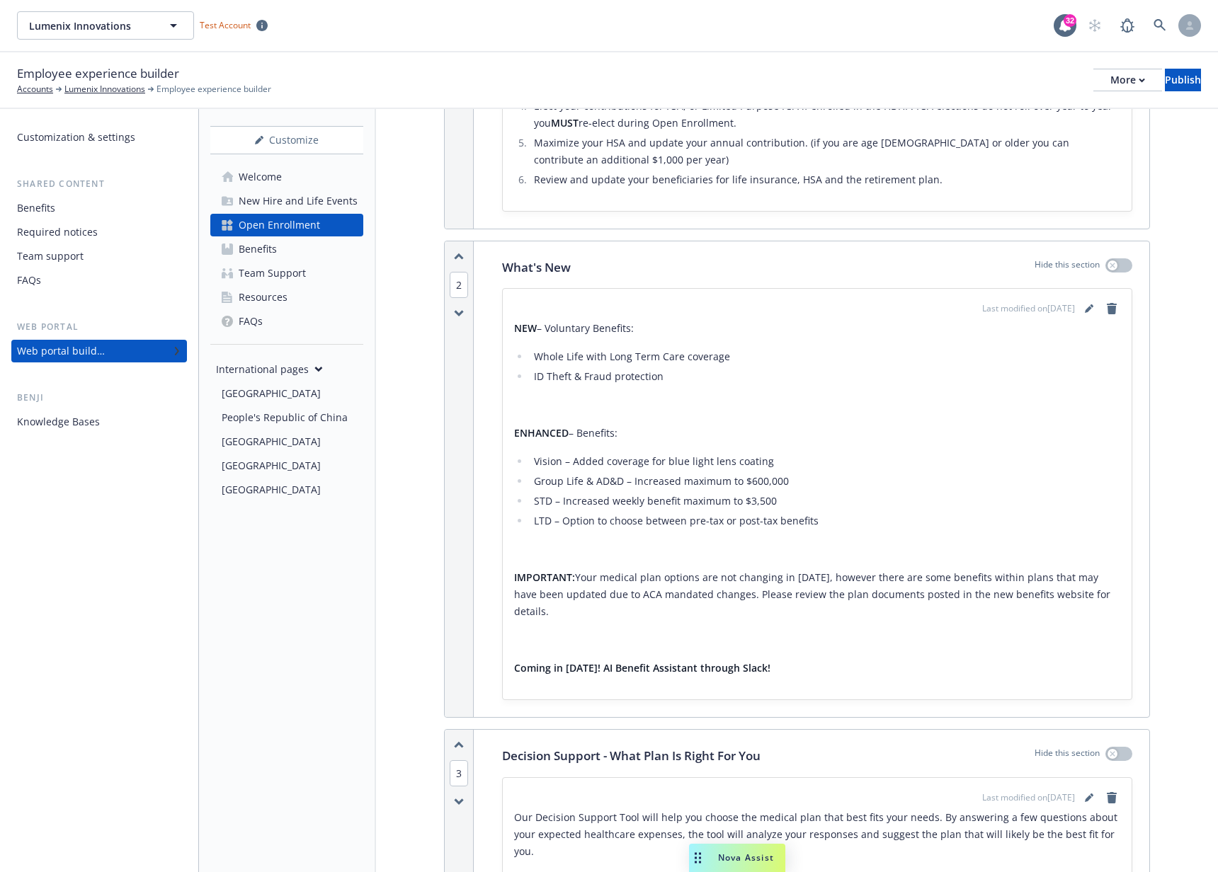
scroll to position [761, 0]
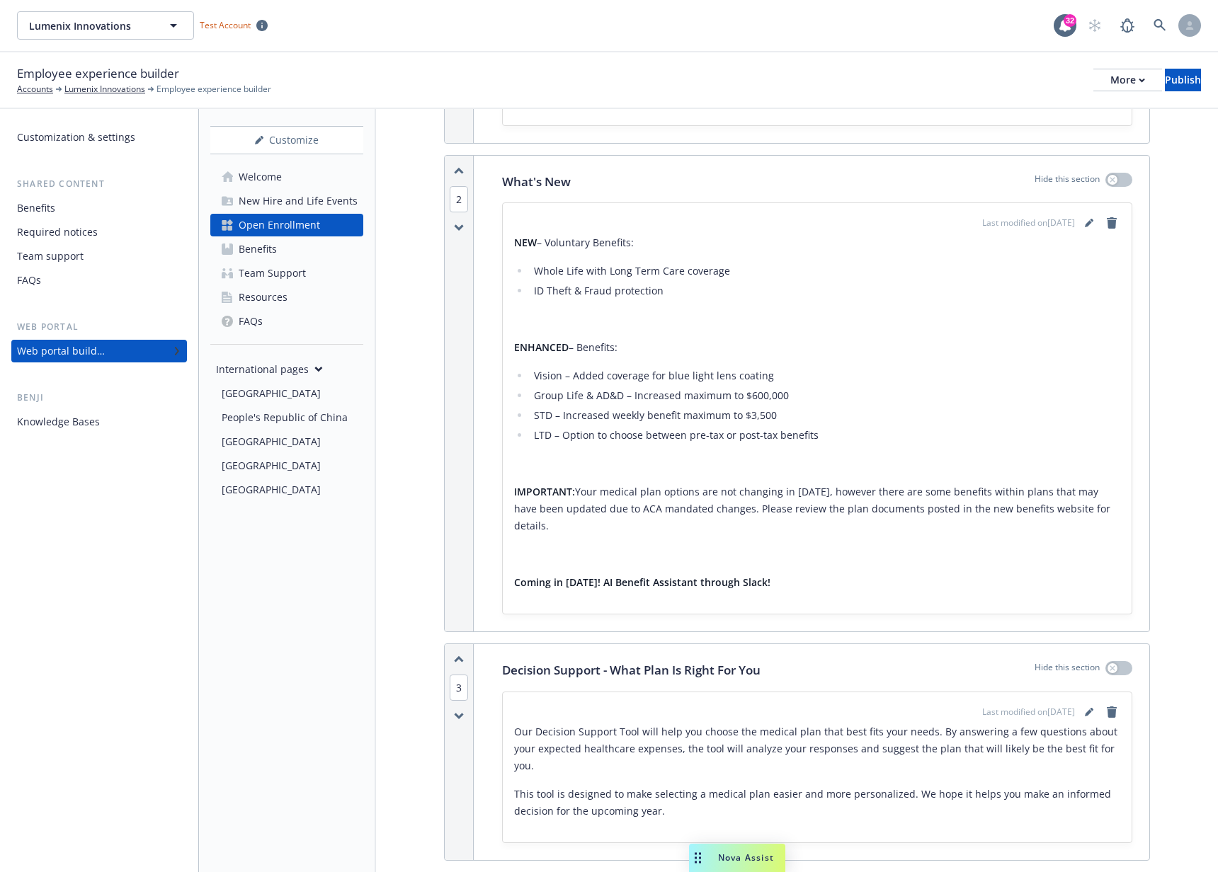
click at [251, 239] on div "Benefits" at bounding box center [258, 249] width 38 height 23
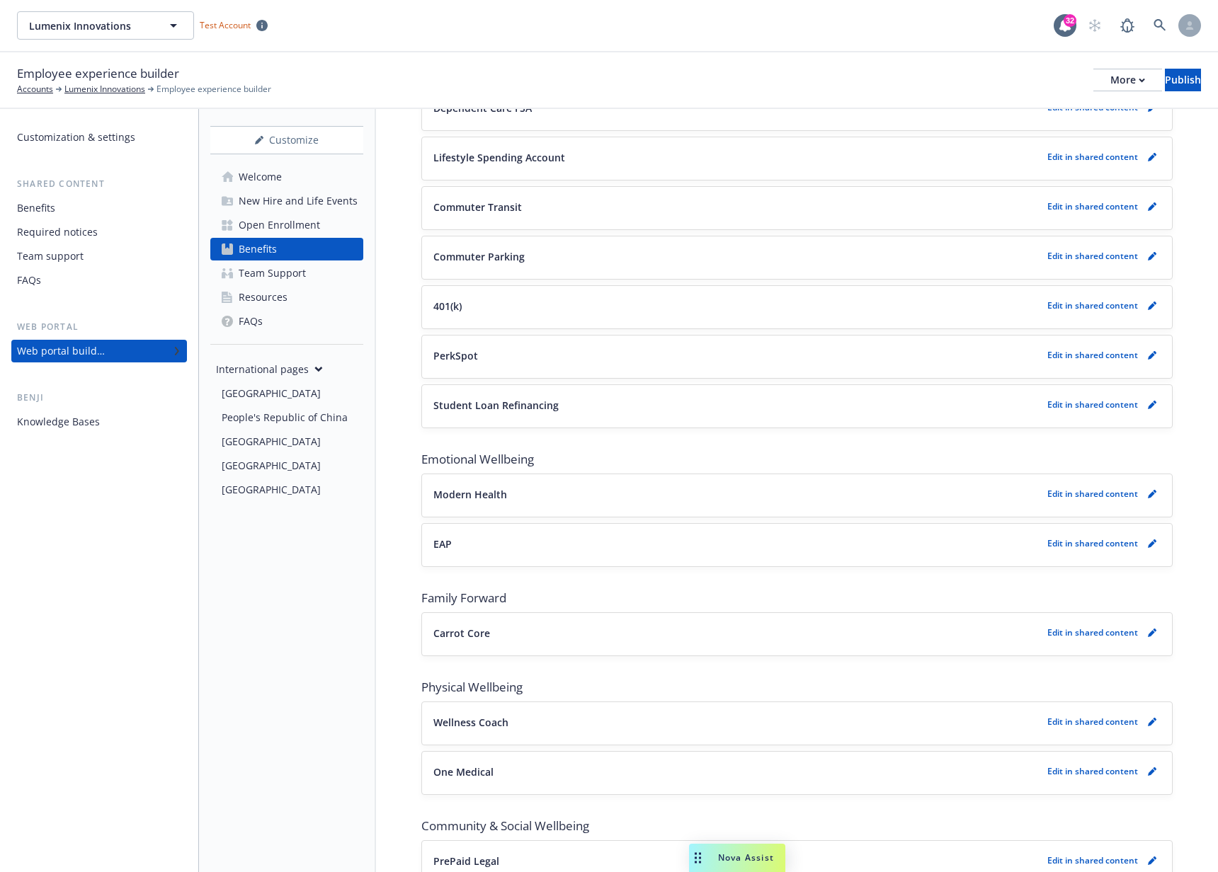
scroll to position [1811, 0]
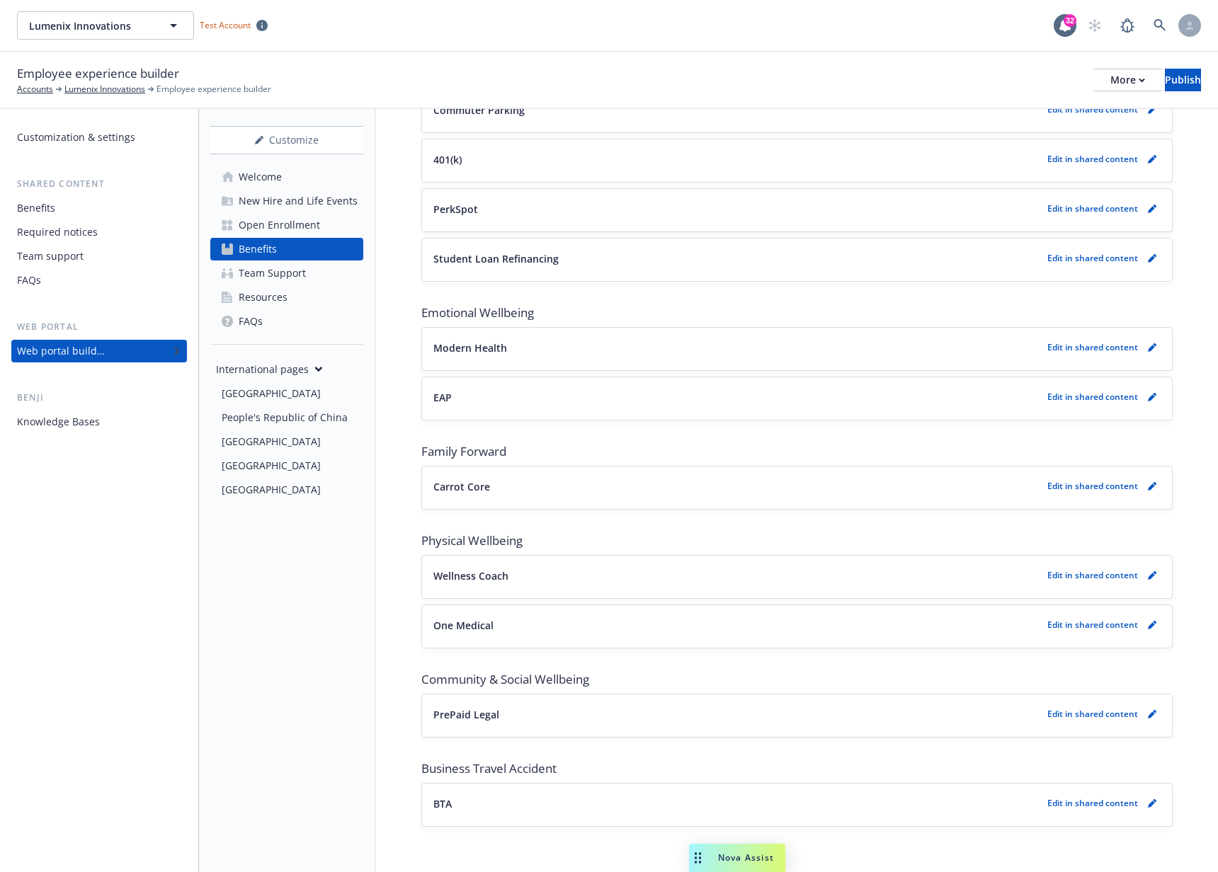
click at [295, 234] on div "Open Enrollment" at bounding box center [279, 225] width 81 height 23
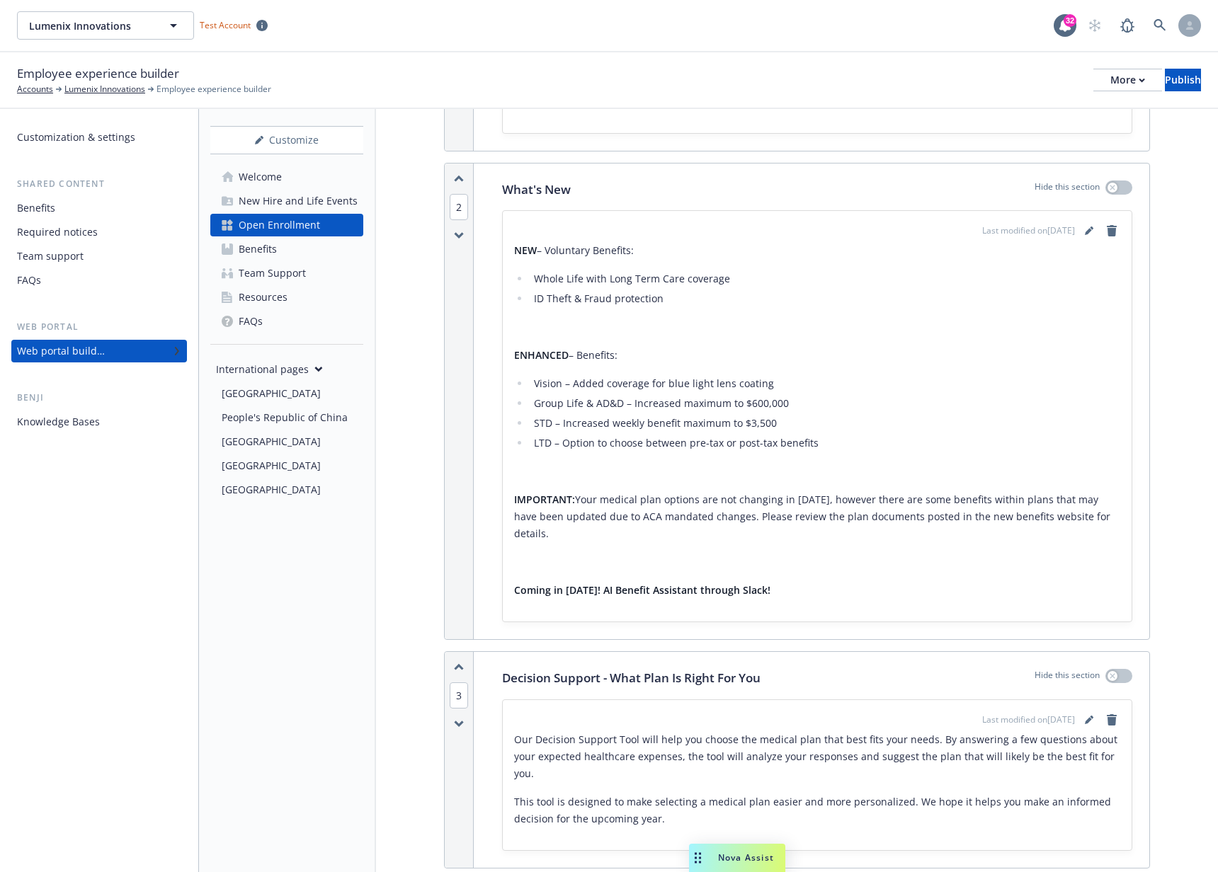
scroll to position [624, 0]
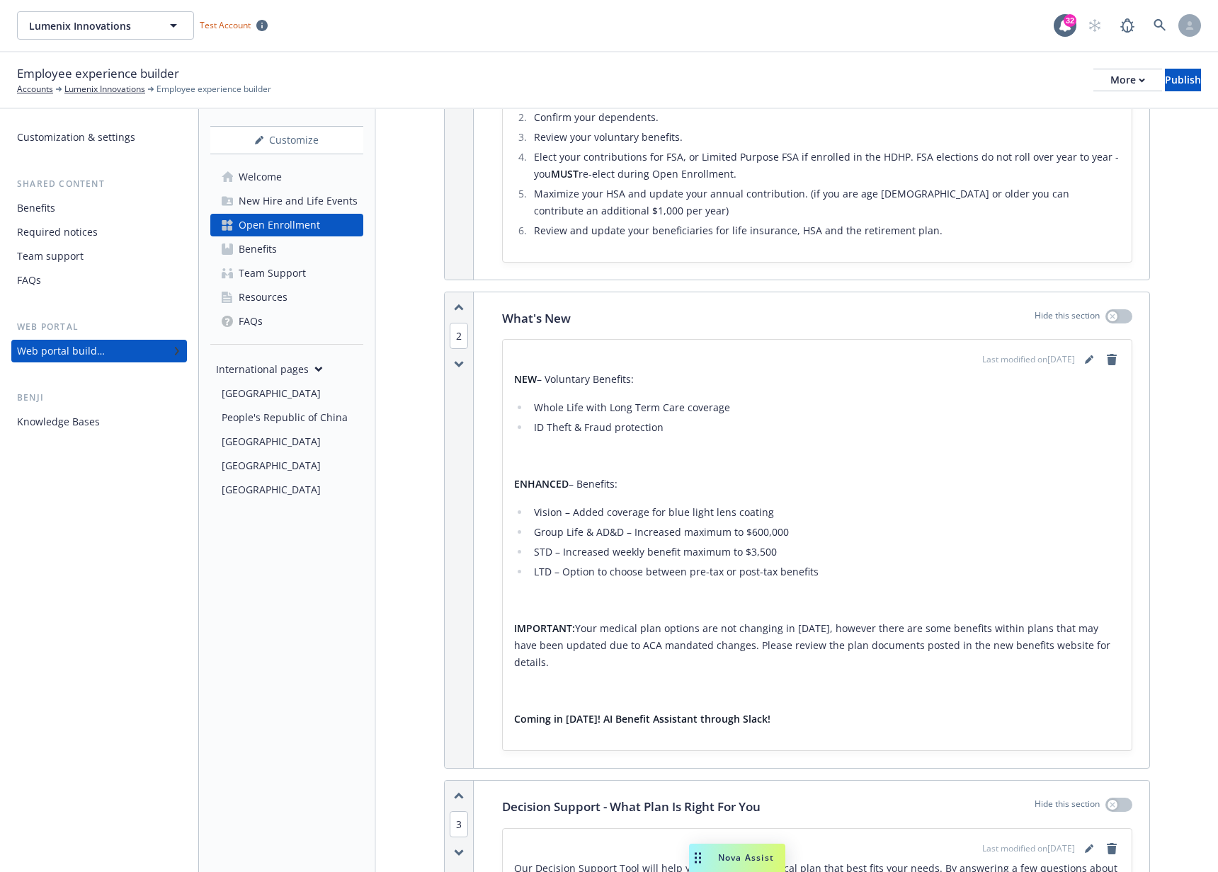
drag, startPoint x: 422, startPoint y: 389, endPoint x: 420, endPoint y: 365, distance: 23.5
click at [549, 317] on p "What's New" at bounding box center [536, 318] width 69 height 18
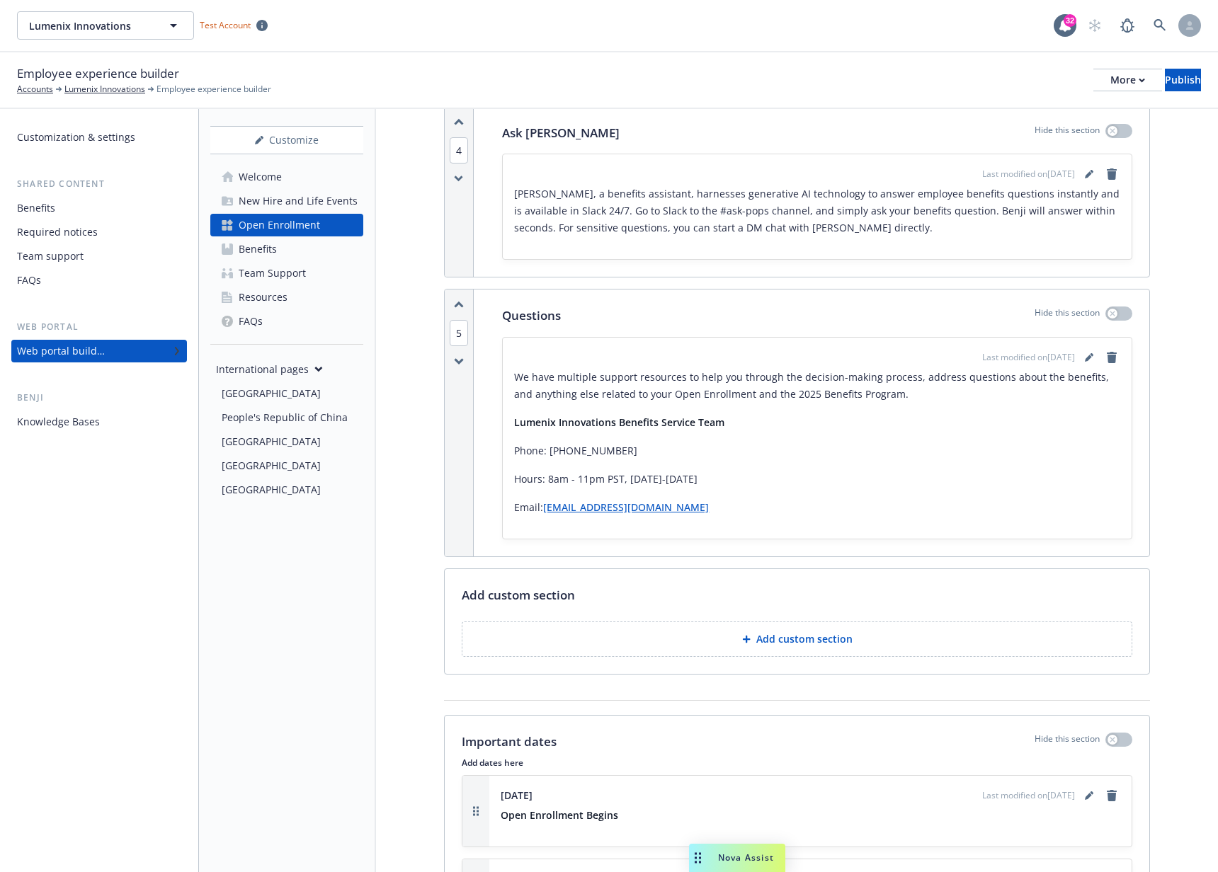
scroll to position [2391, 0]
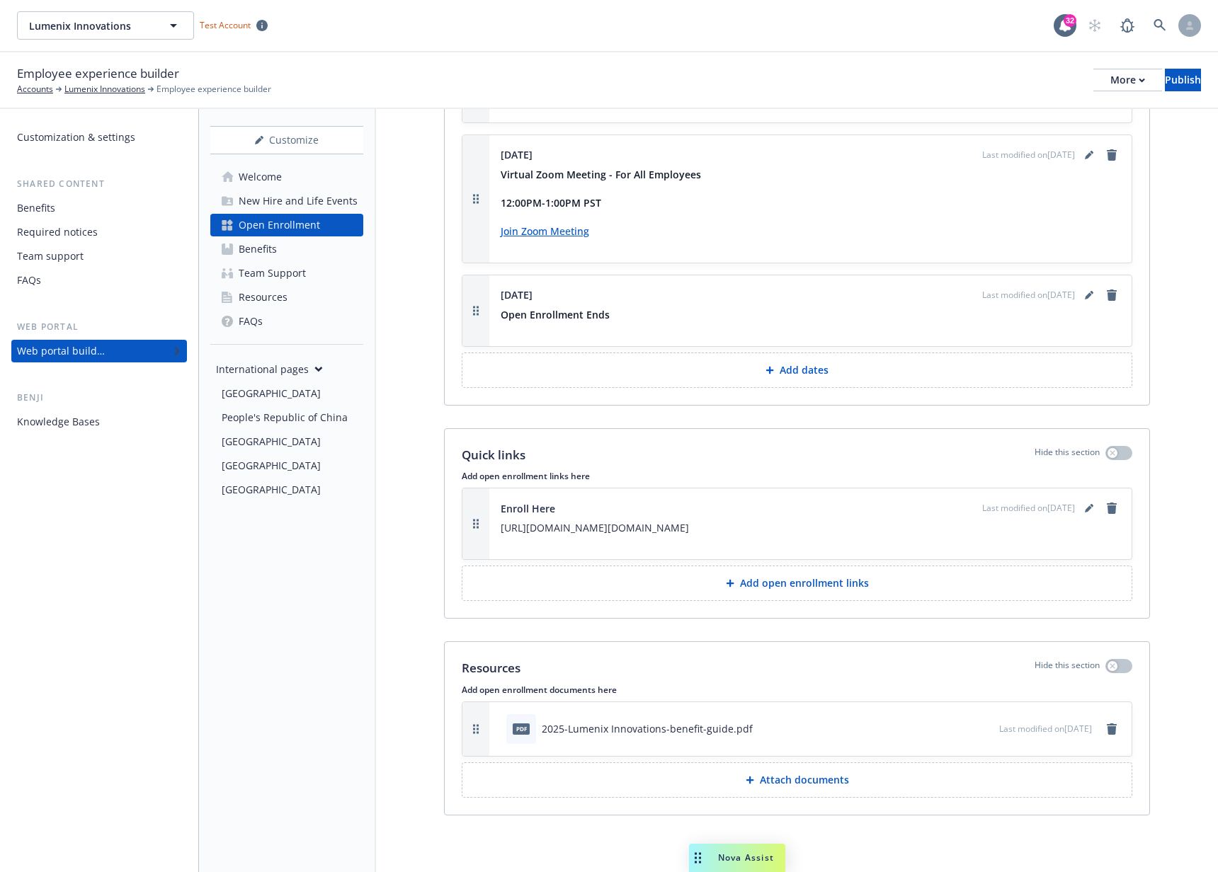
click at [280, 200] on div "New Hire and Life Events" at bounding box center [298, 201] width 119 height 23
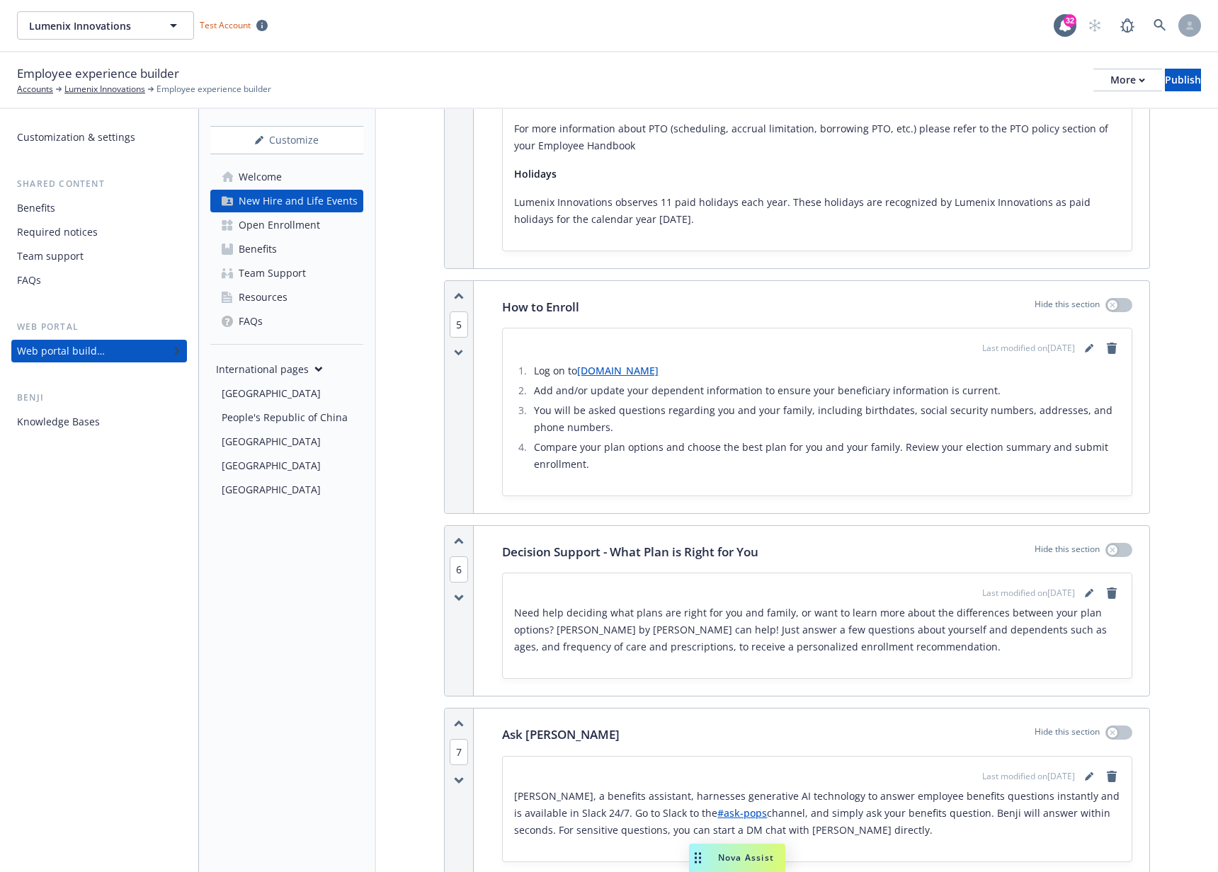
scroll to position [3522, 0]
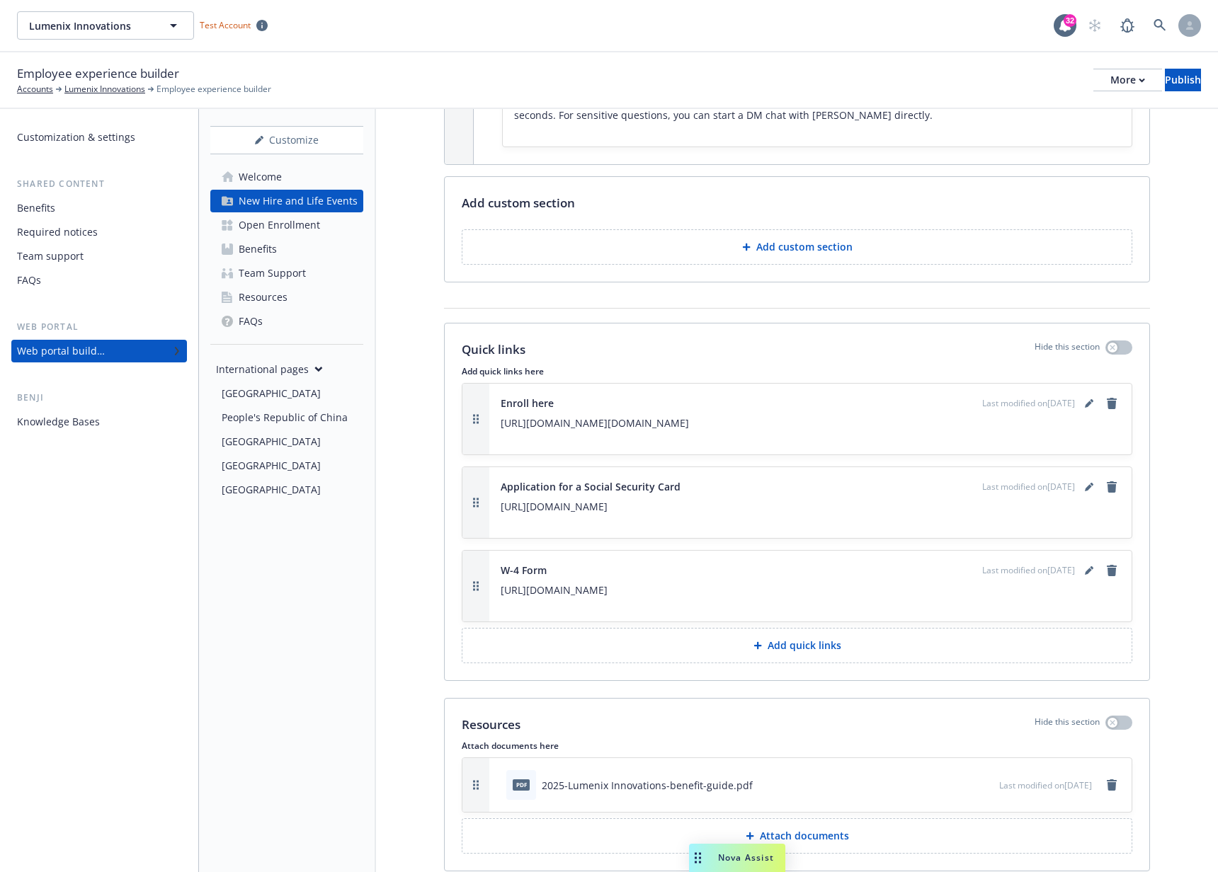
click at [259, 229] on div "Open Enrollment" at bounding box center [279, 225] width 81 height 23
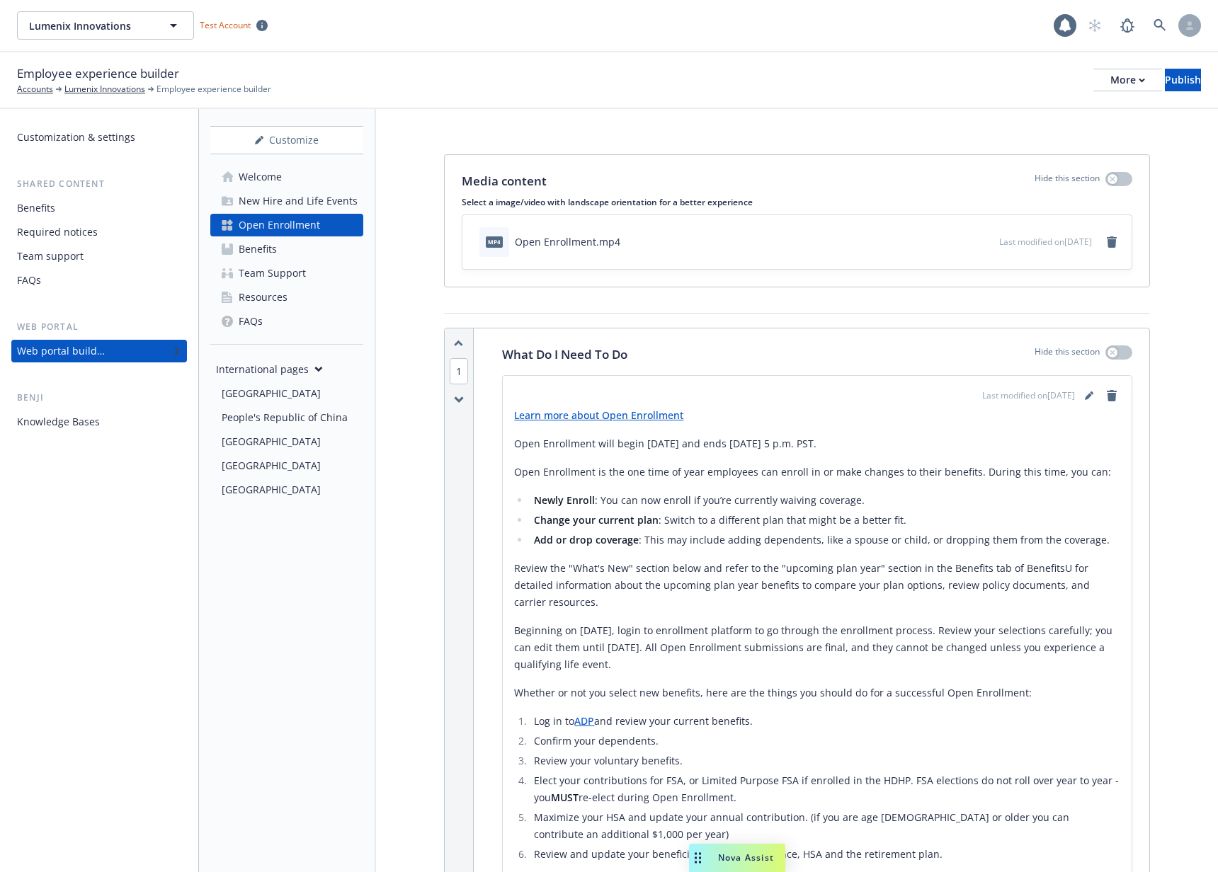
click at [108, 207] on div "Benefits" at bounding box center [99, 208] width 164 height 23
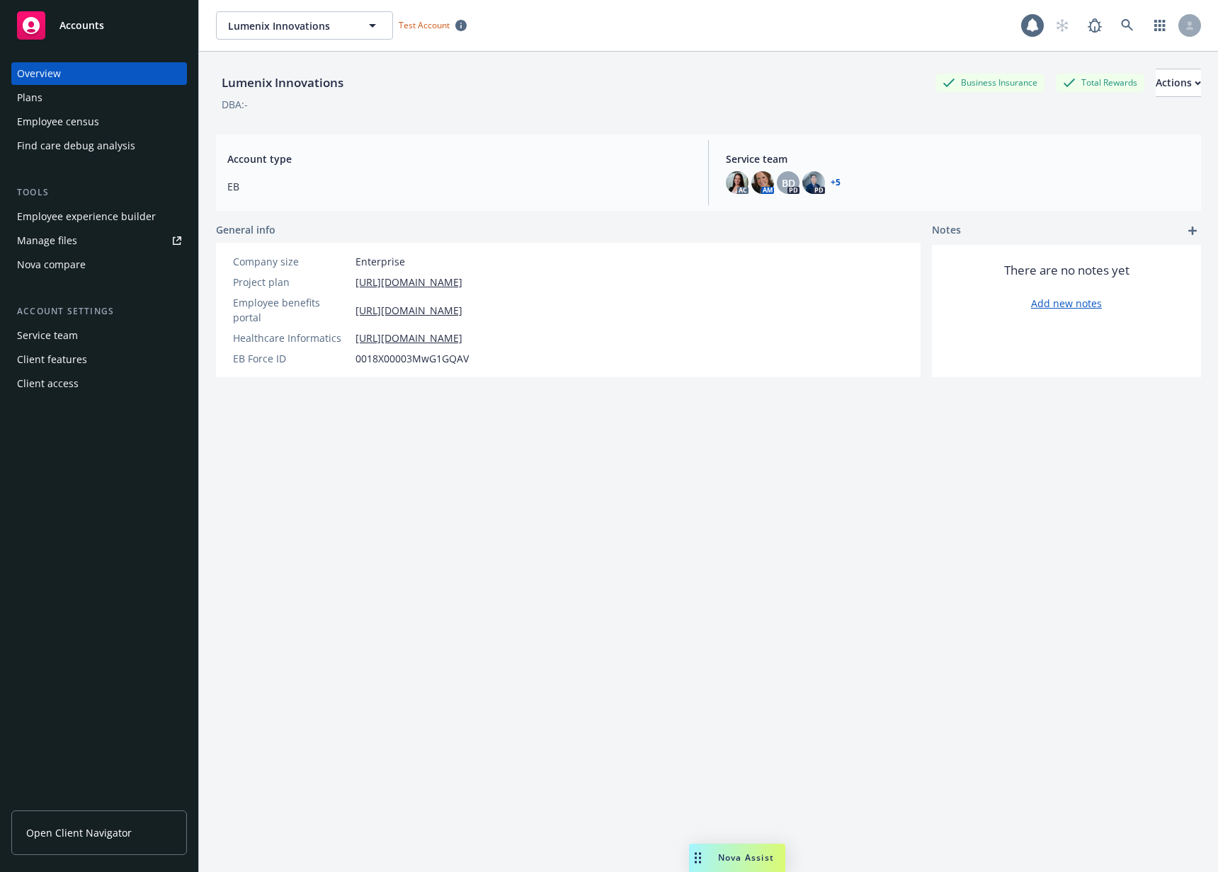
click at [95, 103] on div "Plans" at bounding box center [99, 97] width 164 height 23
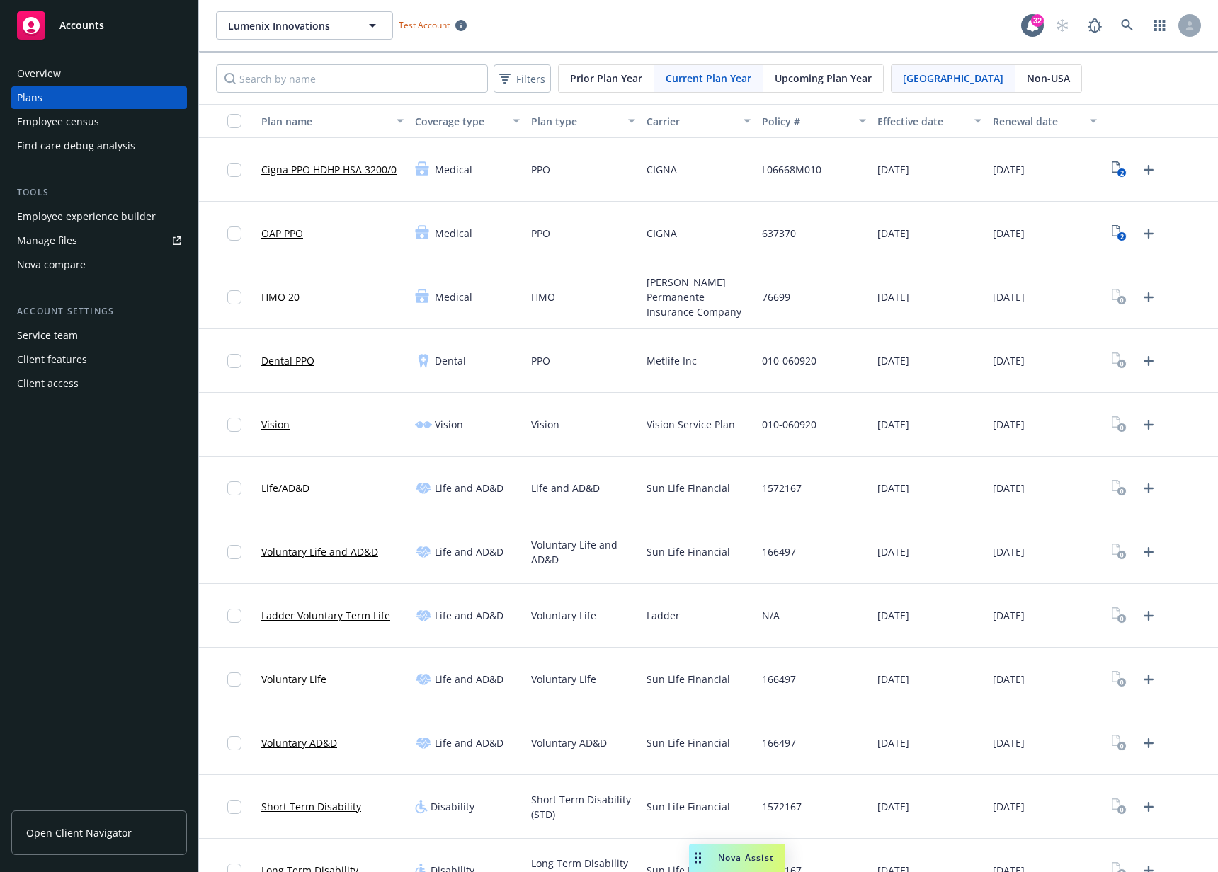
click at [820, 79] on span "Upcoming Plan Year" at bounding box center [823, 78] width 97 height 15
click at [729, 85] on span "Current Plan Year" at bounding box center [709, 78] width 86 height 15
click at [792, 80] on span "Upcoming Plan Year" at bounding box center [823, 78] width 97 height 15
click at [742, 77] on span "Current Plan Year" at bounding box center [709, 78] width 86 height 15
click at [788, 77] on span "Upcoming Plan Year" at bounding box center [823, 78] width 97 height 15
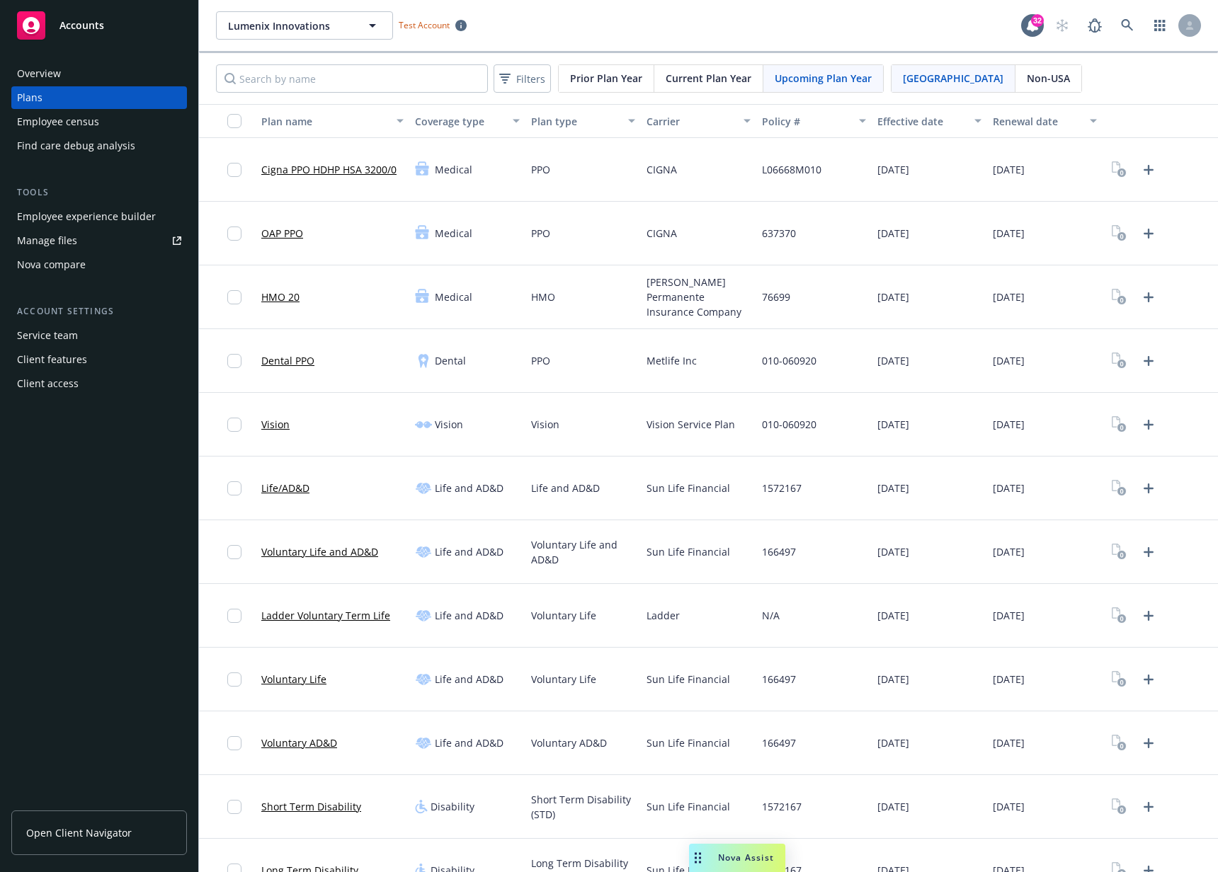
click at [723, 75] on span "Current Plan Year" at bounding box center [709, 78] width 86 height 15
click at [793, 71] on span "Upcoming Plan Year" at bounding box center [823, 78] width 97 height 15
click at [718, 73] on span "Current Plan Year" at bounding box center [709, 78] width 86 height 15
click at [785, 66] on div "Upcoming Plan Year" at bounding box center [823, 78] width 120 height 27
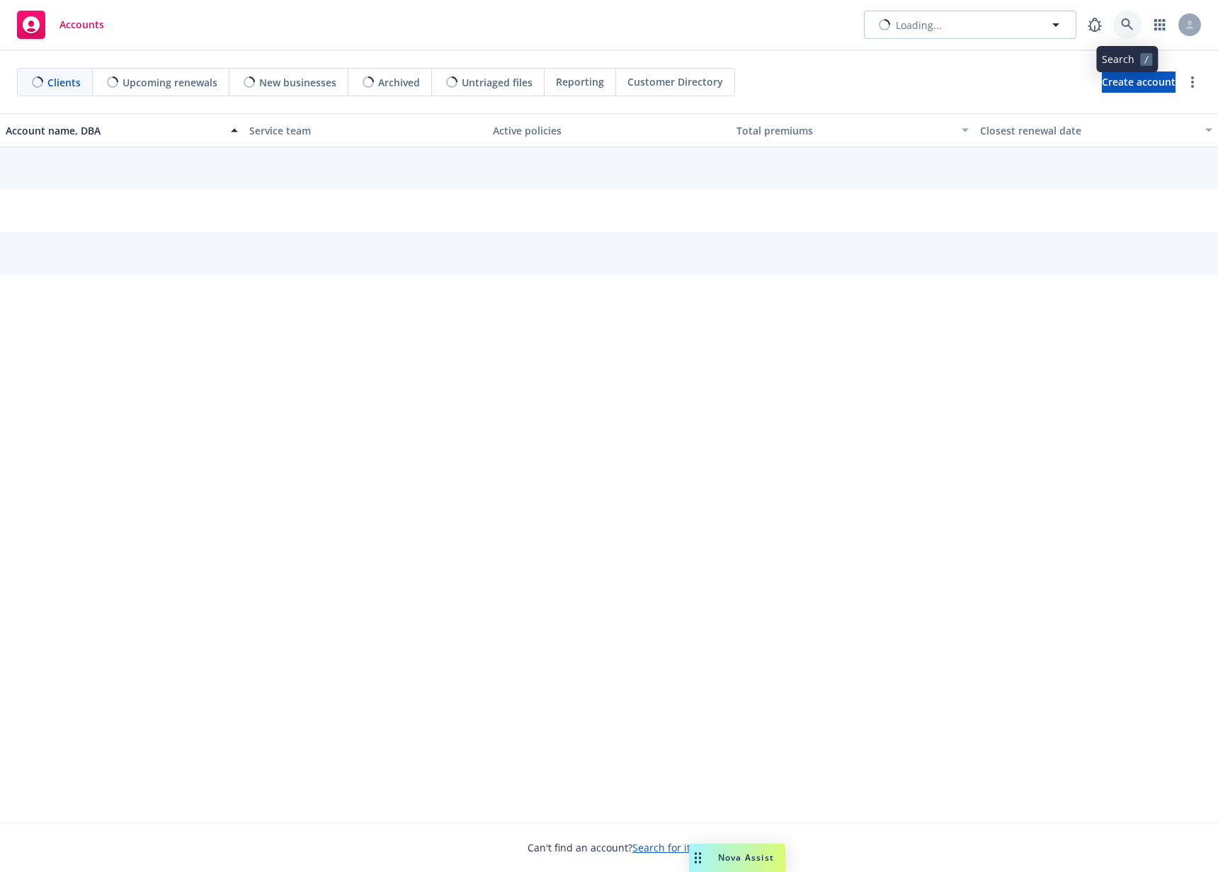
click at [1132, 23] on icon at bounding box center [1127, 24] width 13 height 13
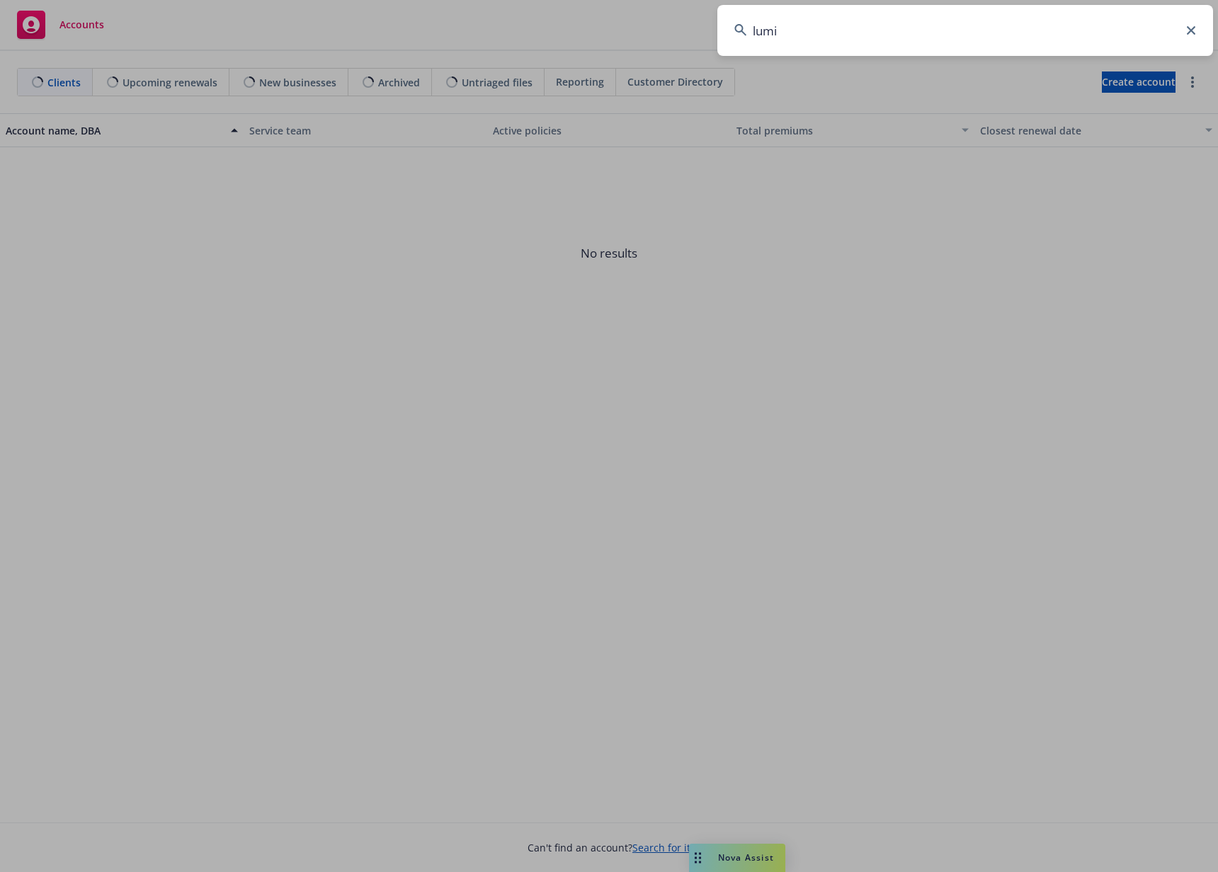
type input "lumin"
type input "ext"
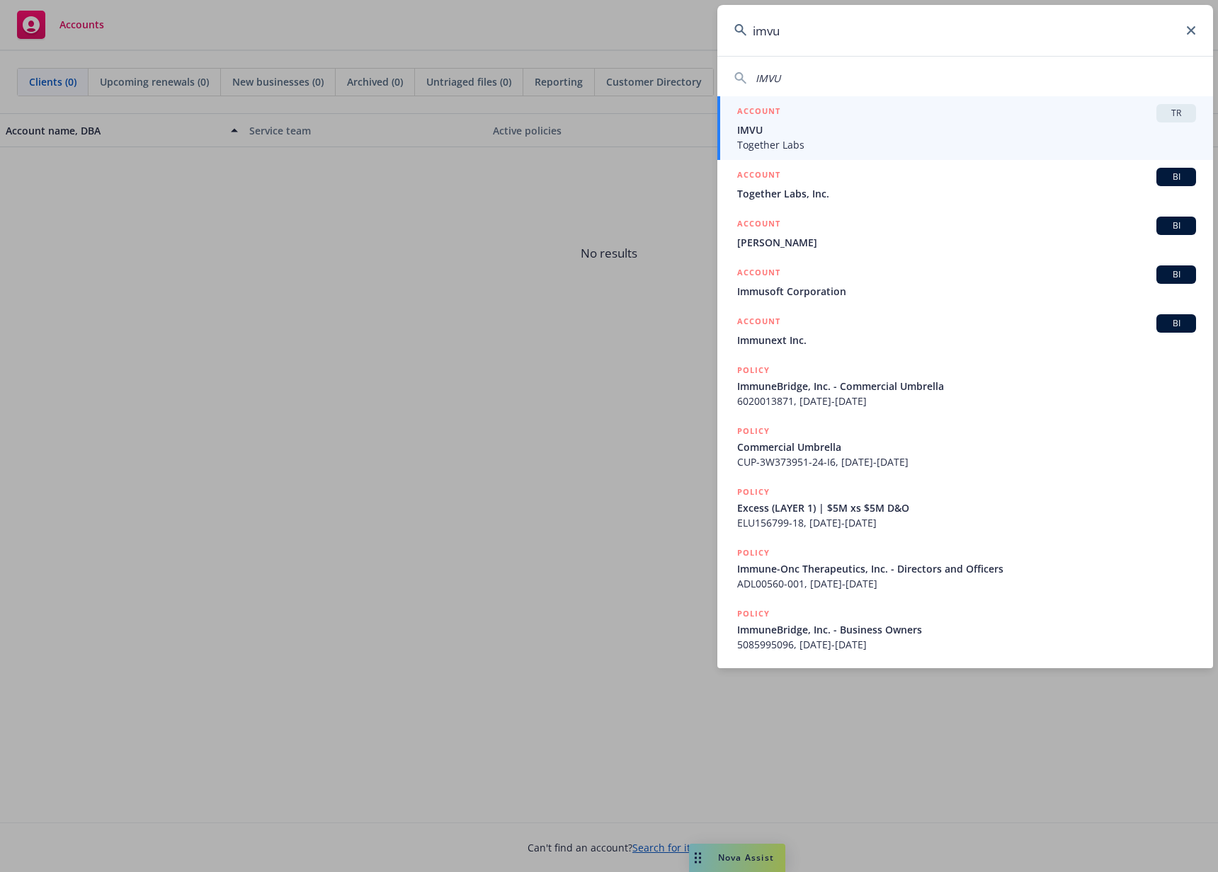
type input "imvu"
